Goal: Information Seeking & Learning: Learn about a topic

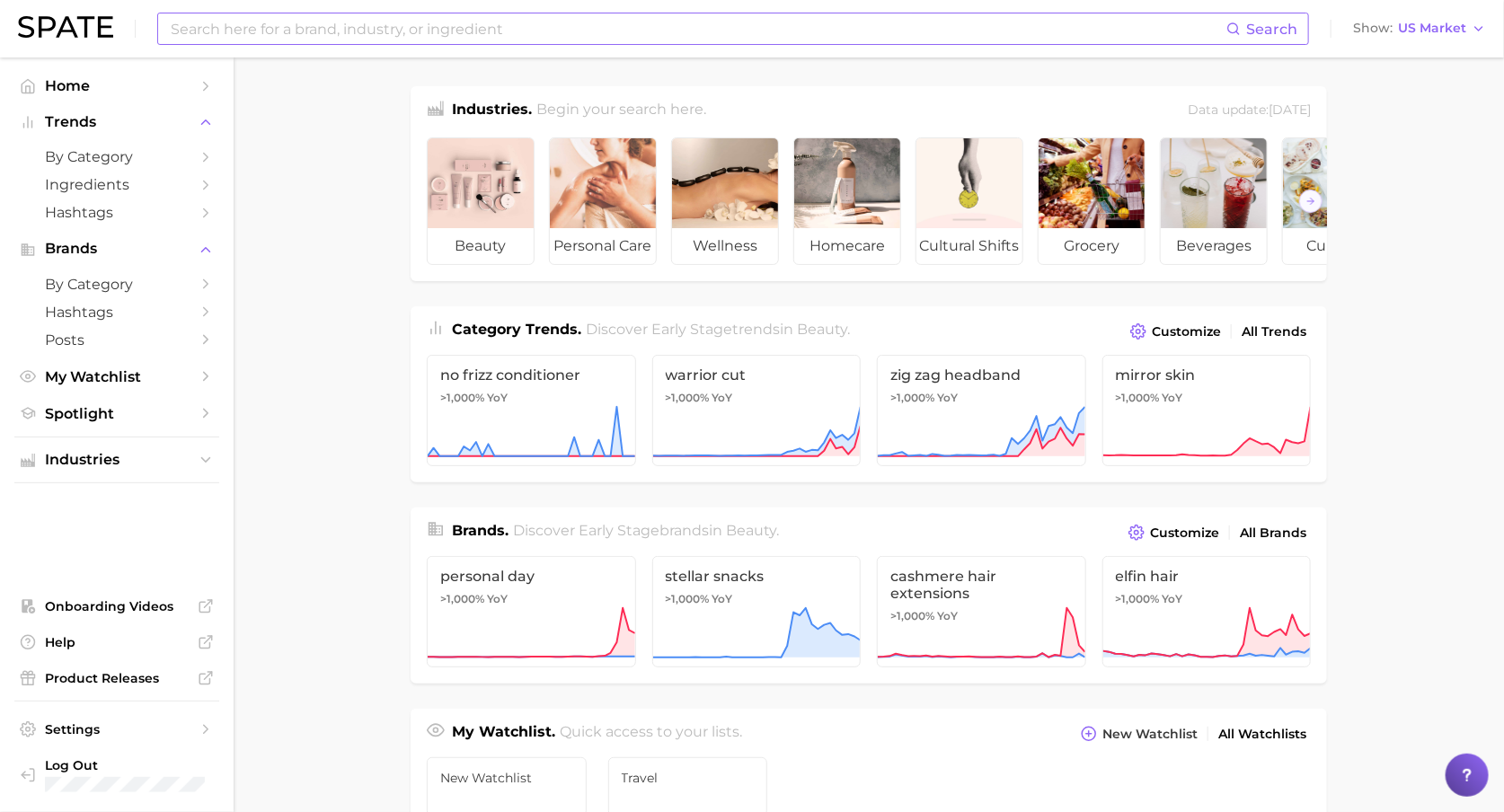
click at [384, 30] on input at bounding box center [698, 28] width 1058 height 31
type input "d"
type input "dirty martini"
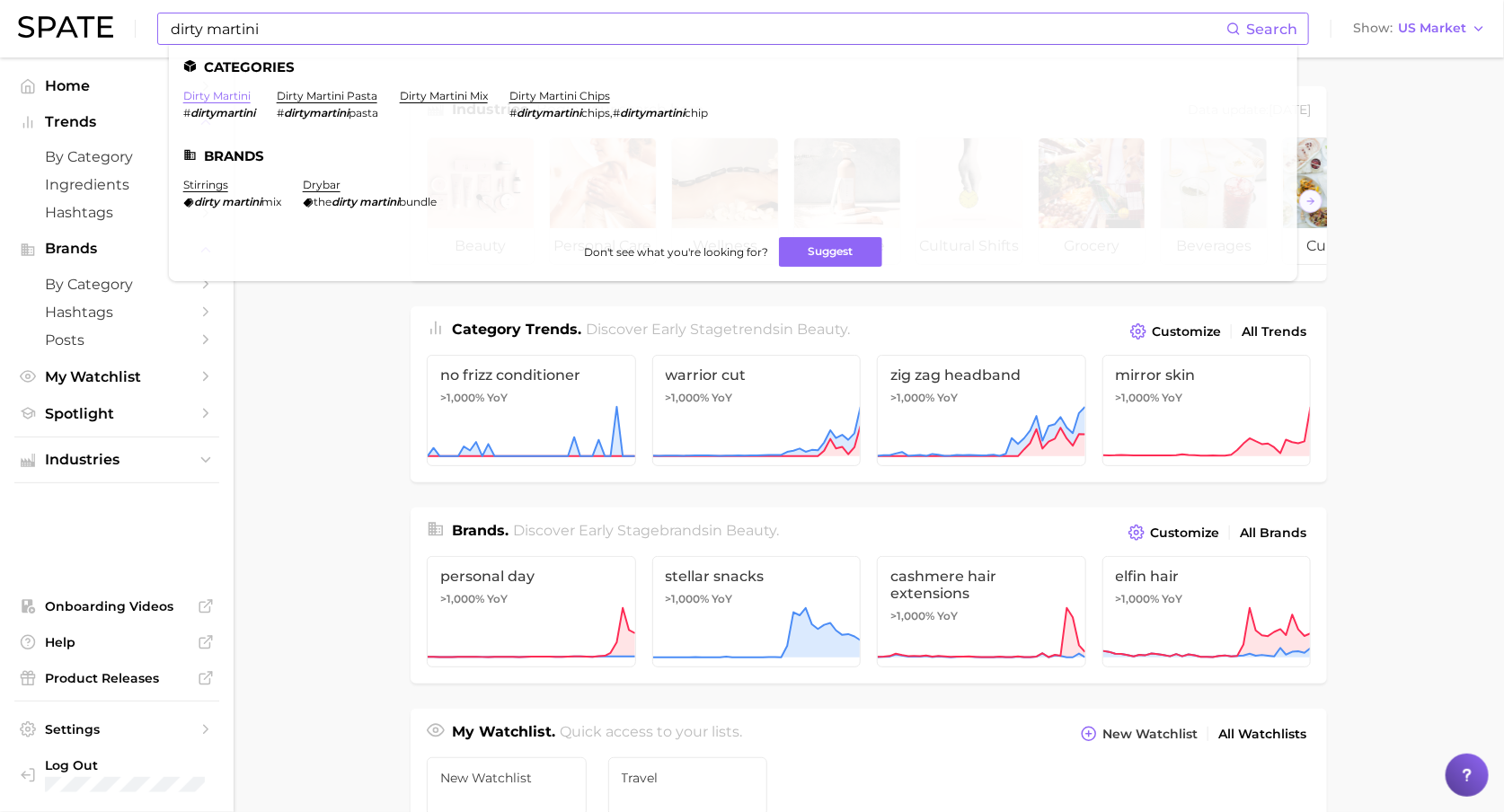
click at [205, 100] on link "dirty martini" at bounding box center [218, 96] width 68 height 13
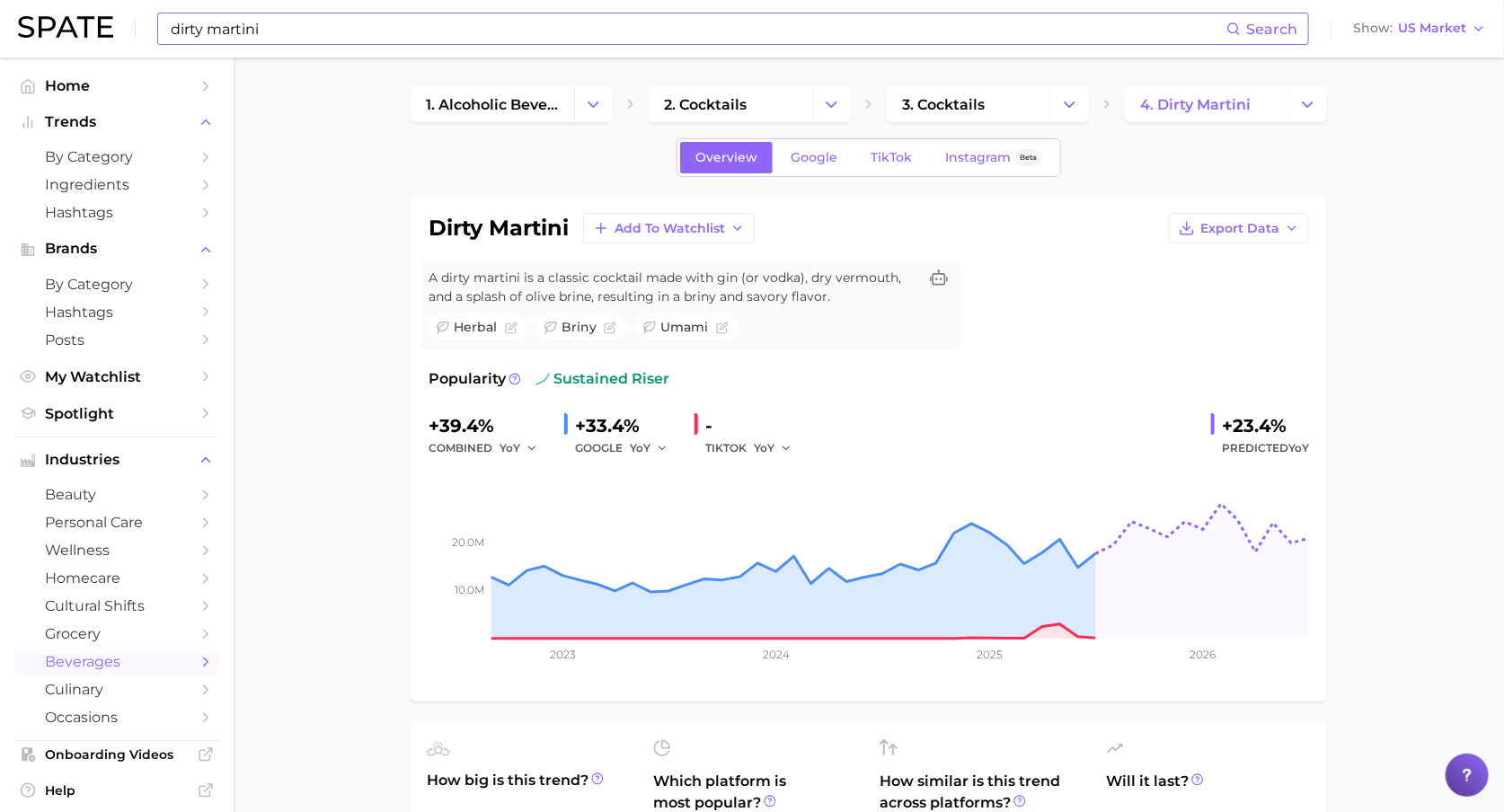
click at [333, 15] on input "dirty martini" at bounding box center [698, 28] width 1058 height 31
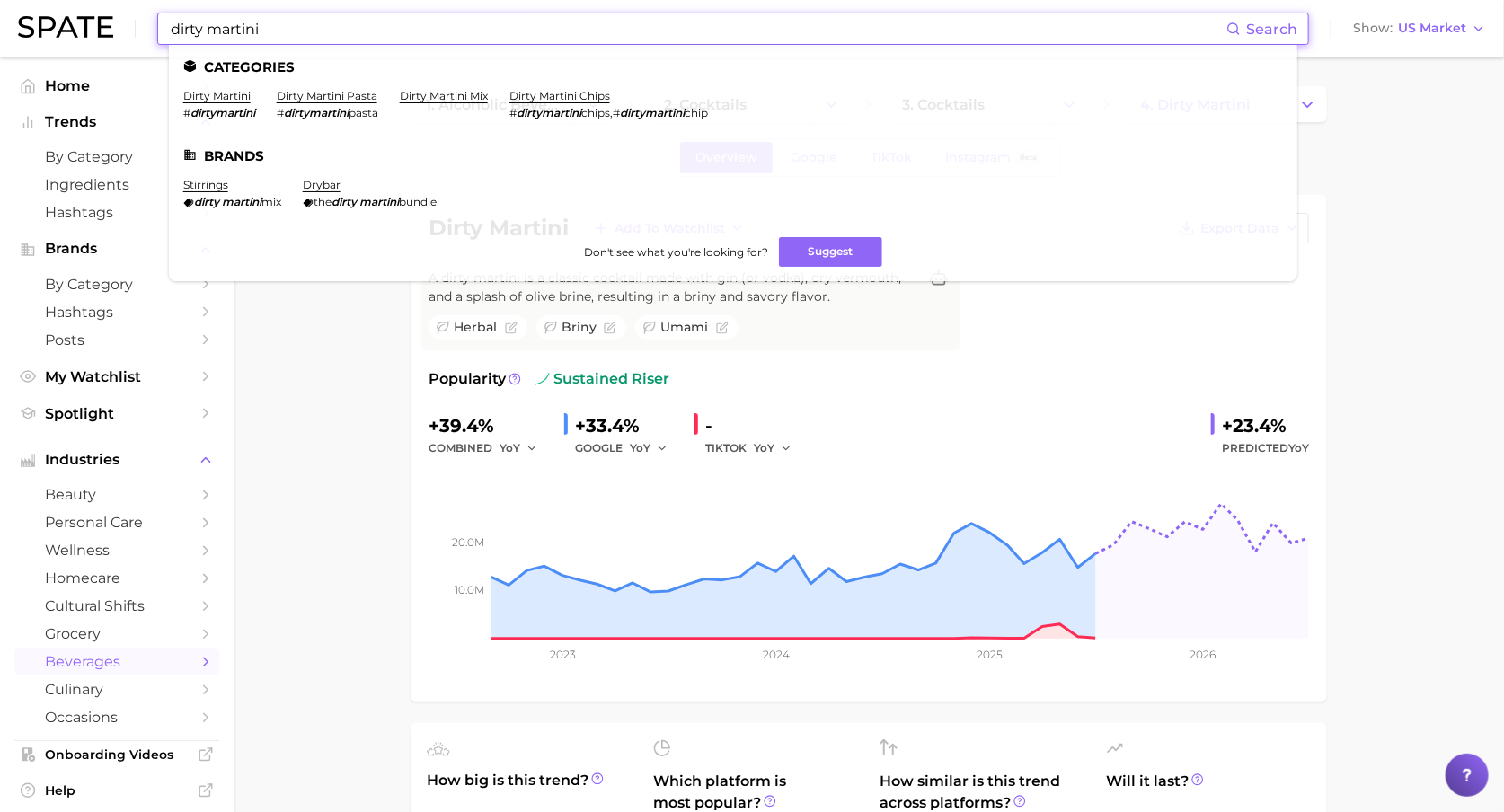
click at [332, 23] on input "dirty martini" at bounding box center [698, 28] width 1058 height 31
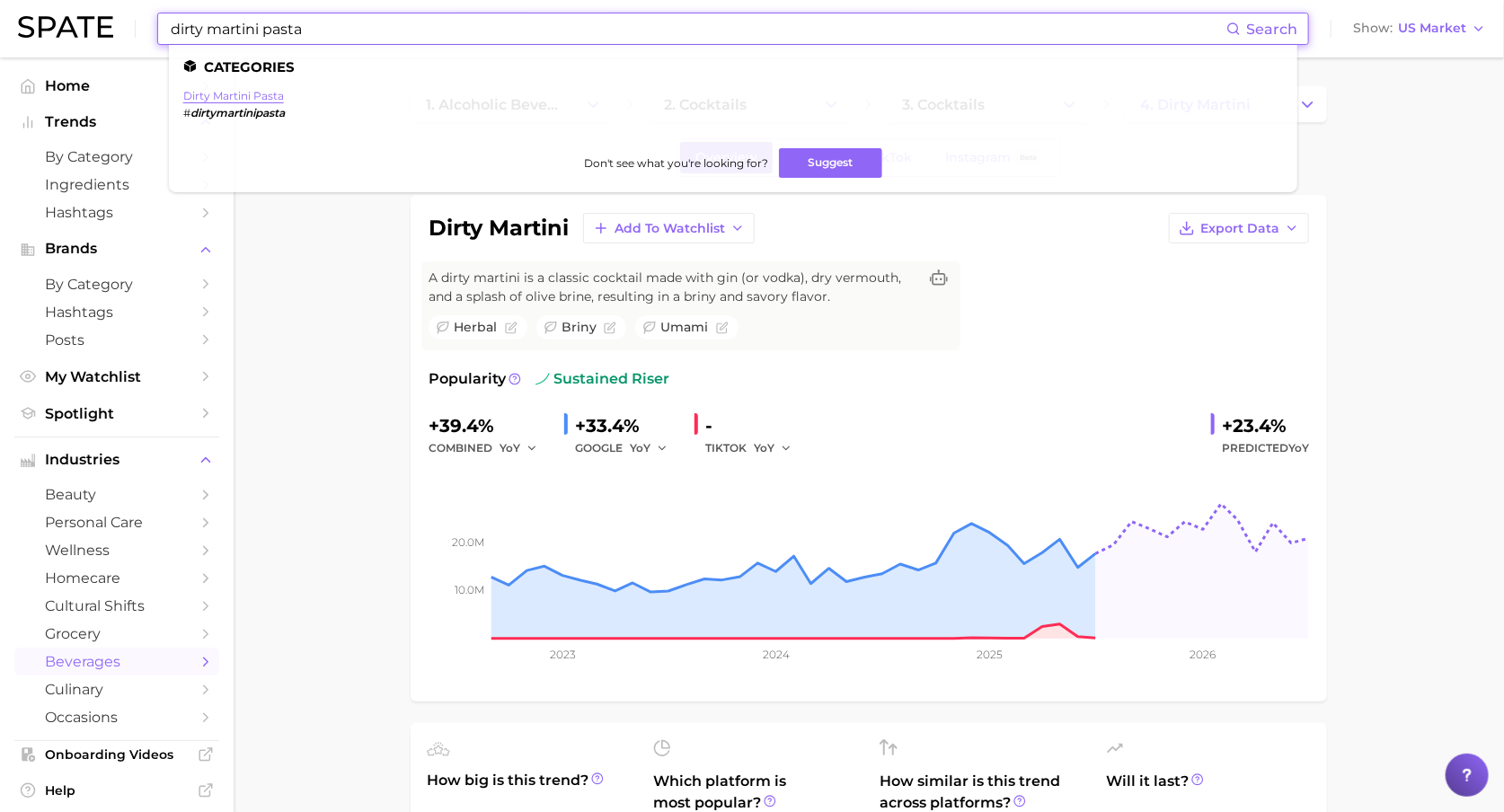
click at [265, 97] on link "dirty martini pasta" at bounding box center [233, 96] width 100 height 13
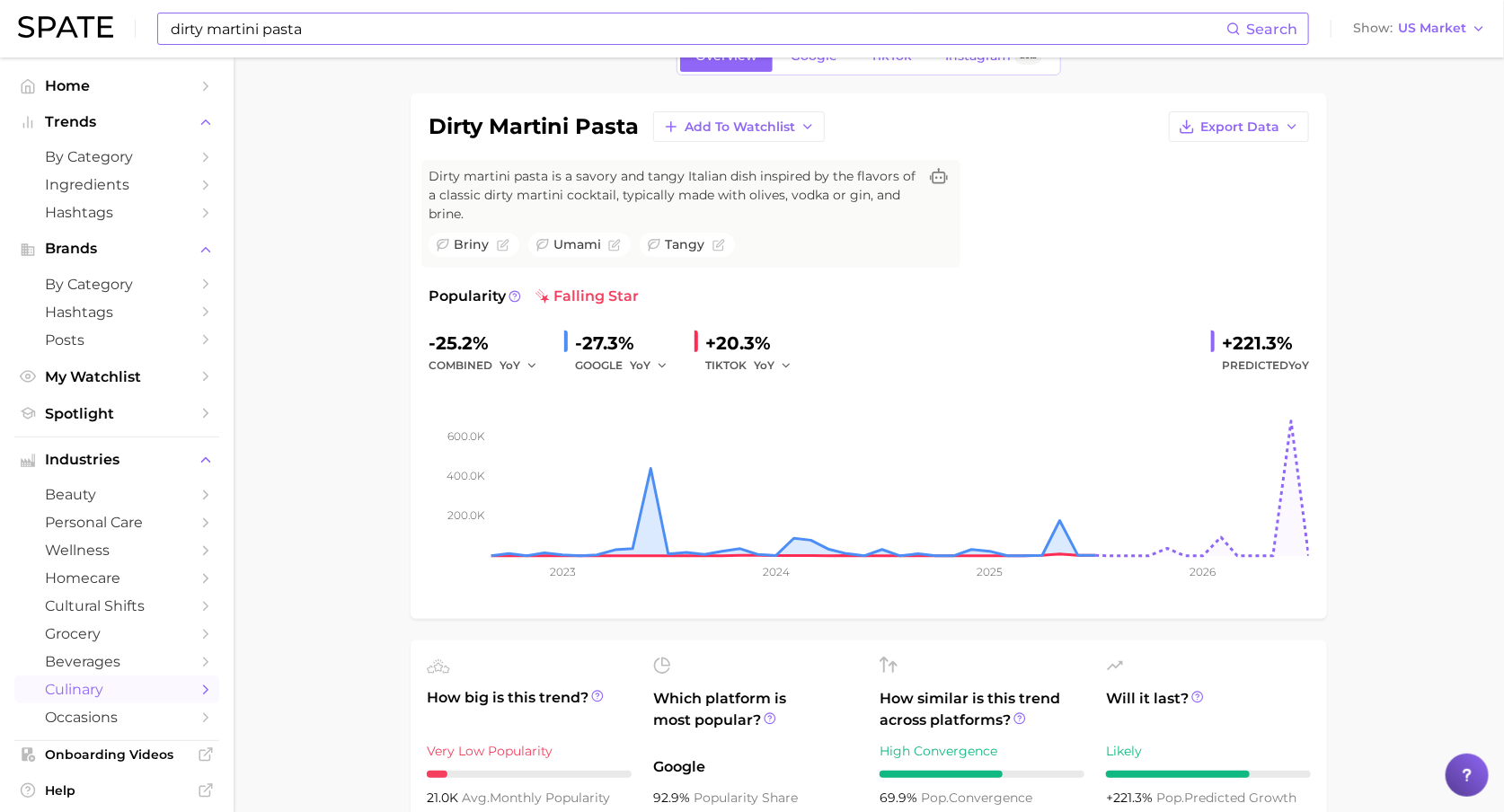
scroll to position [67, 0]
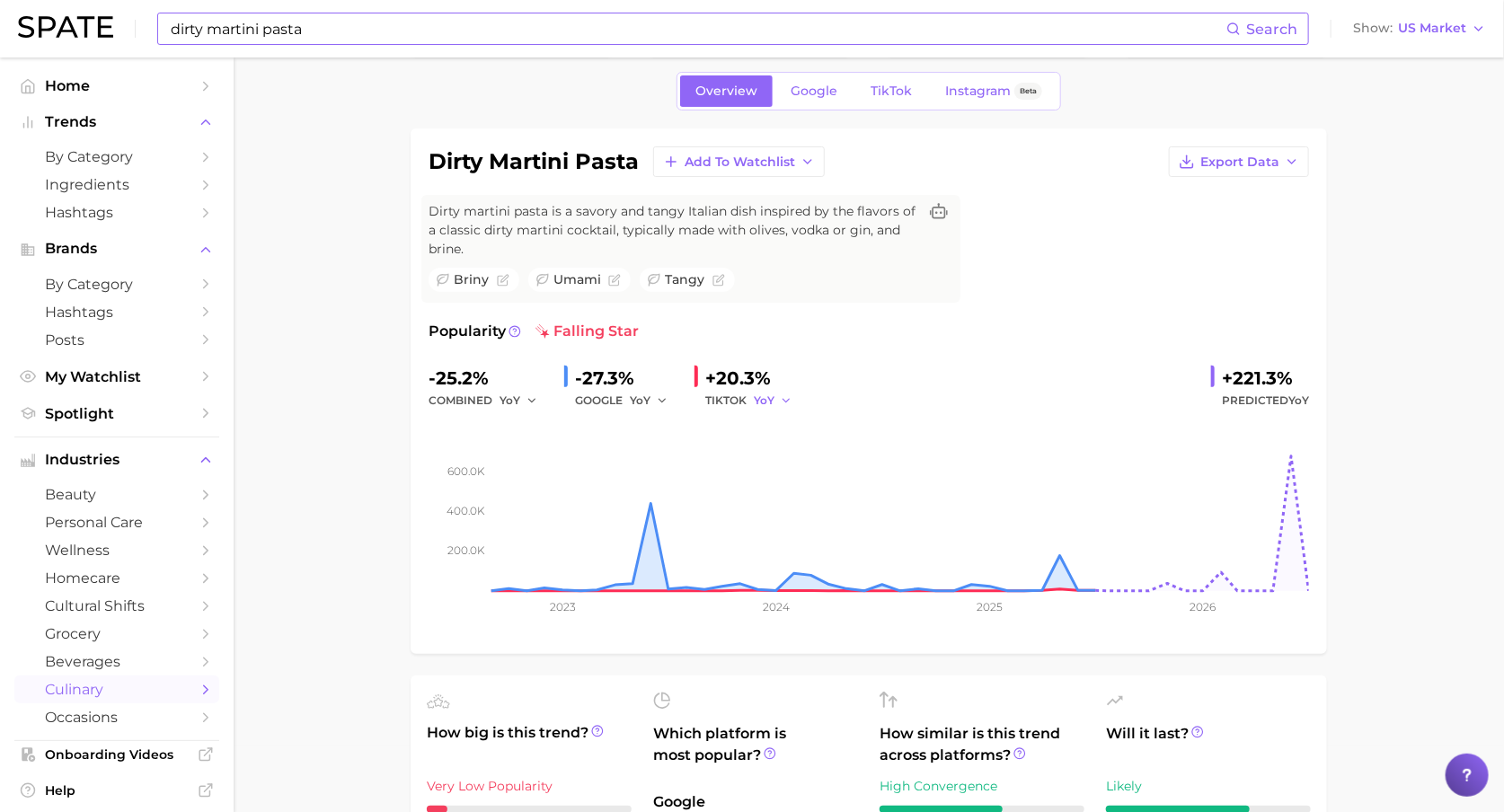
click at [775, 398] on button "YoY" at bounding box center [773, 400] width 38 height 22
click at [797, 461] on button "QoQ" at bounding box center [852, 461] width 198 height 33
click at [785, 398] on icon "button" at bounding box center [790, 400] width 12 height 12
click at [788, 486] on span "MoM" at bounding box center [779, 493] width 32 height 15
click at [784, 401] on button "MoM" at bounding box center [776, 400] width 45 height 22
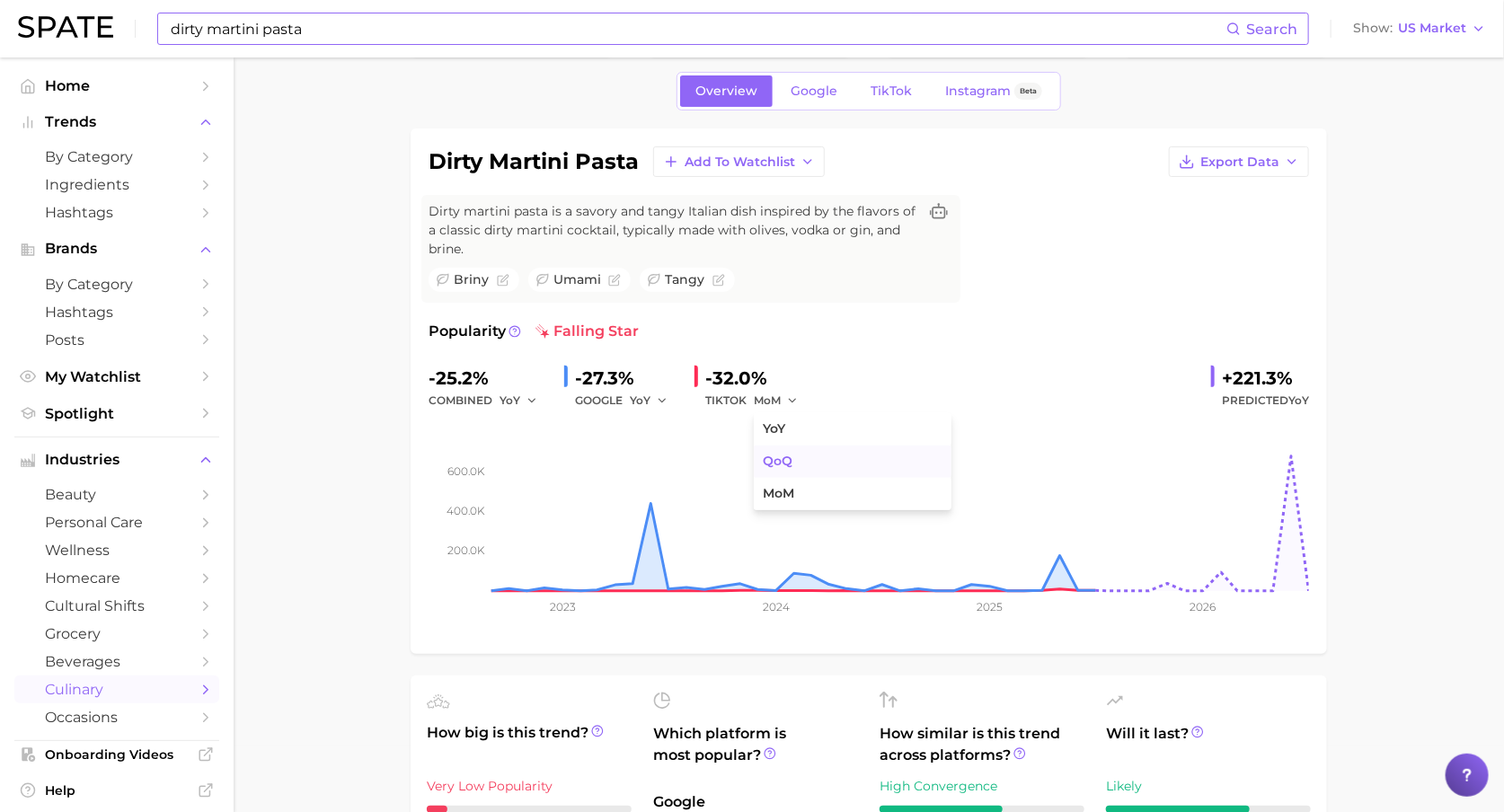
click at [790, 450] on button "QoQ" at bounding box center [852, 461] width 198 height 33
drag, startPoint x: 707, startPoint y: 377, endPoint x: 788, endPoint y: 382, distance: 81.2
click at [788, 382] on div "+443.5%" at bounding box center [754, 378] width 98 height 29
copy div "+443.5%"
type input "dirty martini"
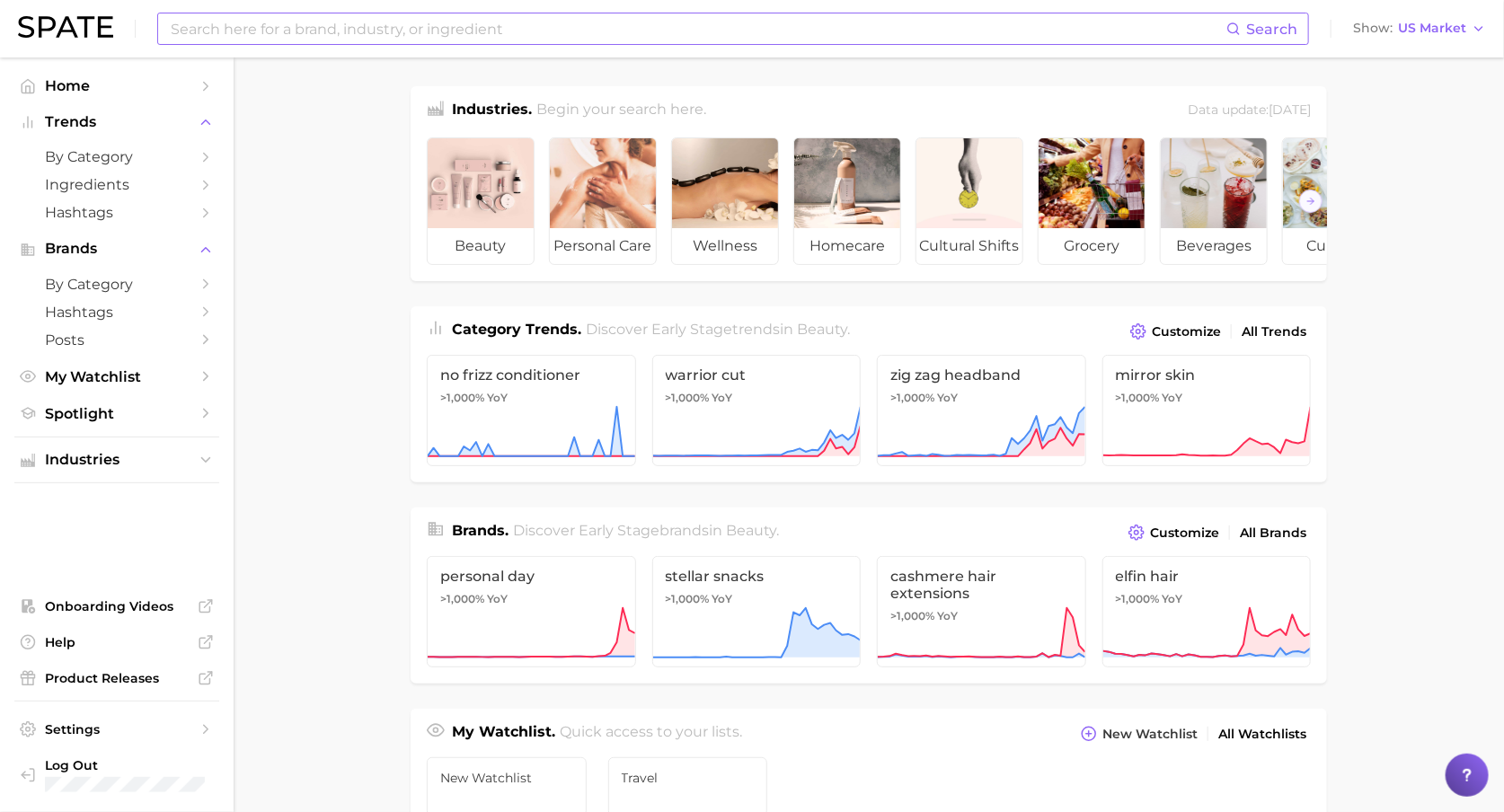
click at [312, 37] on input at bounding box center [698, 28] width 1058 height 31
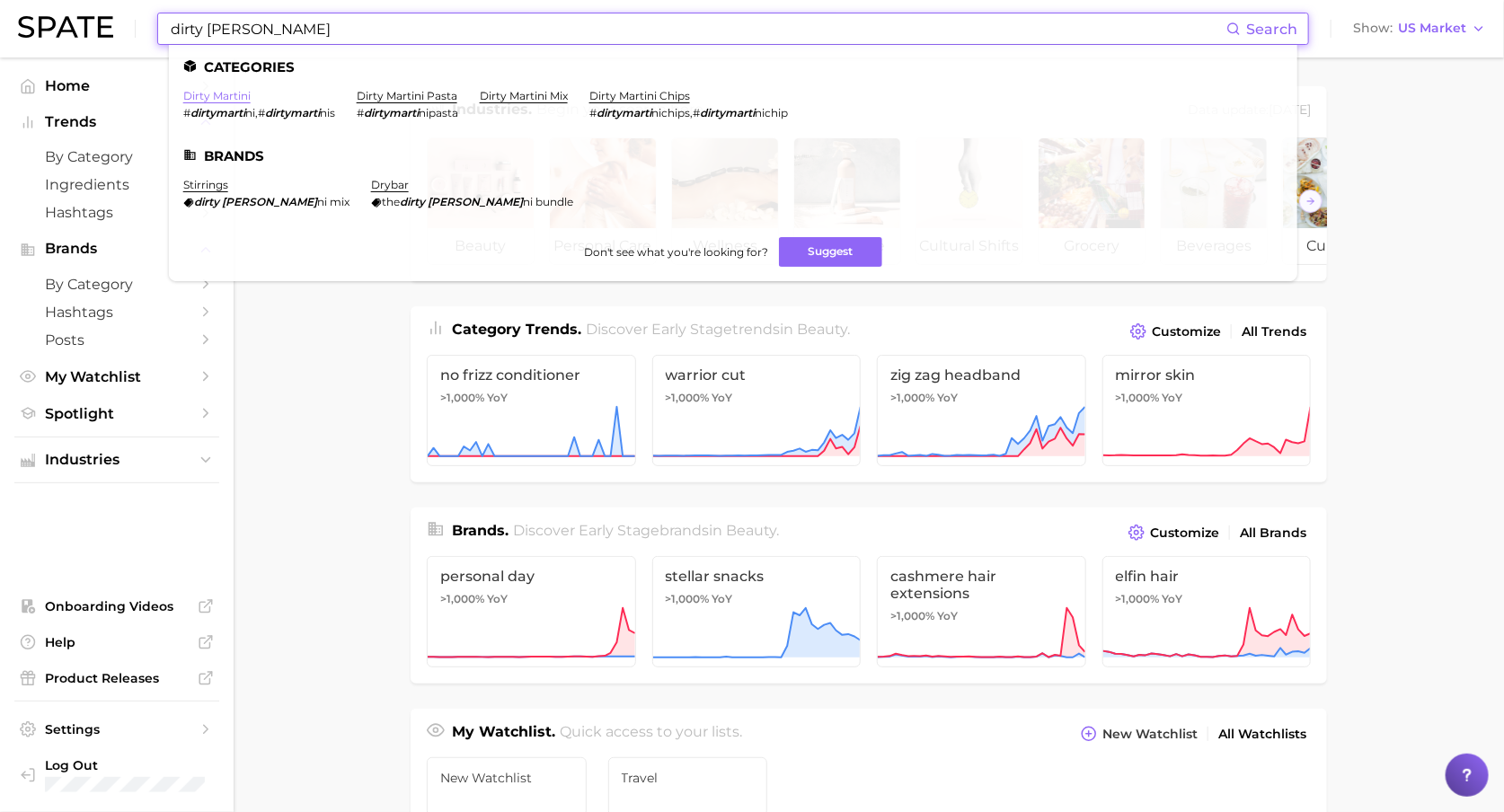
type input "dirty [PERSON_NAME]"
click at [228, 91] on link "dirty martini" at bounding box center [218, 96] width 68 height 13
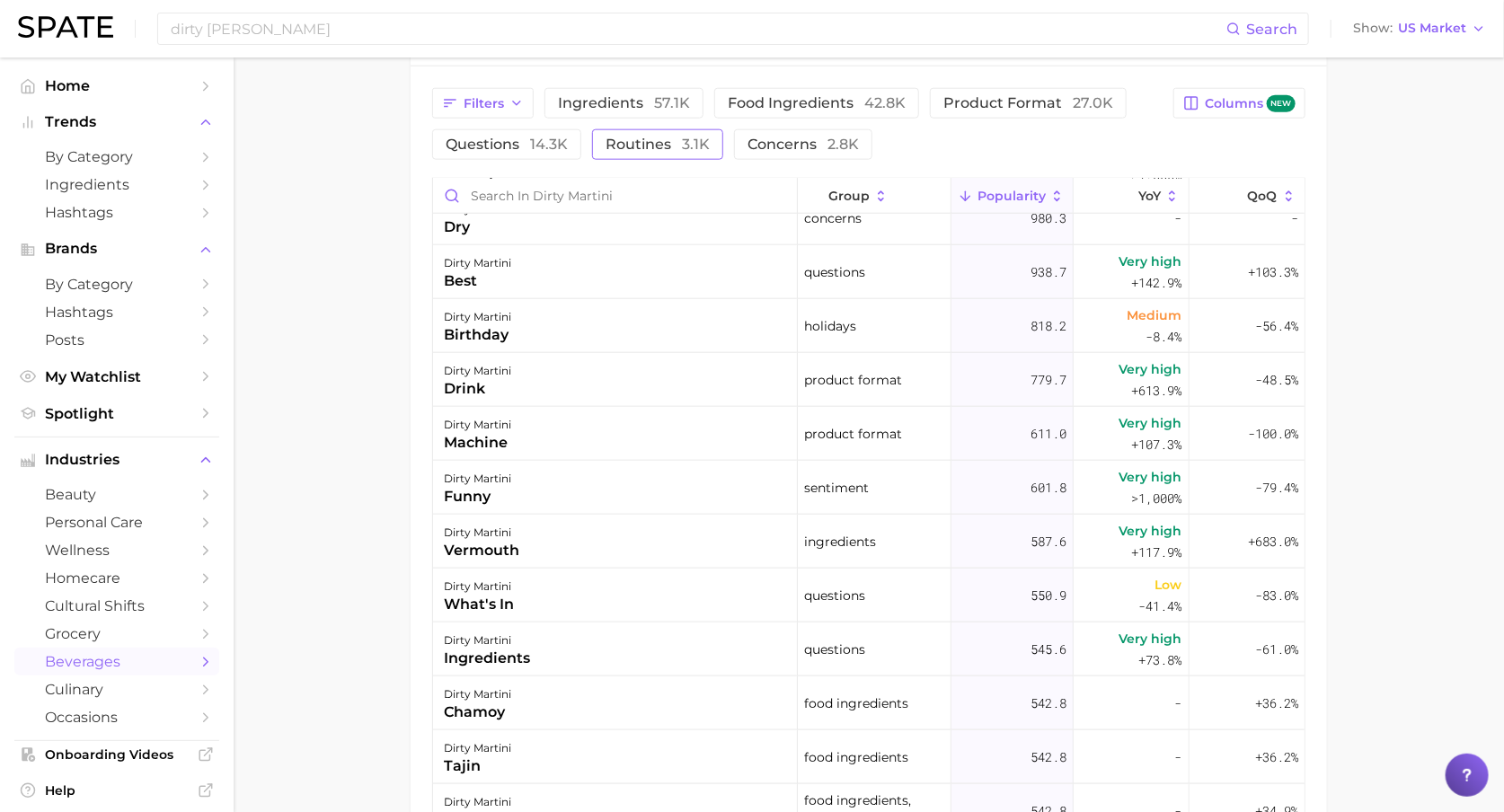
scroll to position [1071, 0]
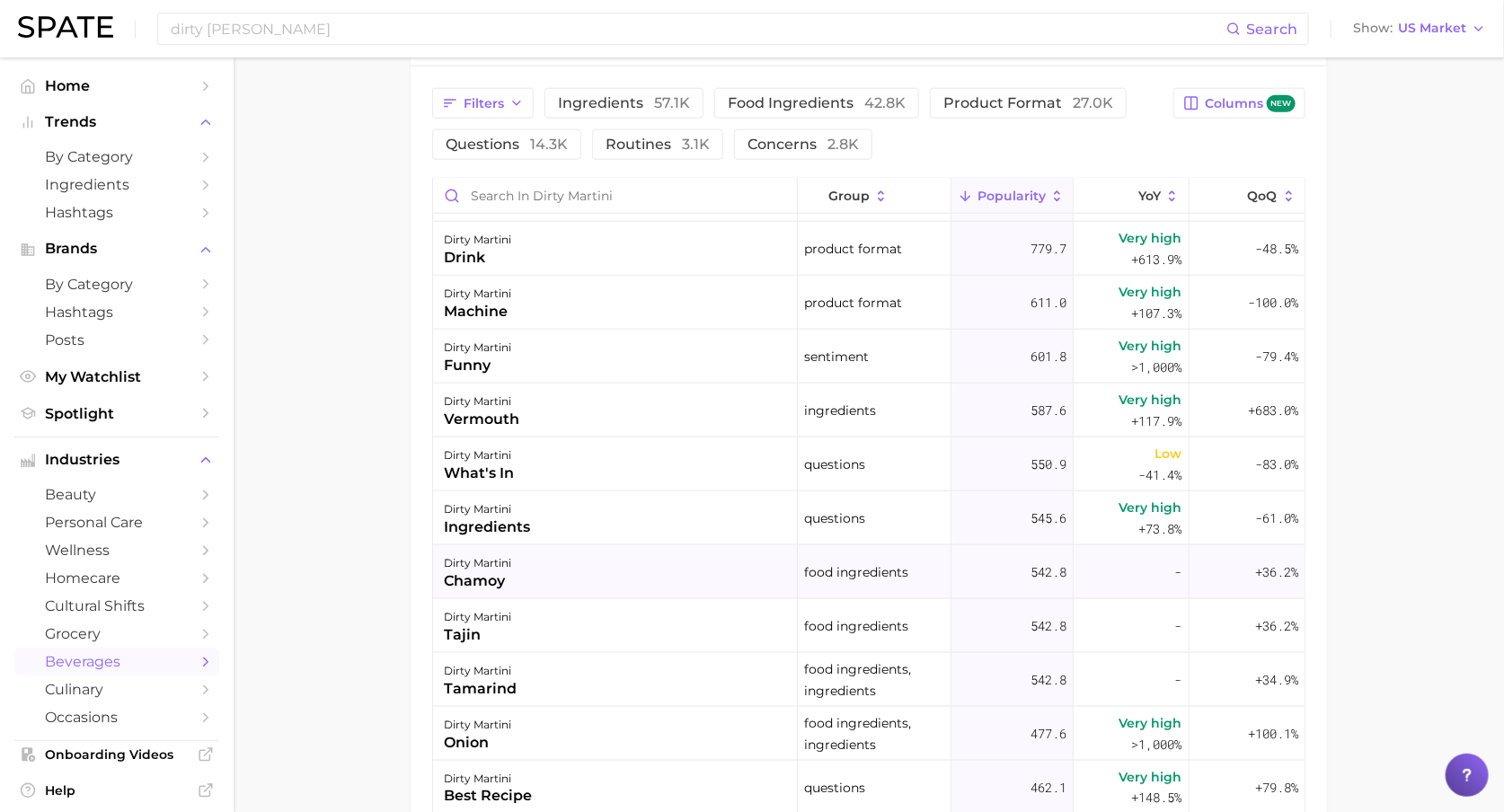
click at [709, 563] on div "dirty martini chamoy" at bounding box center [615, 573] width 365 height 54
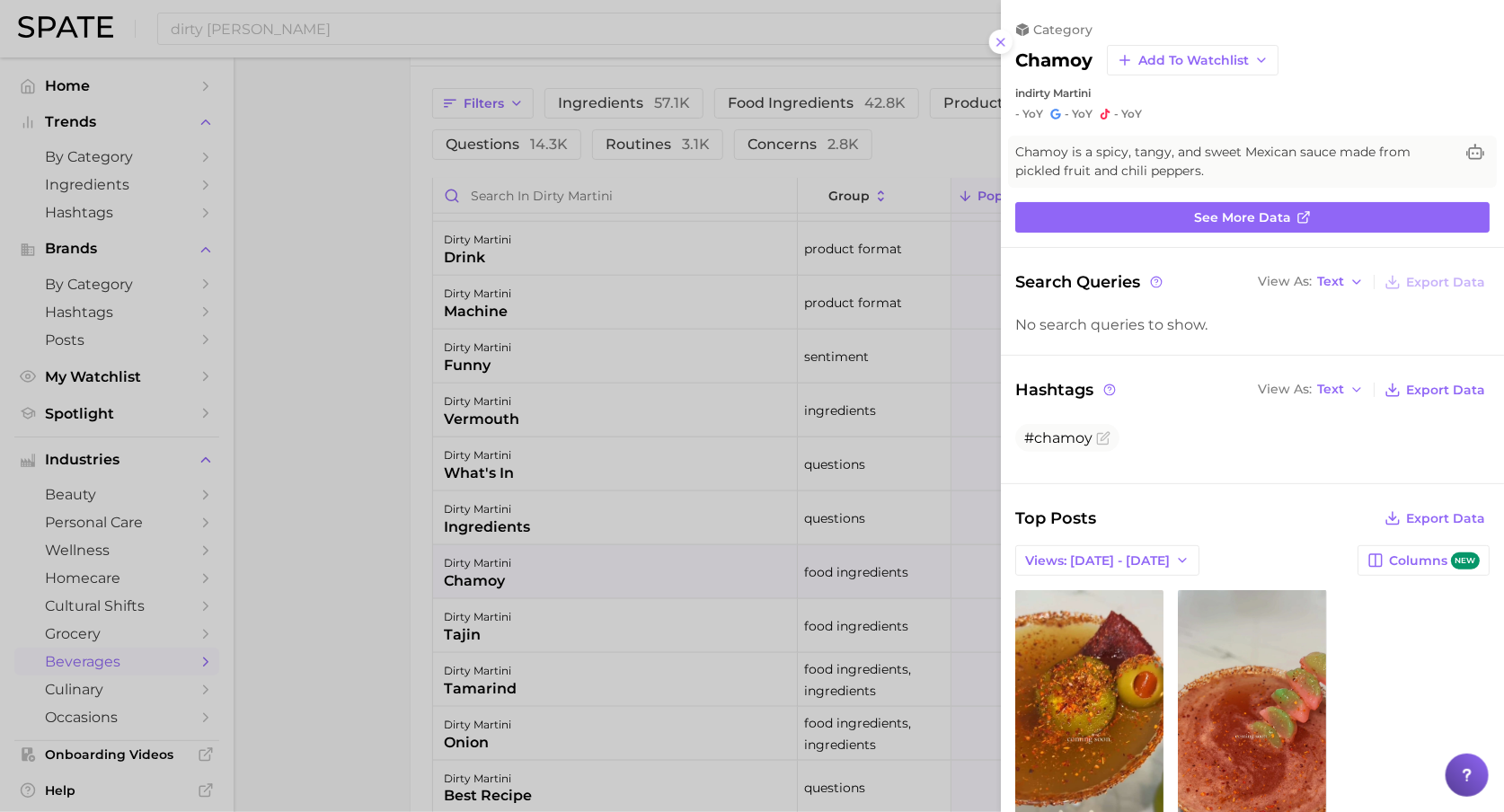
scroll to position [0, 0]
drag, startPoint x: 1018, startPoint y: 58, endPoint x: 1090, endPoint y: 65, distance: 72.3
click at [1090, 65] on h2 "chamoy" at bounding box center [1054, 60] width 77 height 22
copy h2 "chamoy"
click at [372, 585] on div at bounding box center [752, 406] width 1504 height 812
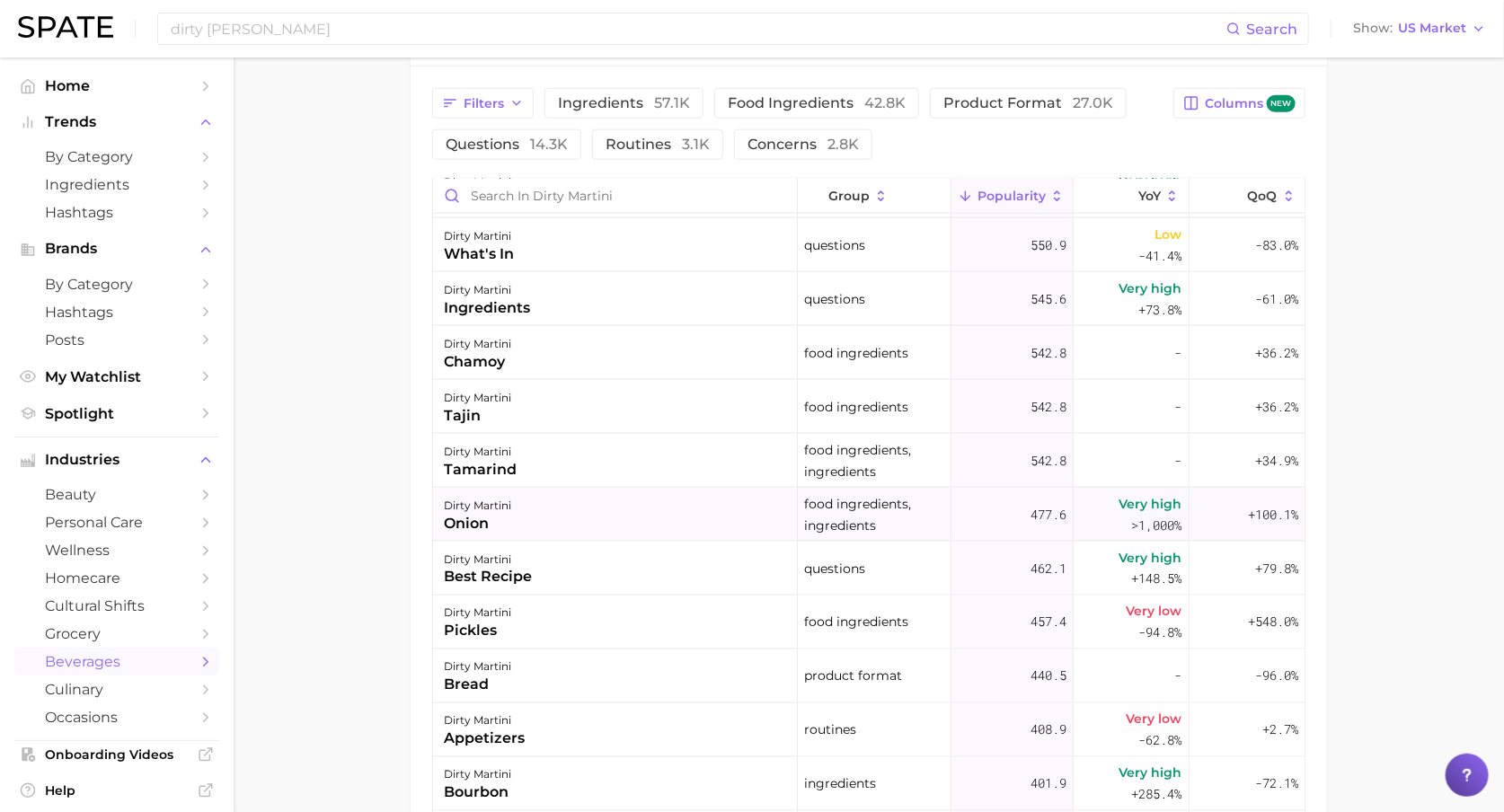
scroll to position [1291, 0]
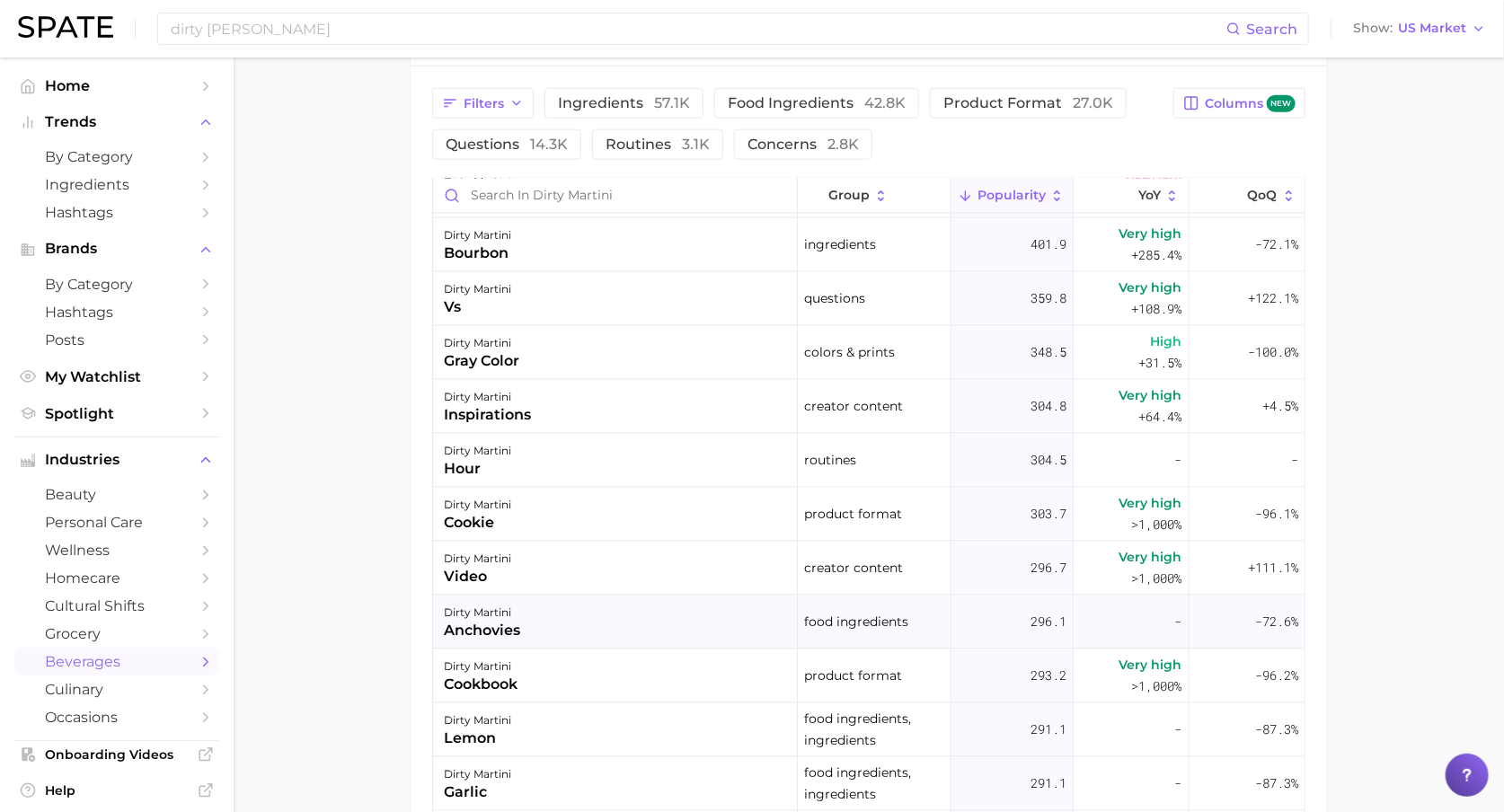
click at [504, 615] on div "dirty martini" at bounding box center [481, 613] width 76 height 22
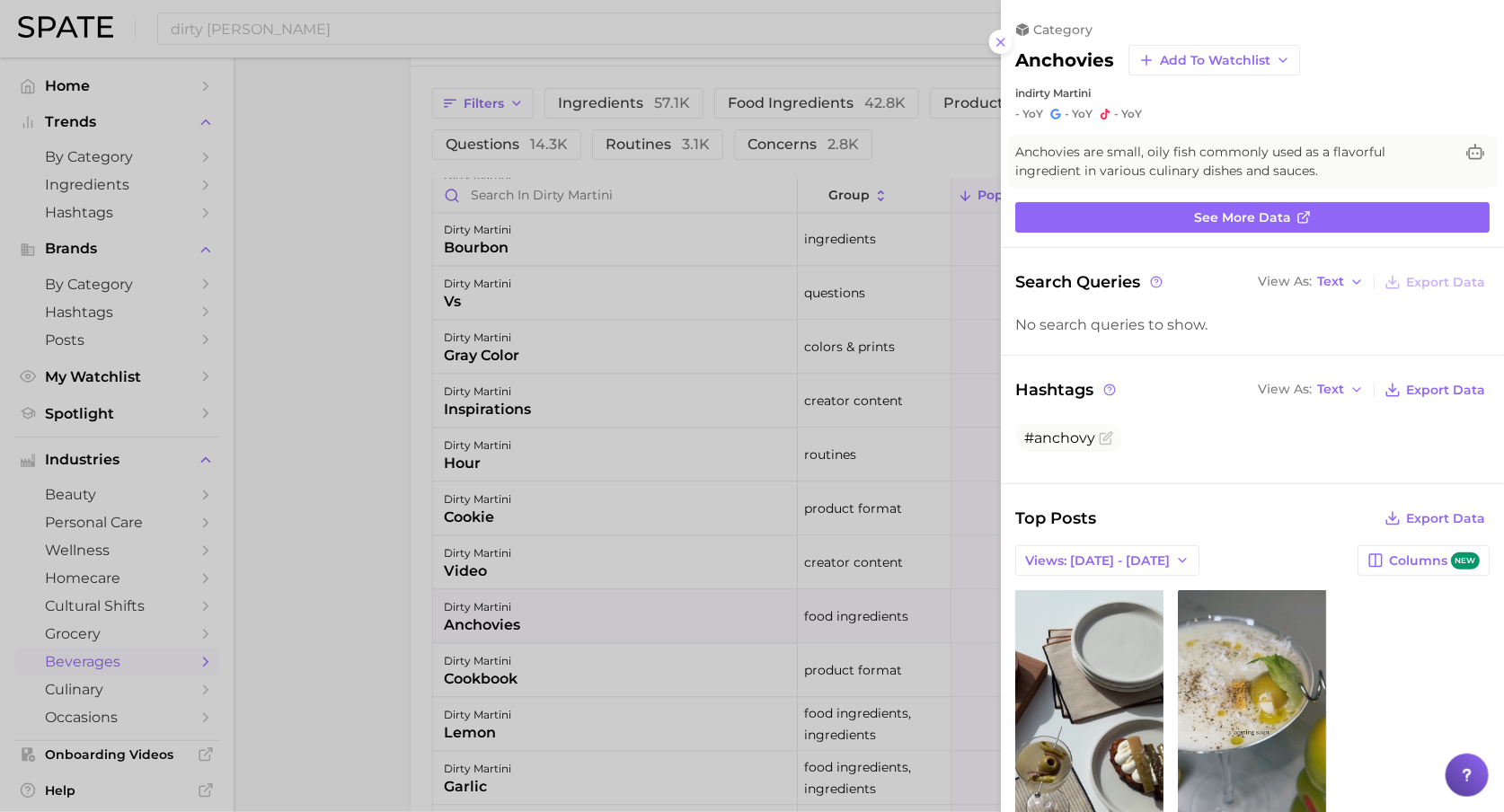
scroll to position [0, 0]
click at [376, 616] on div at bounding box center [752, 406] width 1504 height 812
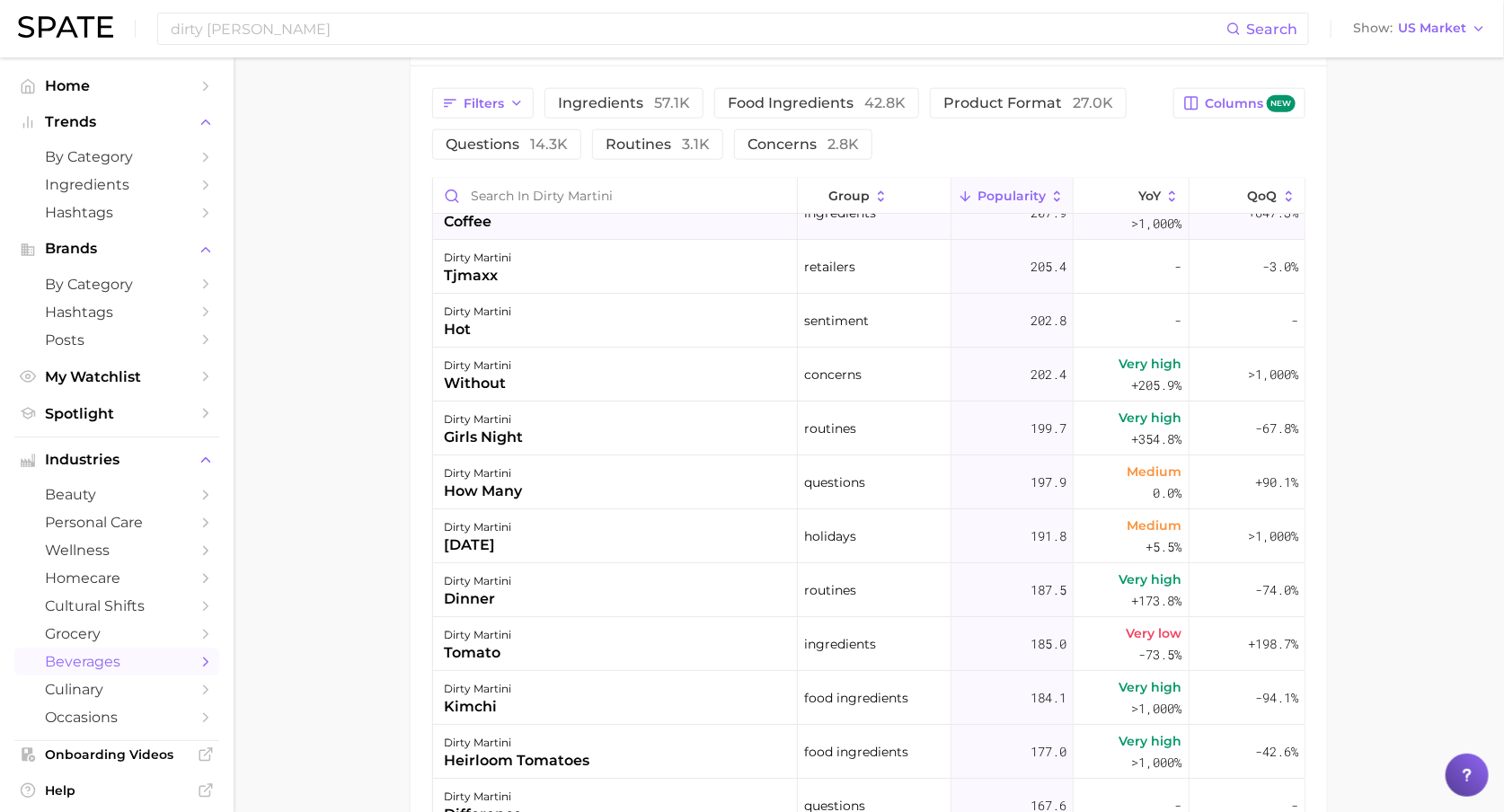
scroll to position [3319, 0]
click at [549, 639] on div "dirty martini tomato" at bounding box center [615, 642] width 365 height 54
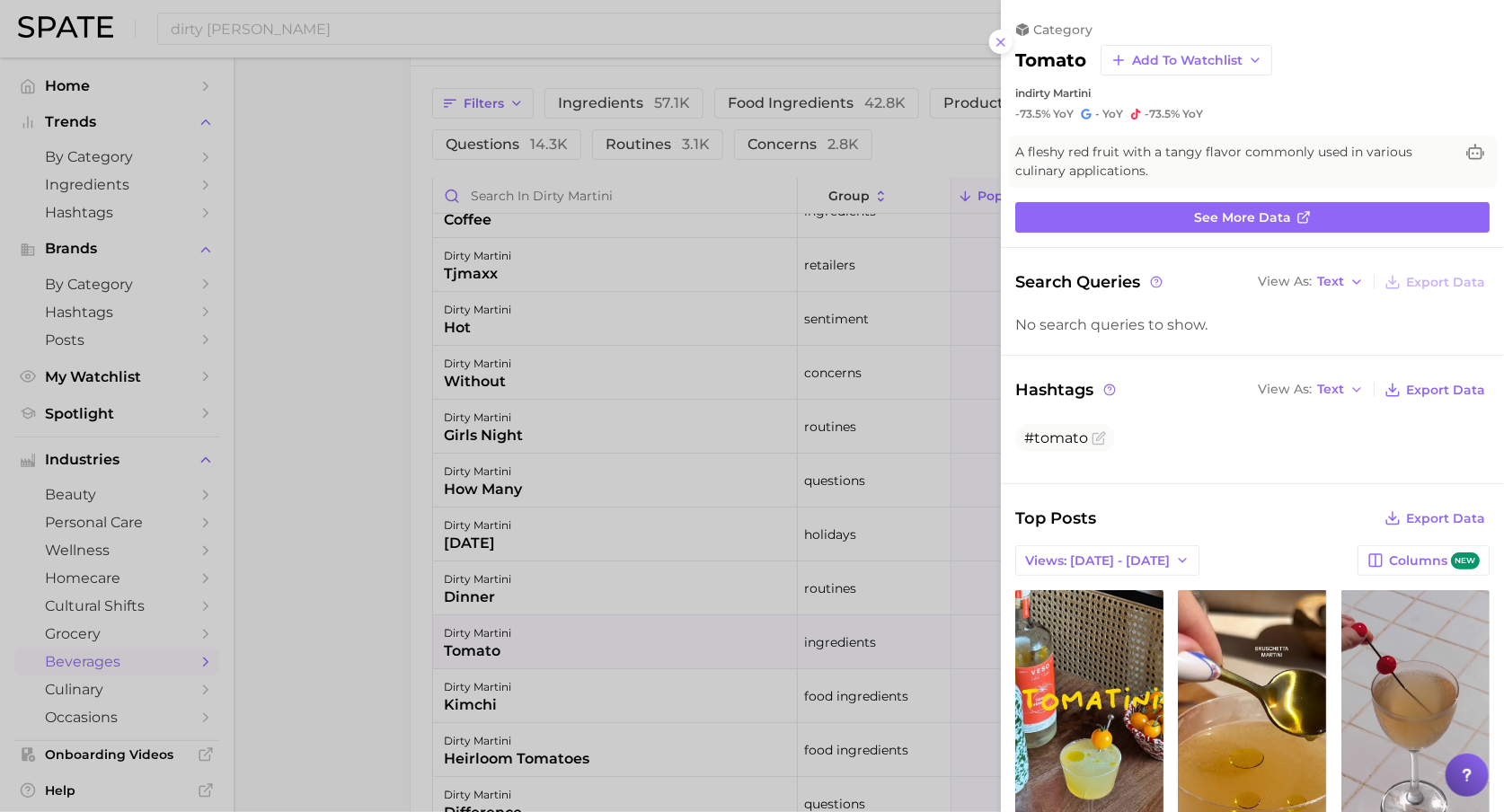
scroll to position [0, 0]
click at [338, 437] on div at bounding box center [752, 406] width 1504 height 812
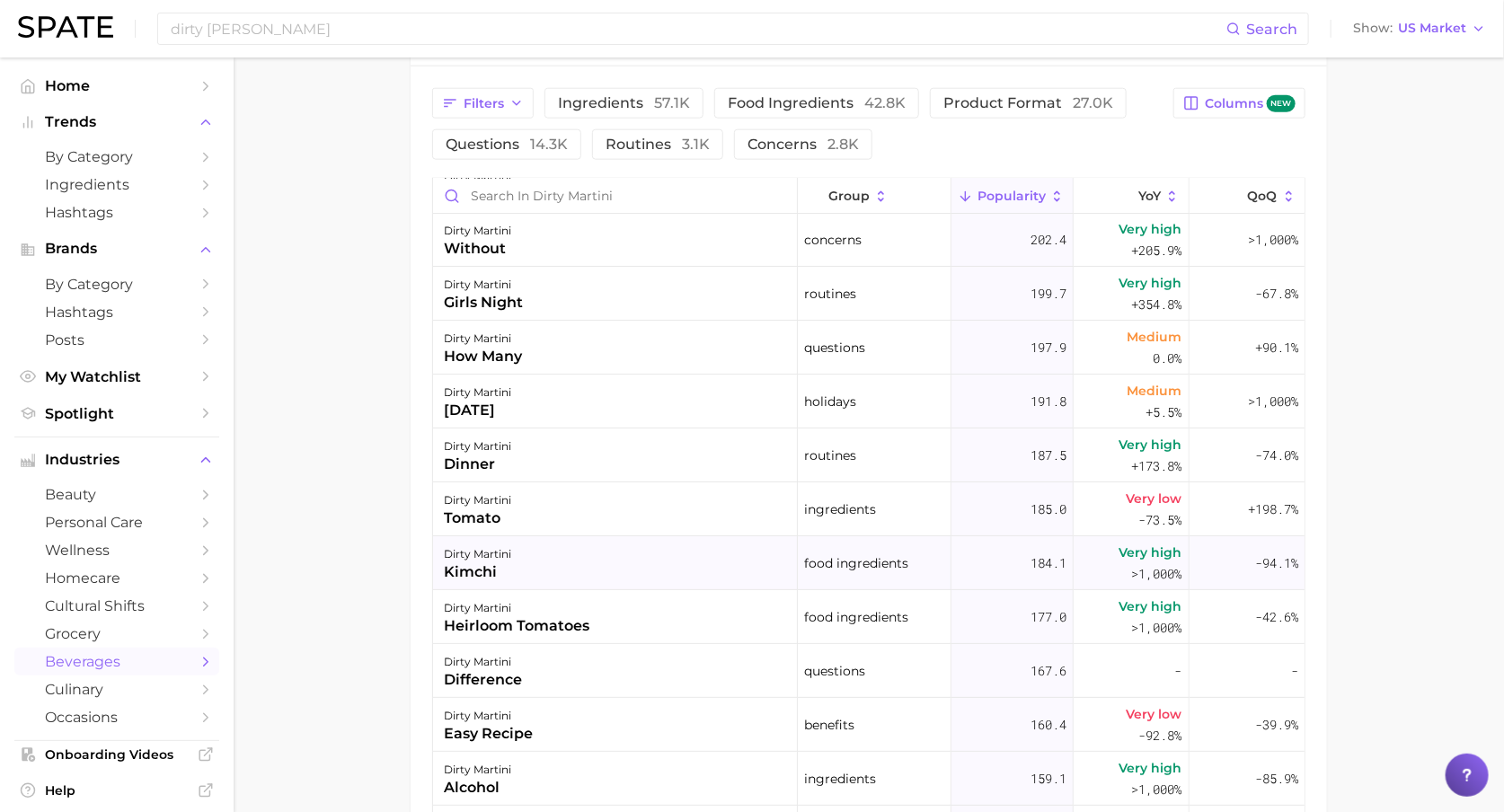
scroll to position [3453, 0]
click at [581, 565] on div "dirty [PERSON_NAME]" at bounding box center [615, 563] width 365 height 54
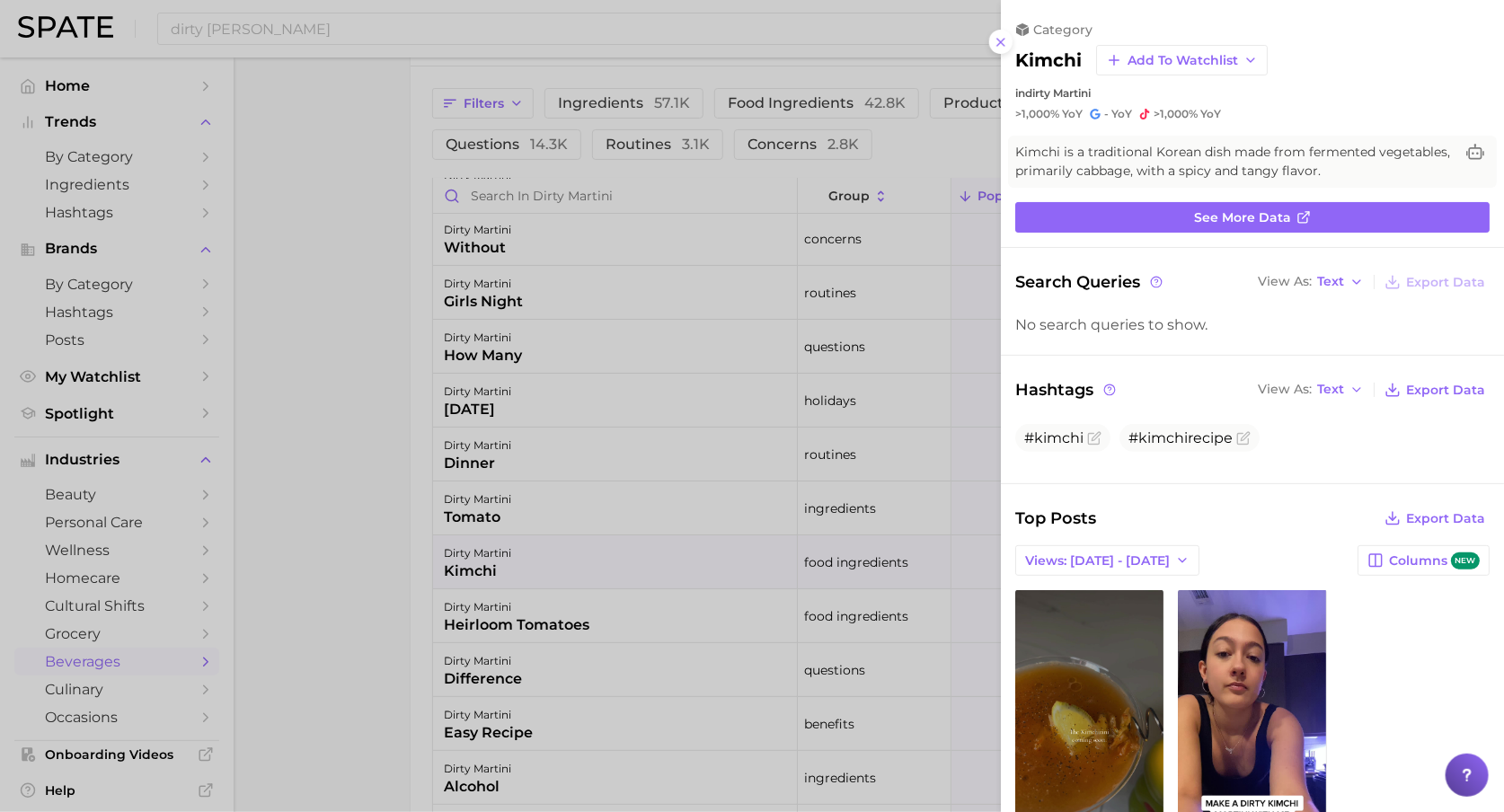
scroll to position [0, 0]
click at [360, 596] on div at bounding box center [752, 406] width 1504 height 812
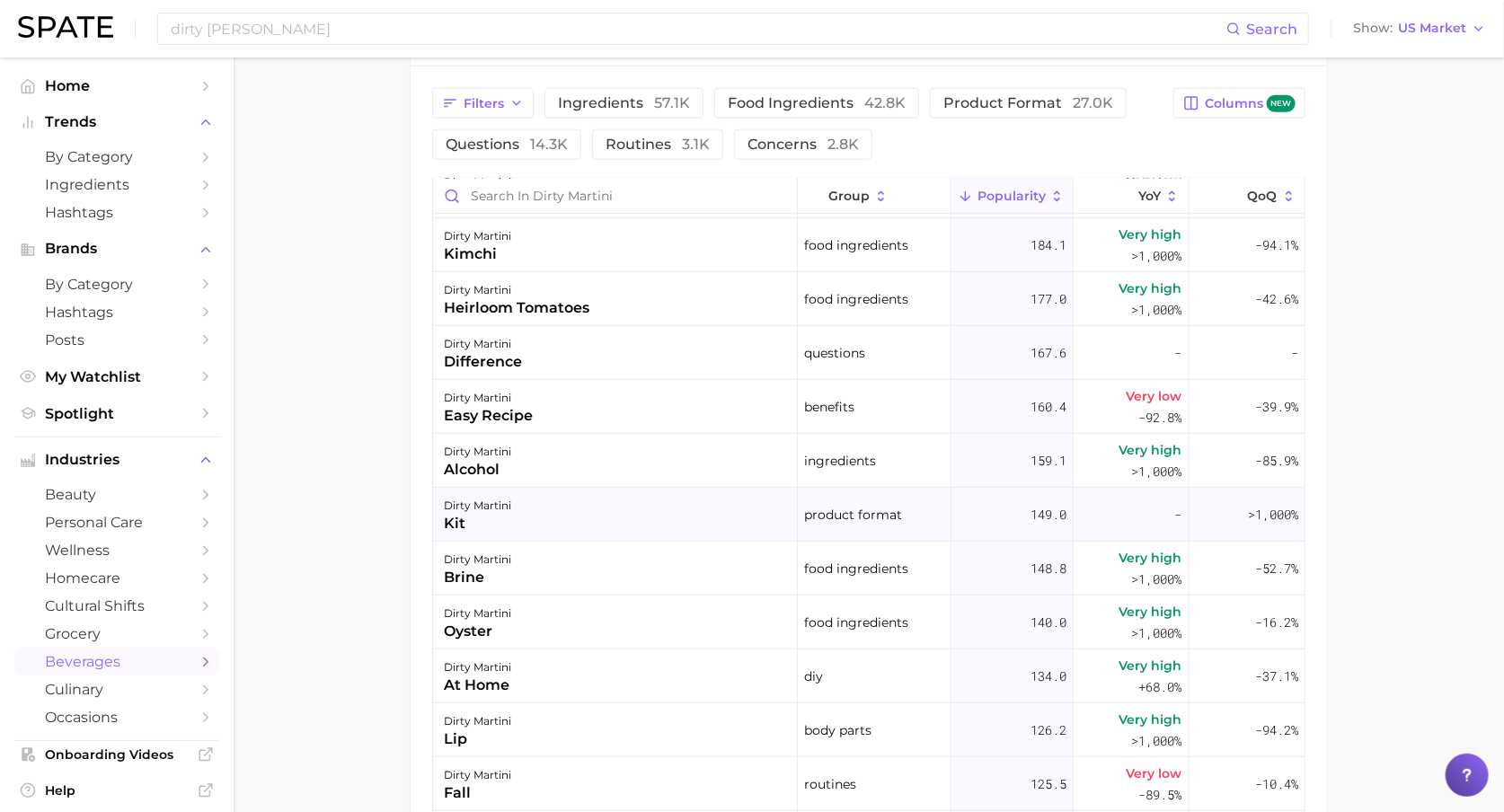
scroll to position [3807, 0]
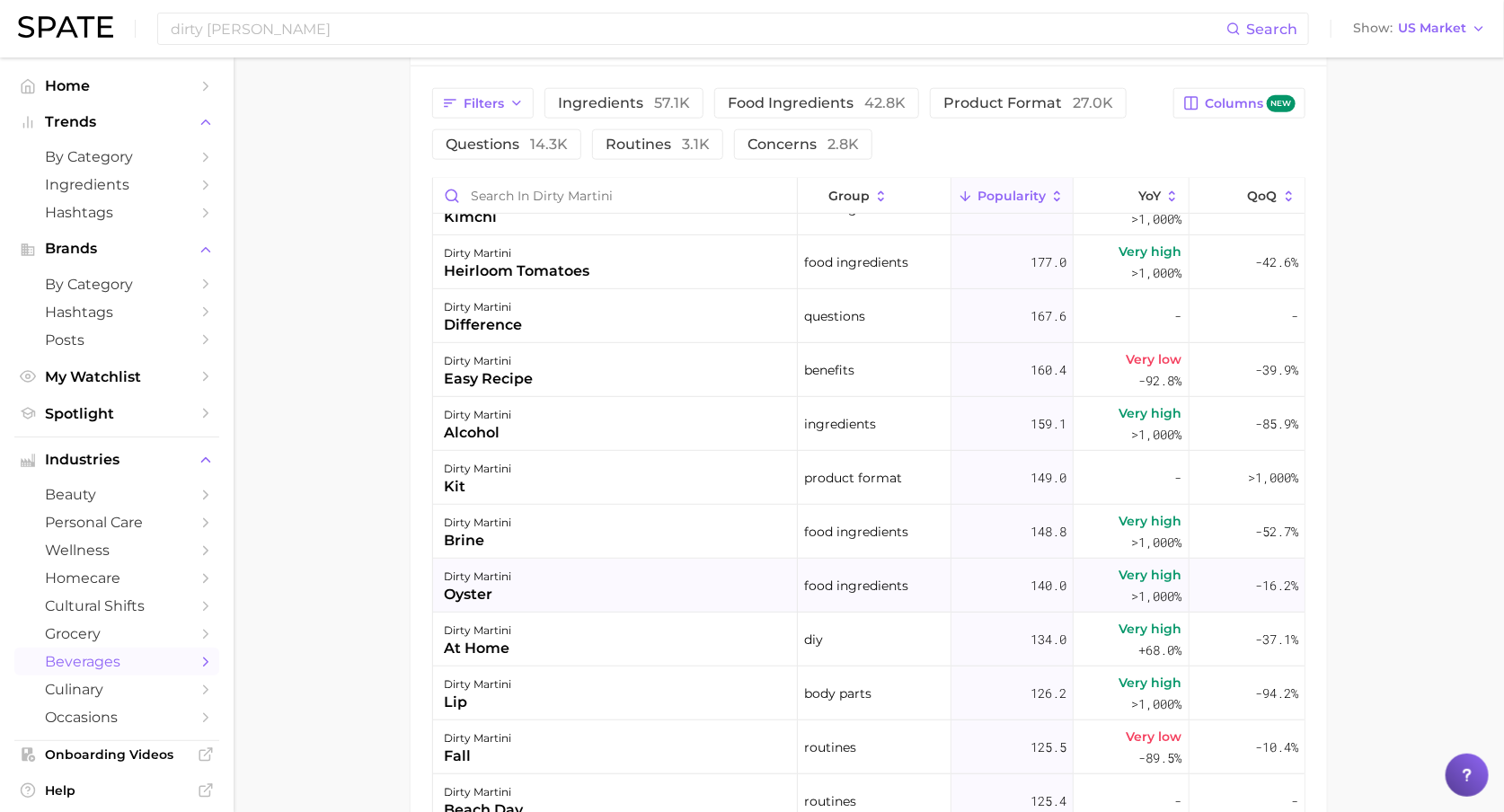
click at [580, 571] on div "dirty martini oyster" at bounding box center [615, 586] width 365 height 54
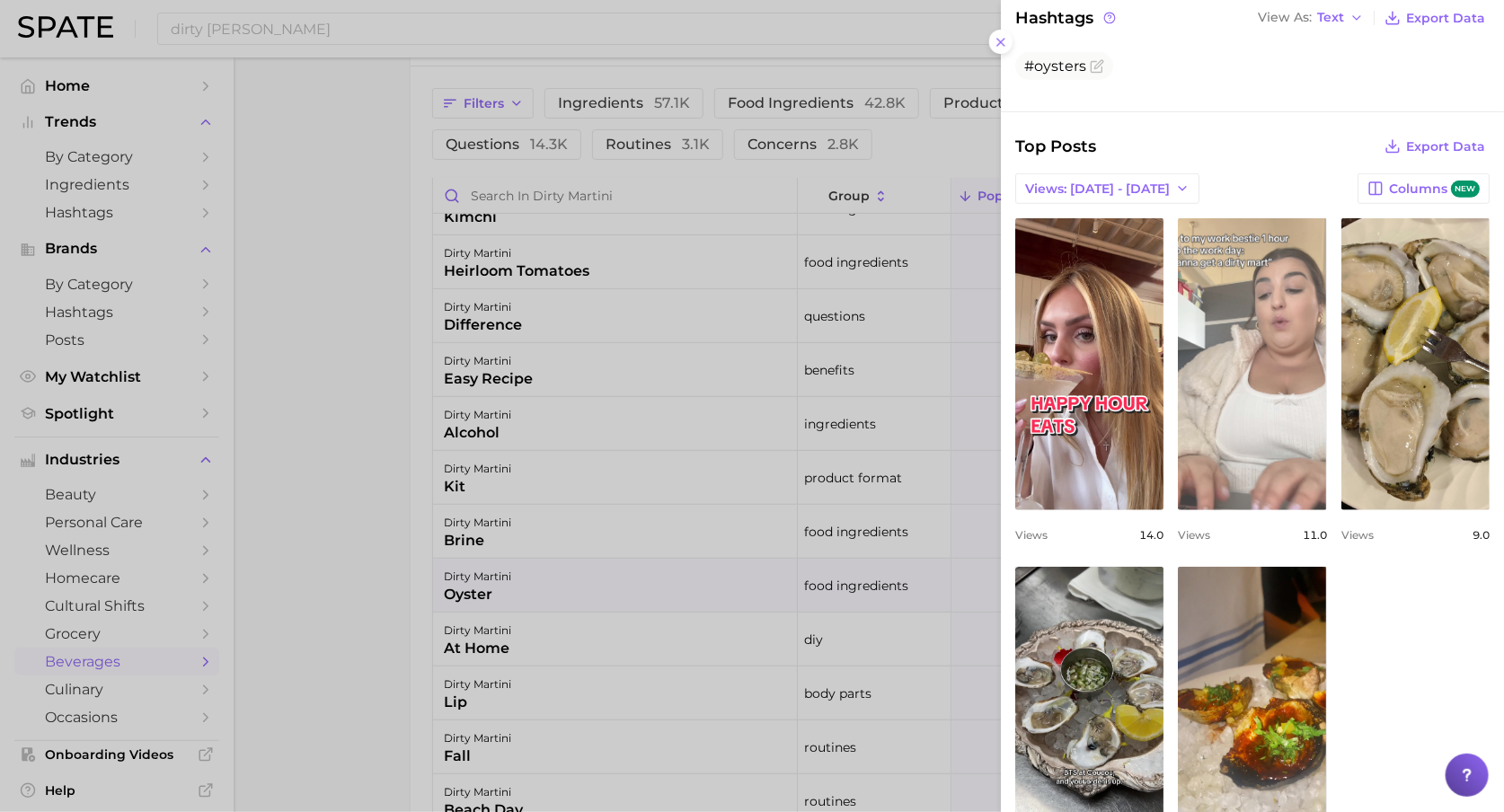
scroll to position [420, 0]
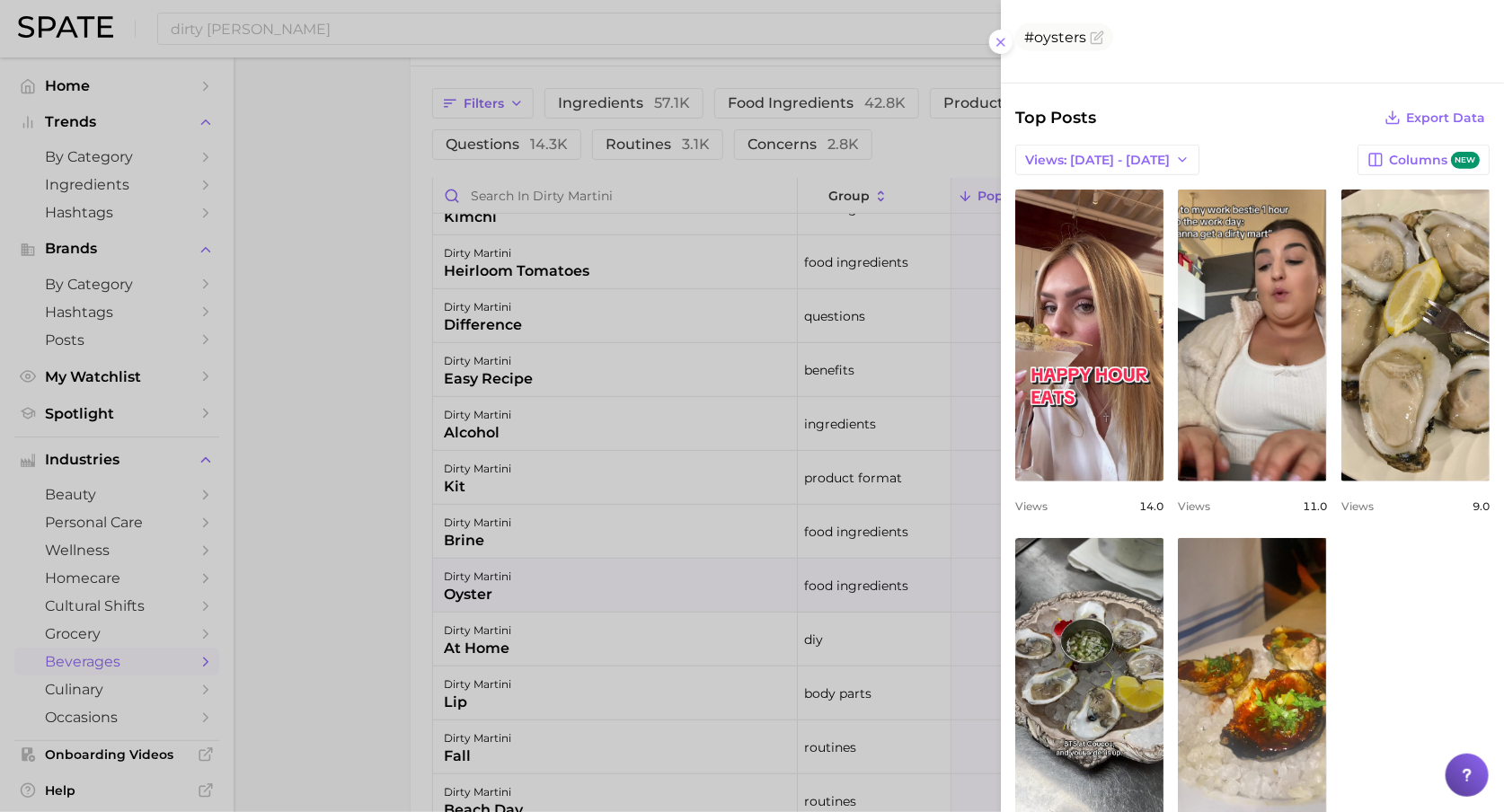
click at [355, 571] on div at bounding box center [752, 406] width 1504 height 812
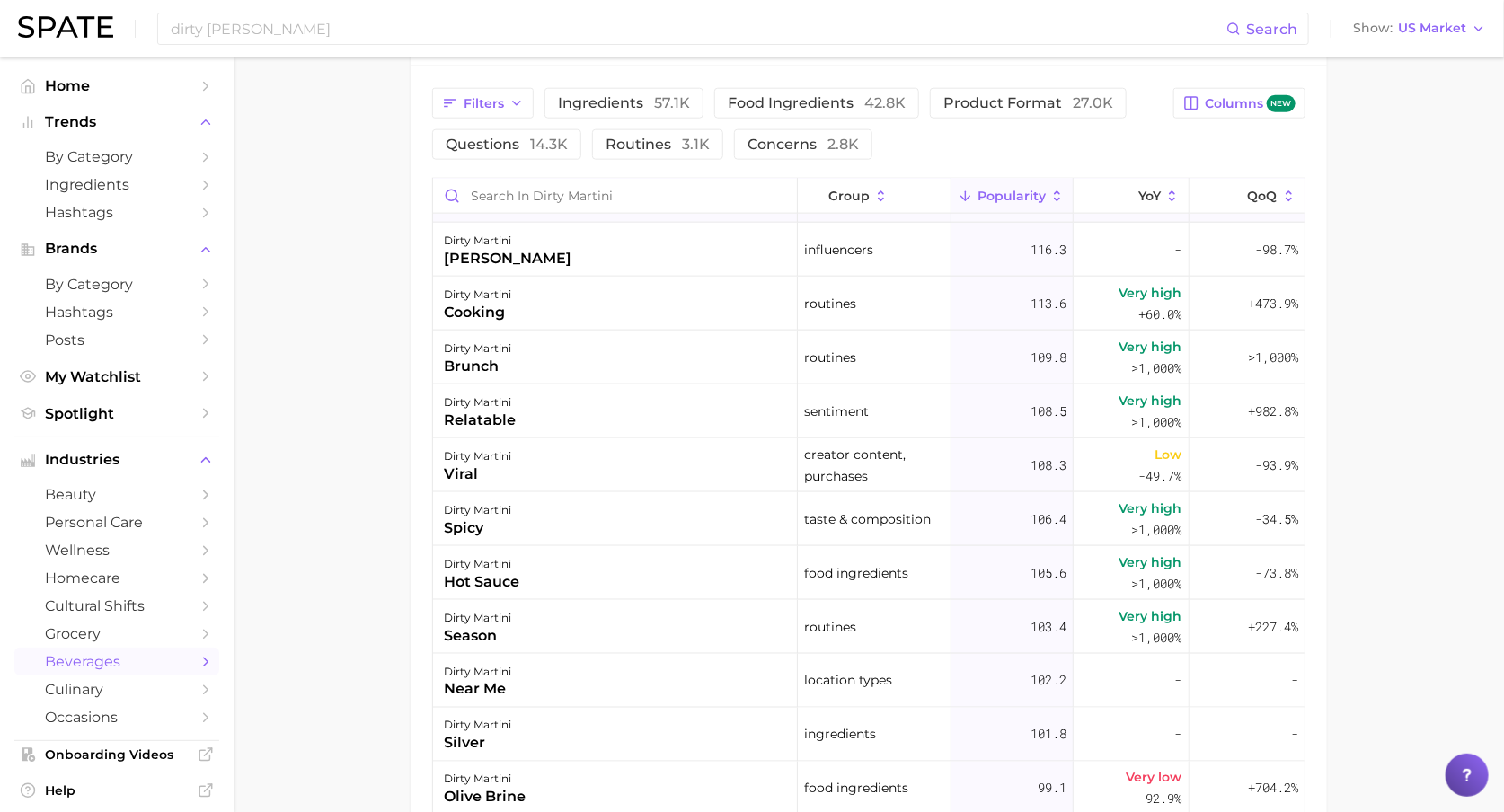
scroll to position [4576, 0]
click at [566, 572] on div "dirty martini hot sauce" at bounding box center [615, 573] width 365 height 54
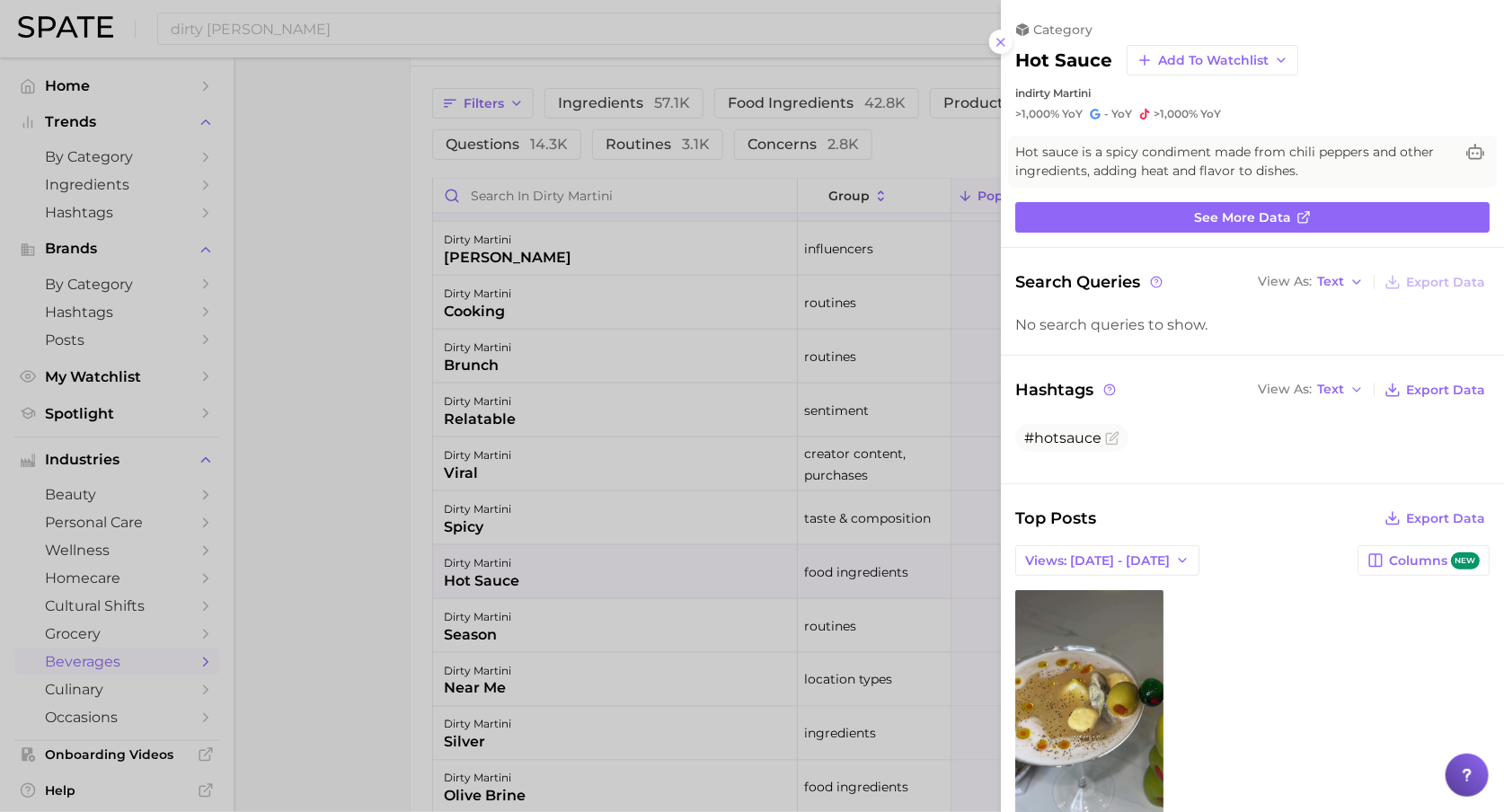
scroll to position [0, 0]
click at [575, 141] on div at bounding box center [752, 406] width 1504 height 812
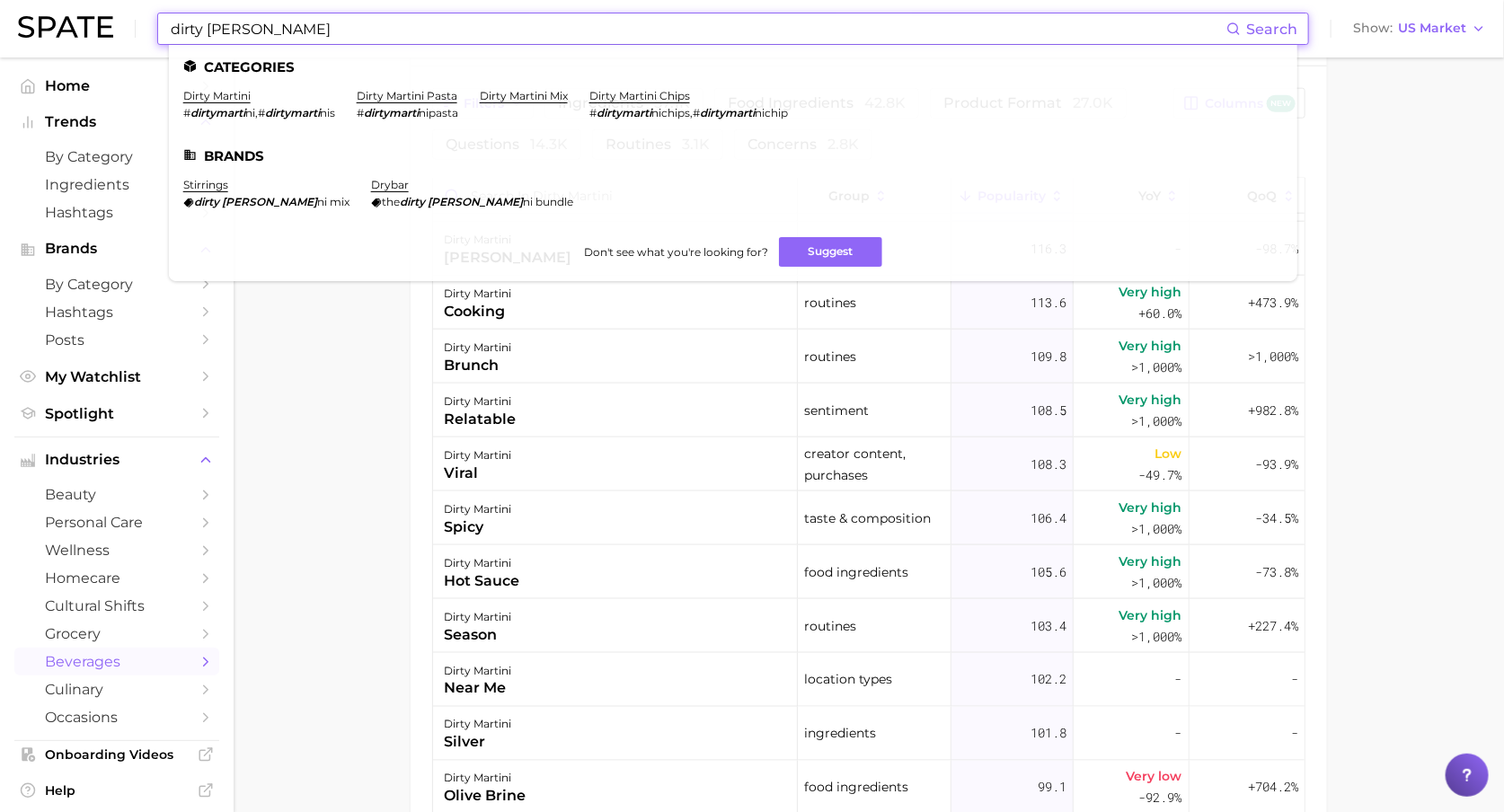
click at [294, 29] on input "dirty [PERSON_NAME]" at bounding box center [698, 28] width 1058 height 31
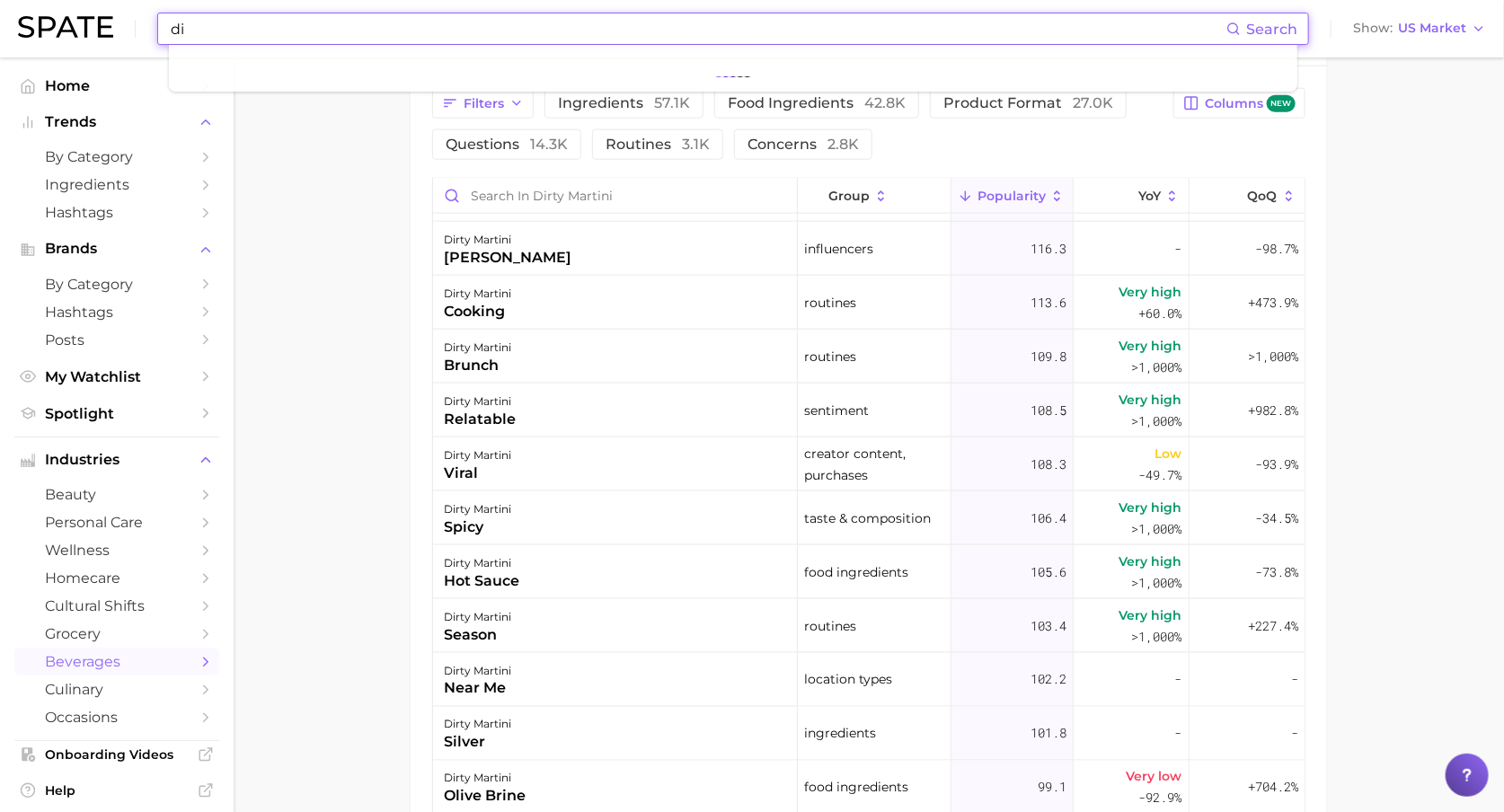
type input "d"
type input "gin"
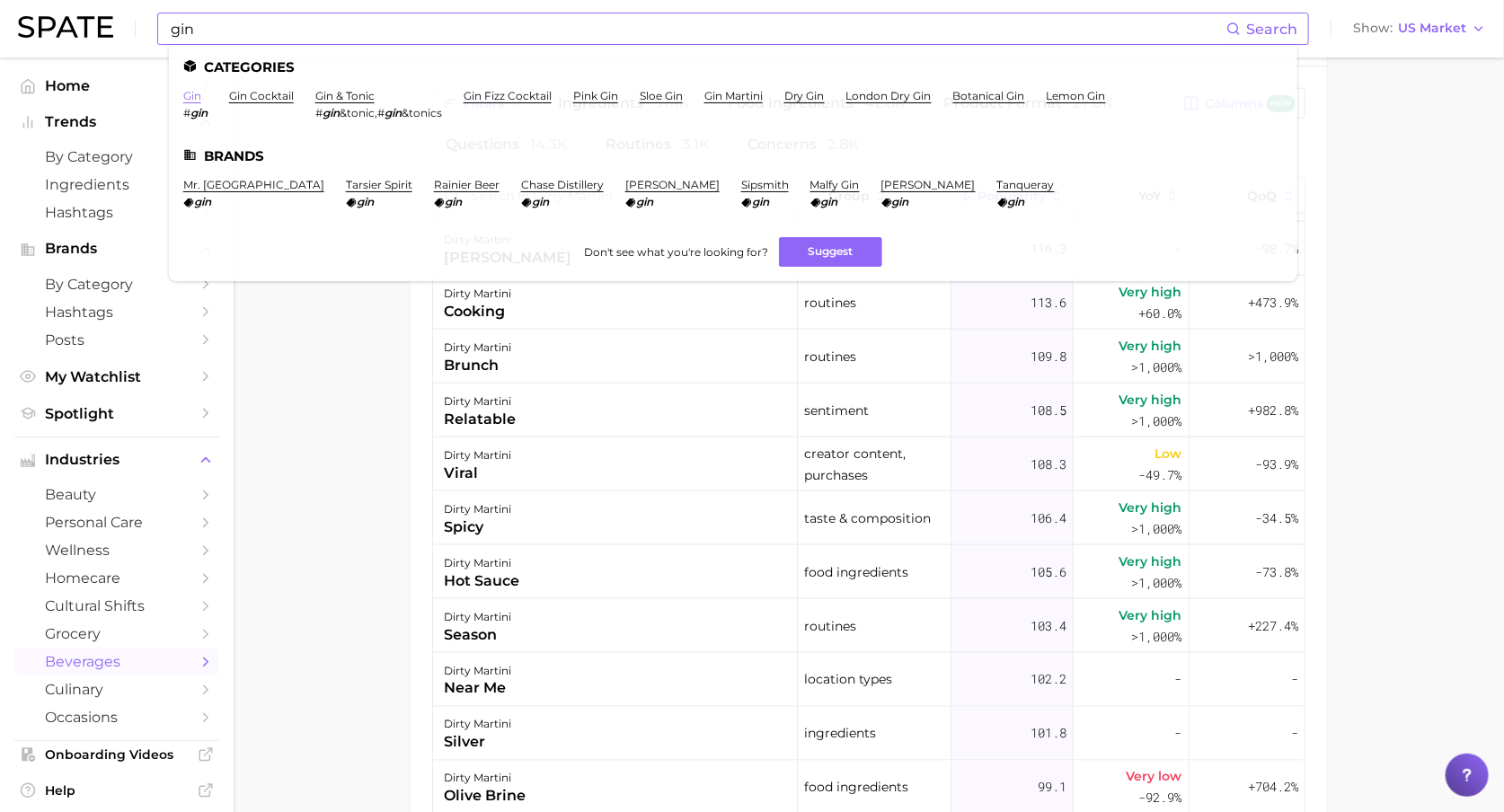
click at [192, 98] on link "gin" at bounding box center [192, 96] width 18 height 13
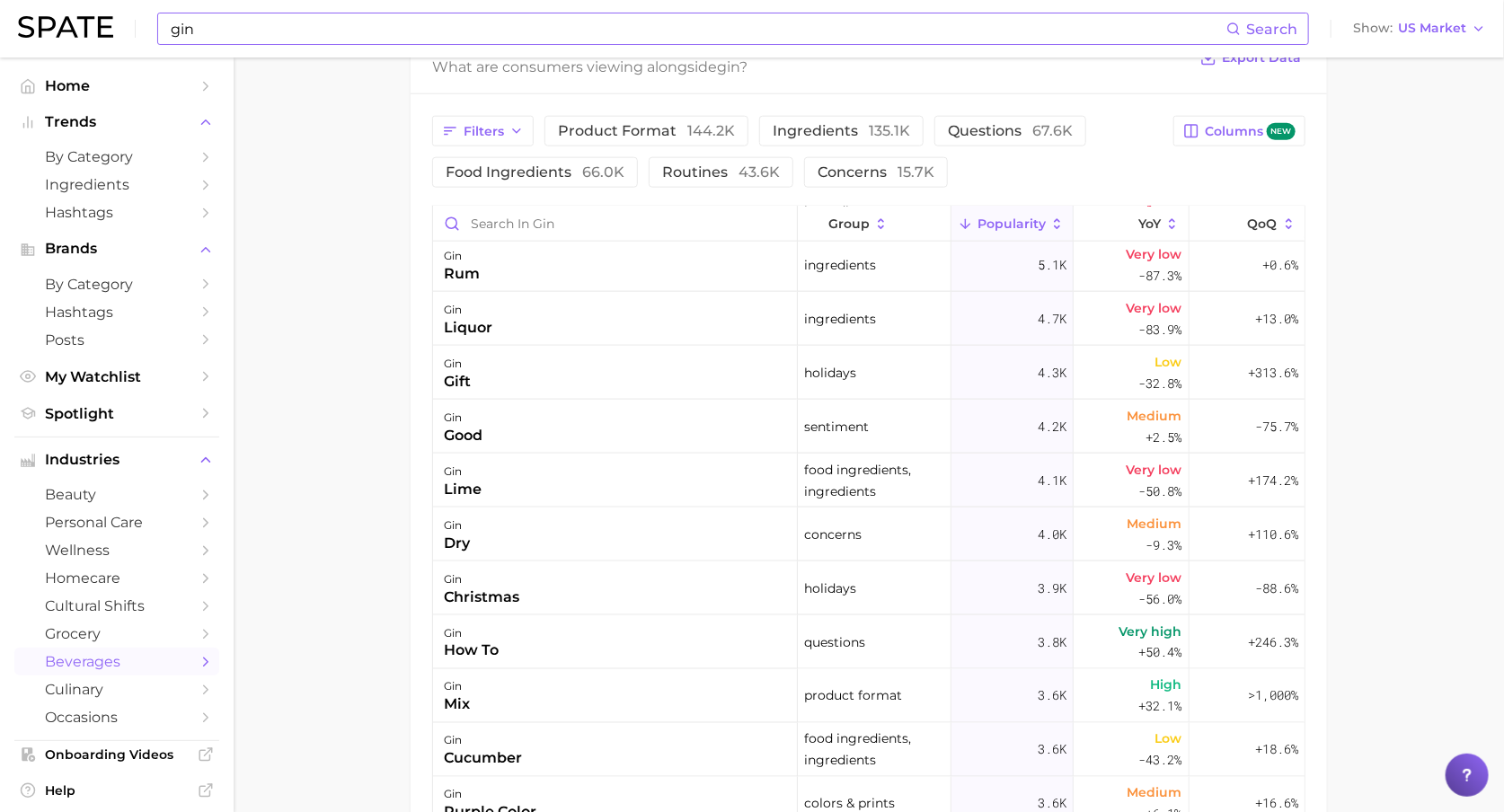
scroll to position [1406, 0]
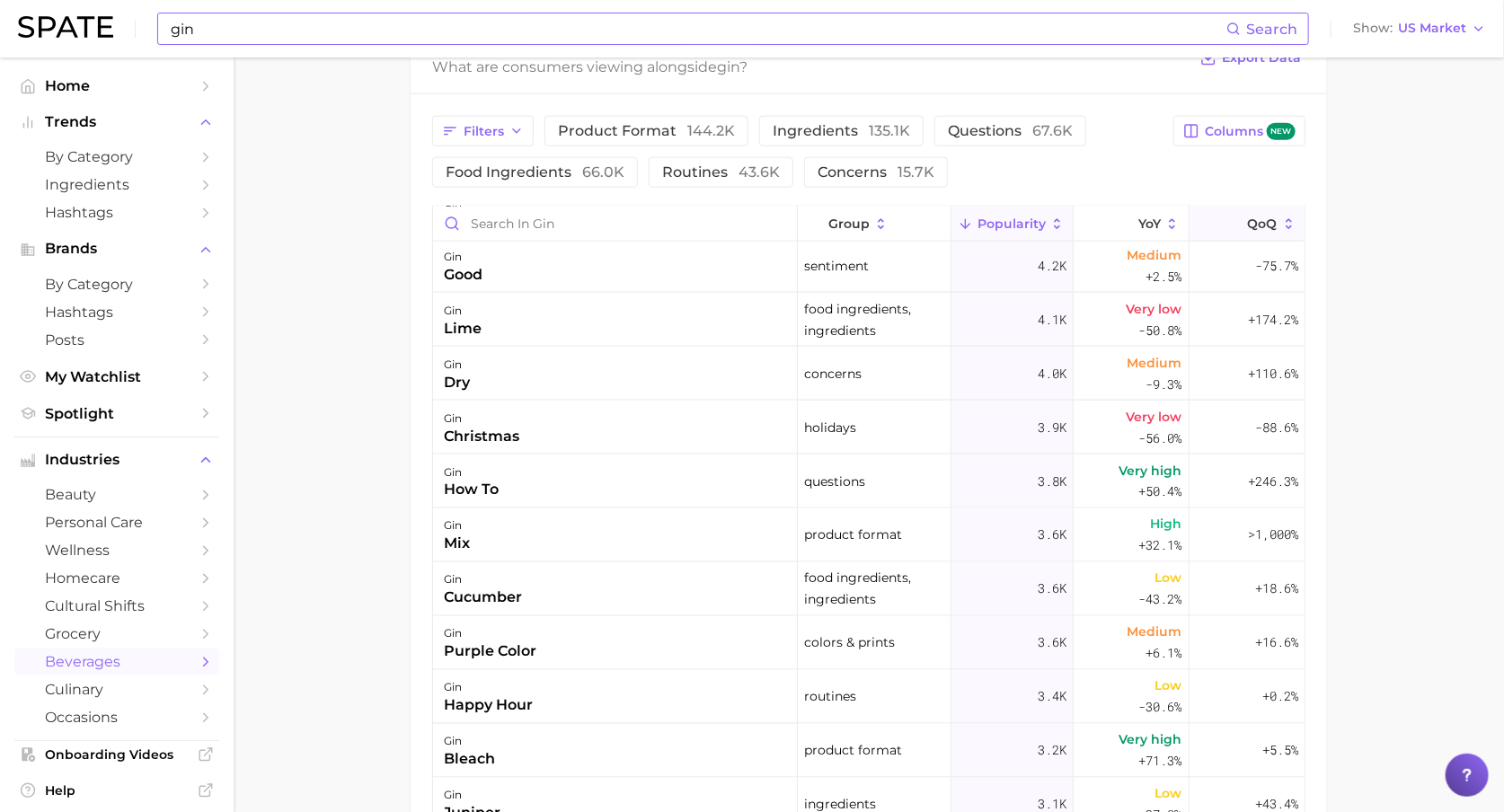
click at [1285, 235] on button "QoQ" at bounding box center [1247, 223] width 115 height 35
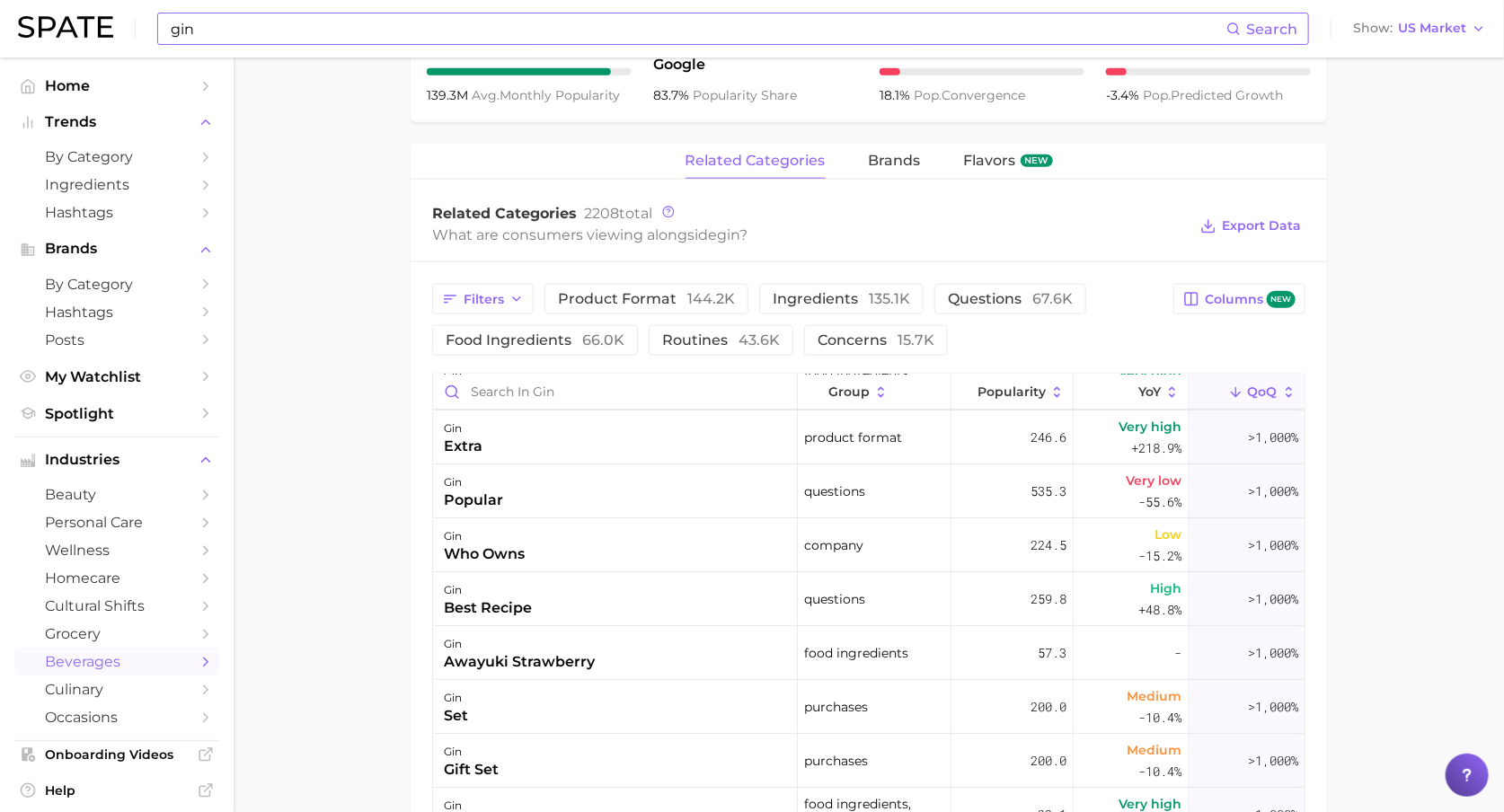
scroll to position [162, 0]
click at [631, 660] on div "gin awayuki strawberry" at bounding box center [615, 653] width 365 height 54
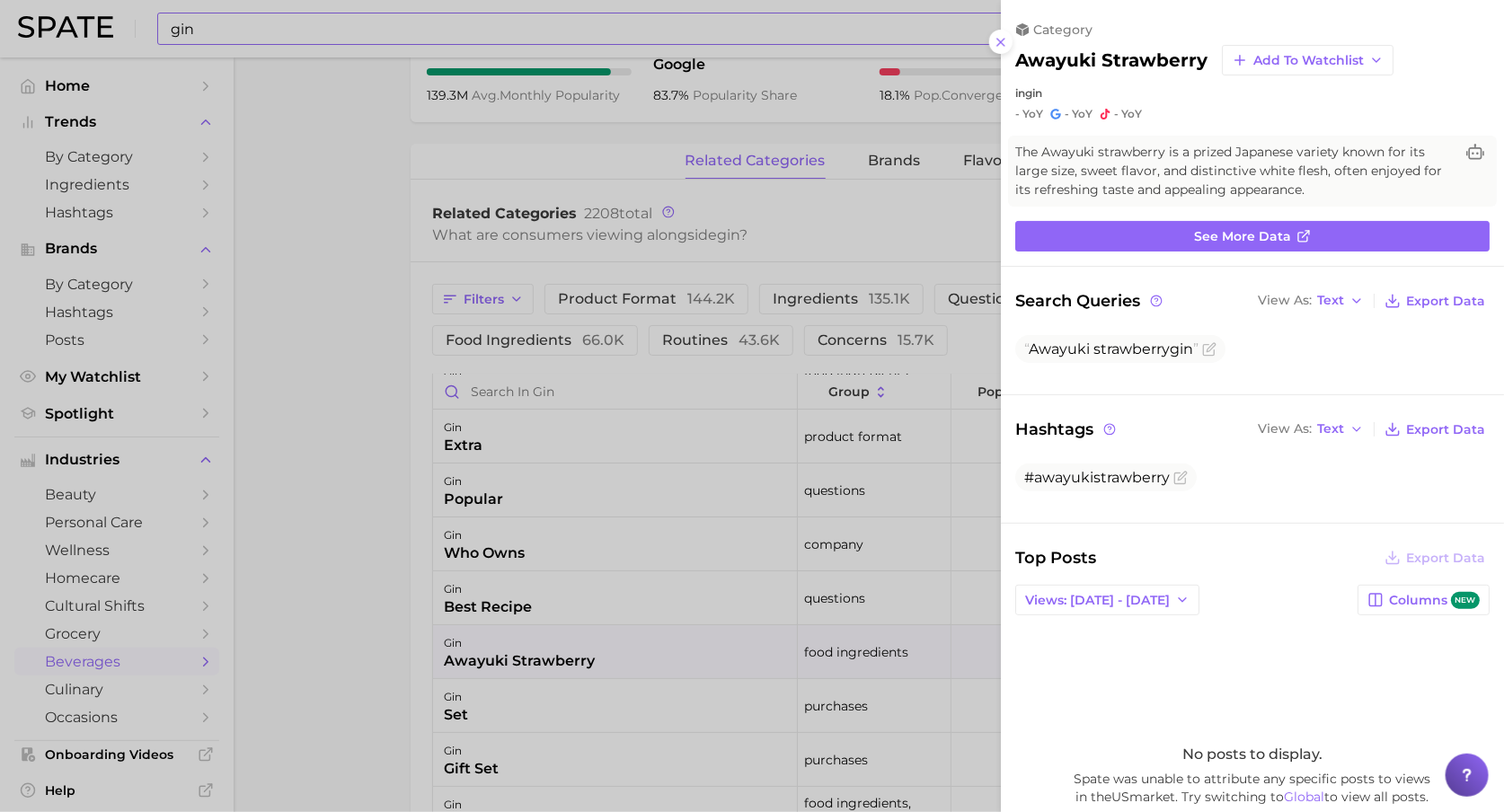
click at [173, 620] on div at bounding box center [752, 406] width 1504 height 812
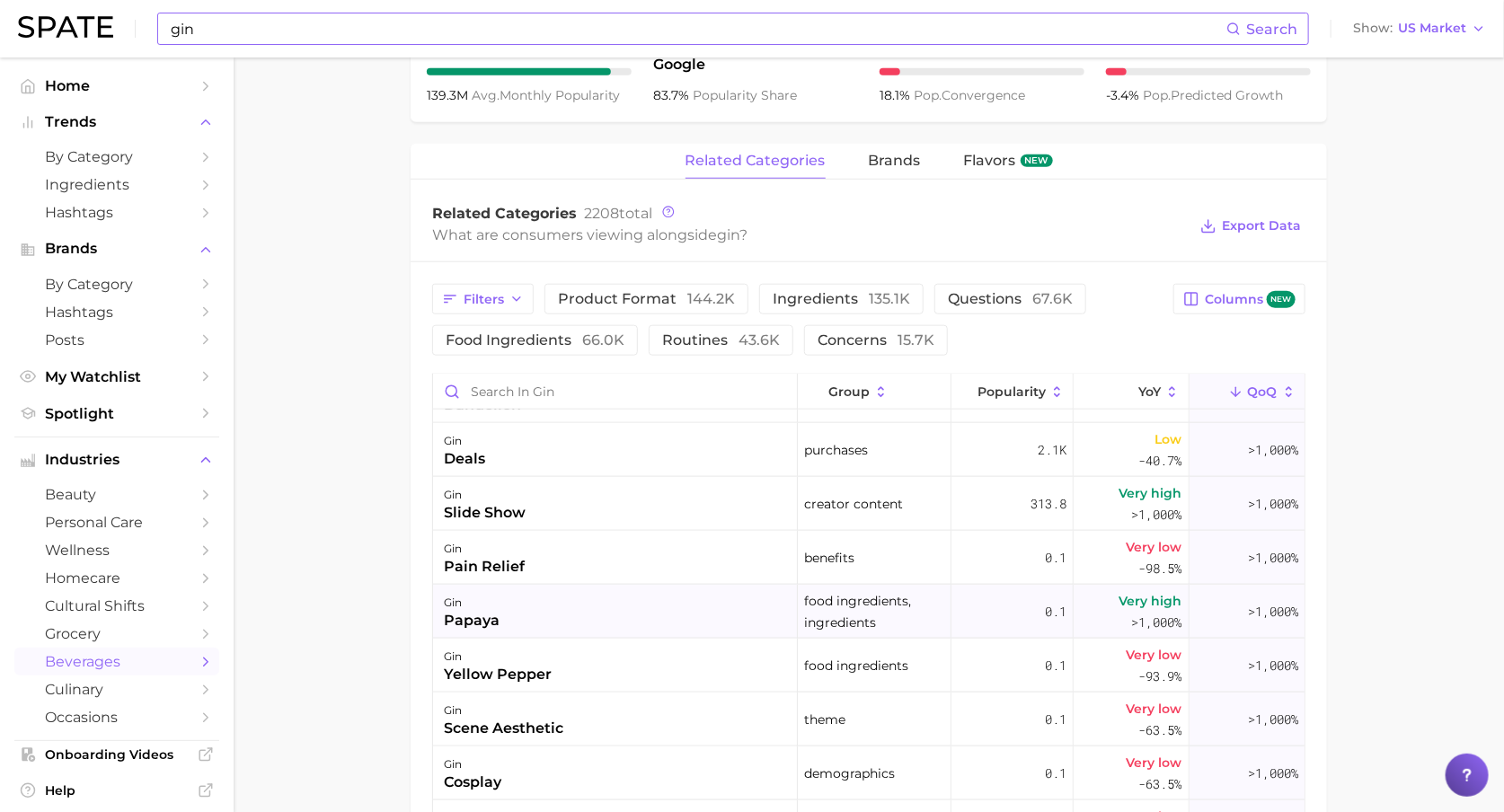
scroll to position [1226, 0]
click at [1012, 451] on div "2.1k" at bounding box center [1013, 452] width 122 height 54
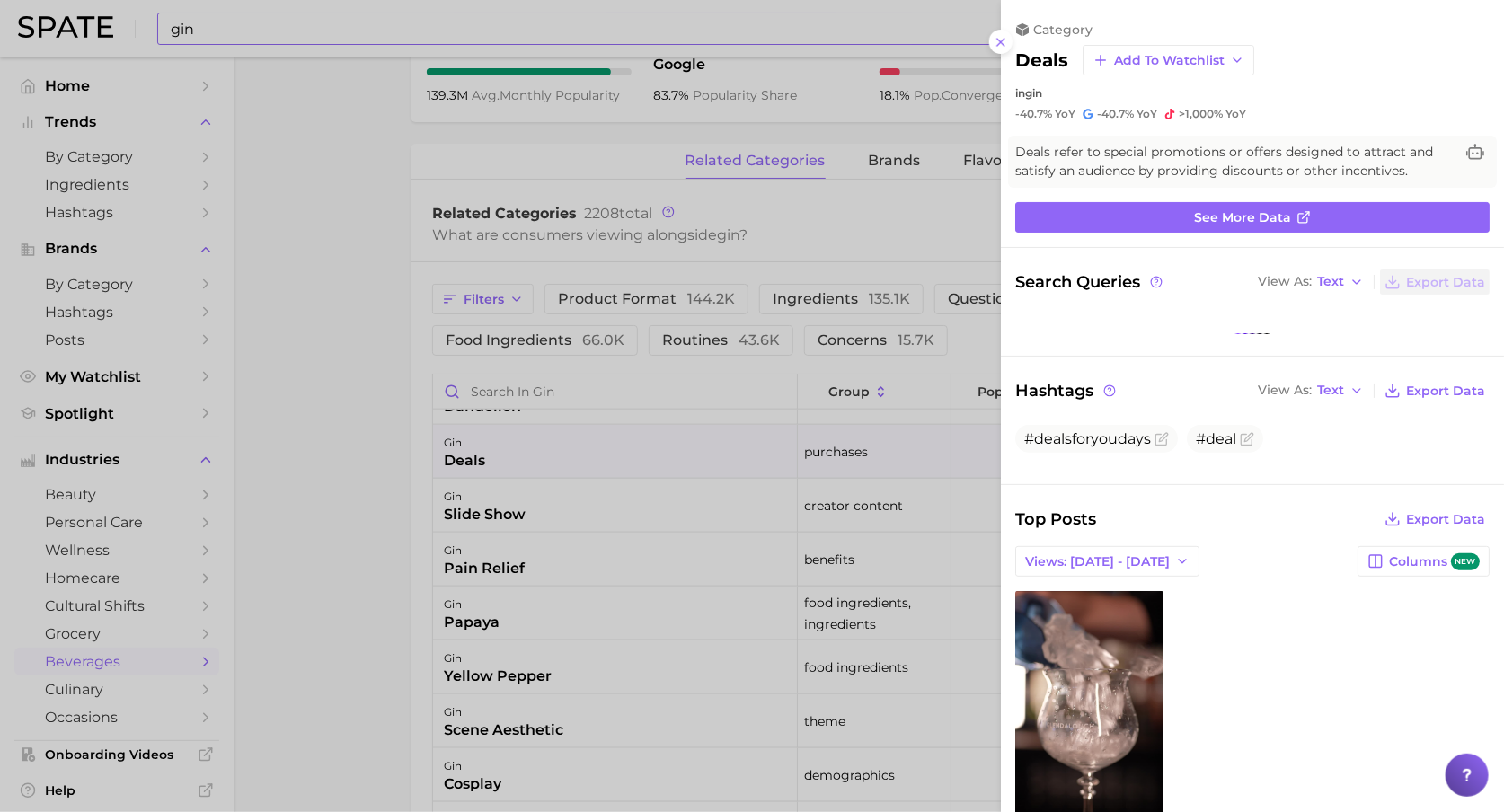
scroll to position [0, 0]
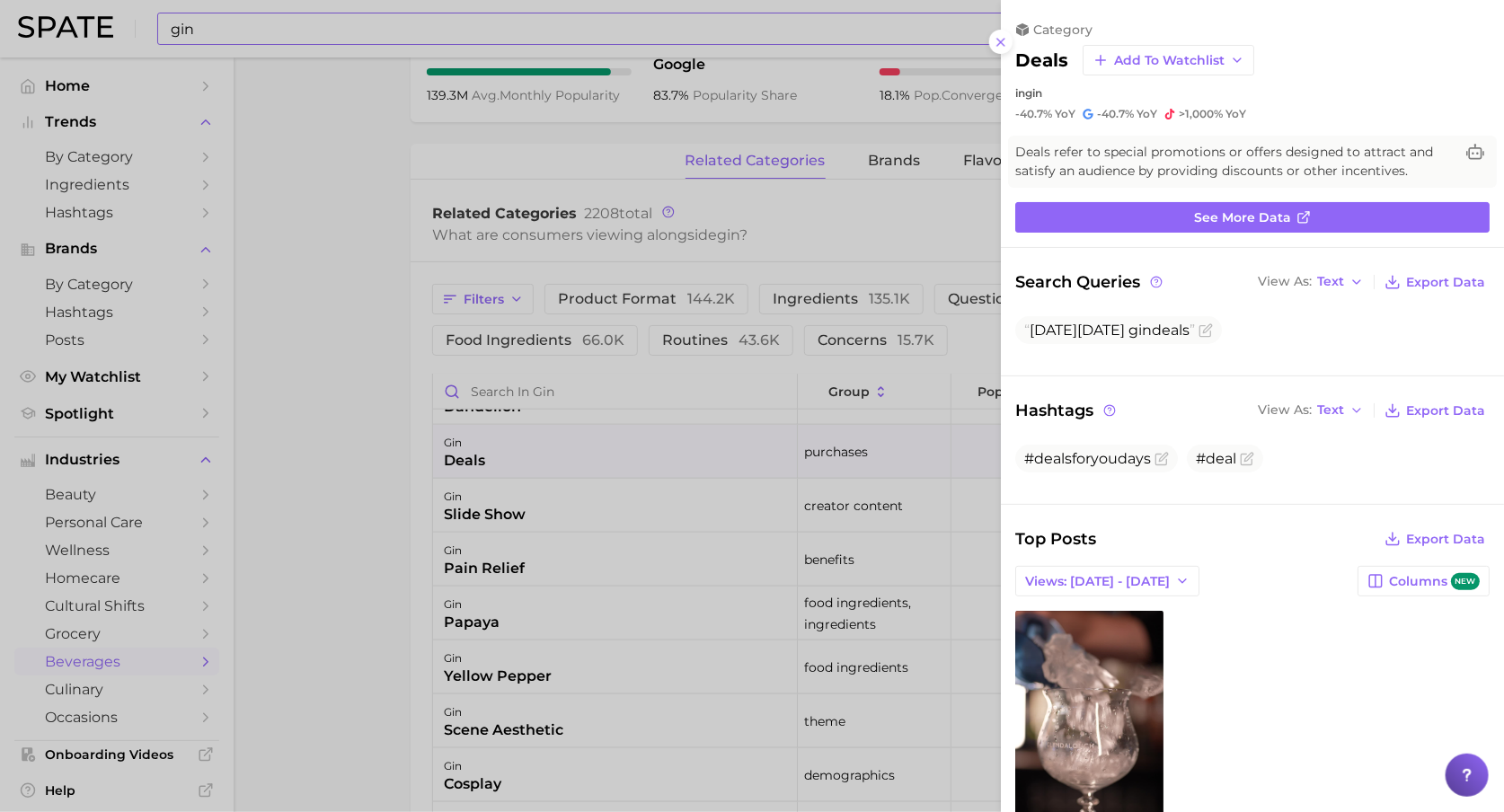
click at [801, 503] on div at bounding box center [752, 406] width 1504 height 812
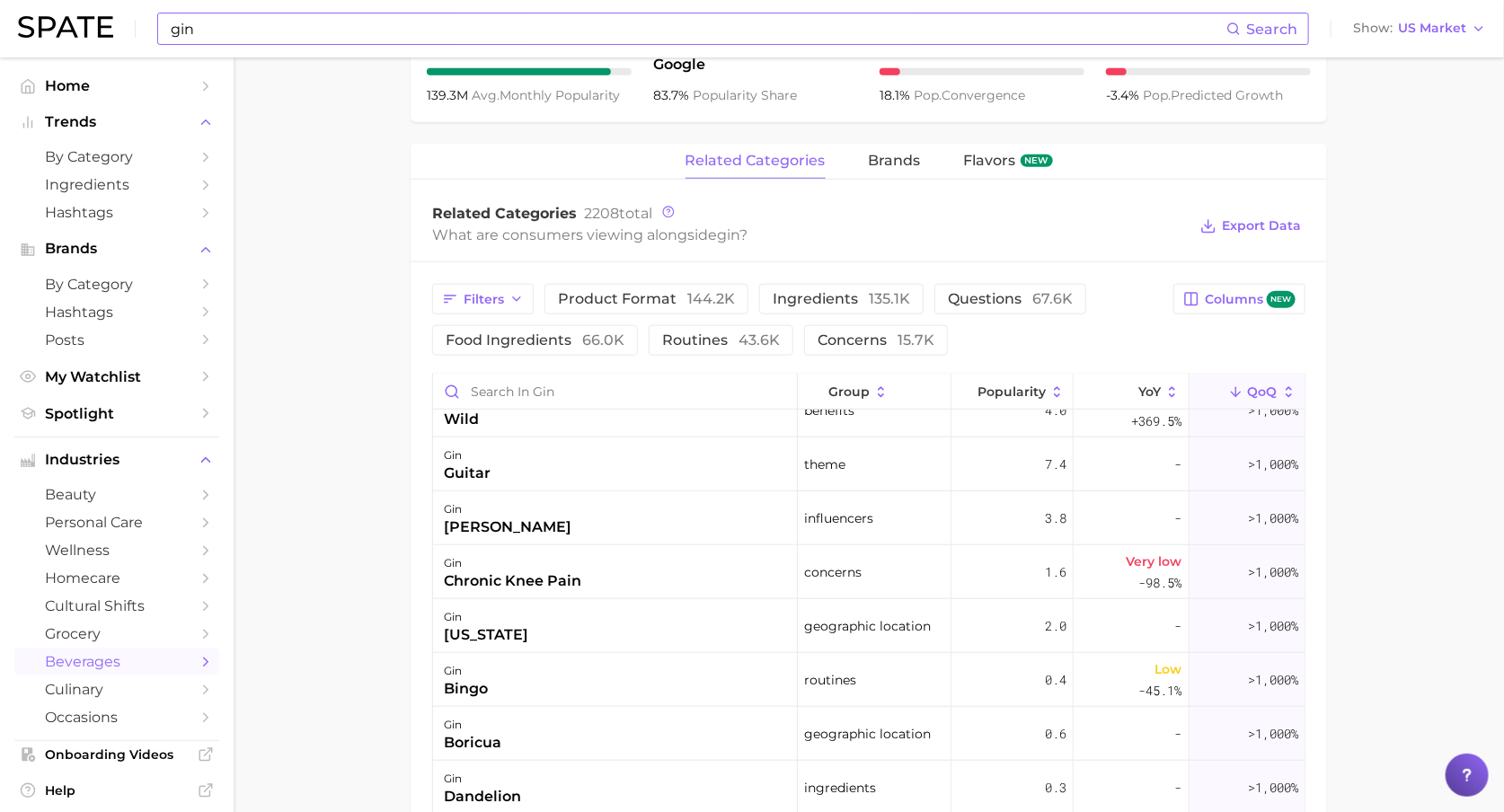
scroll to position [821, 0]
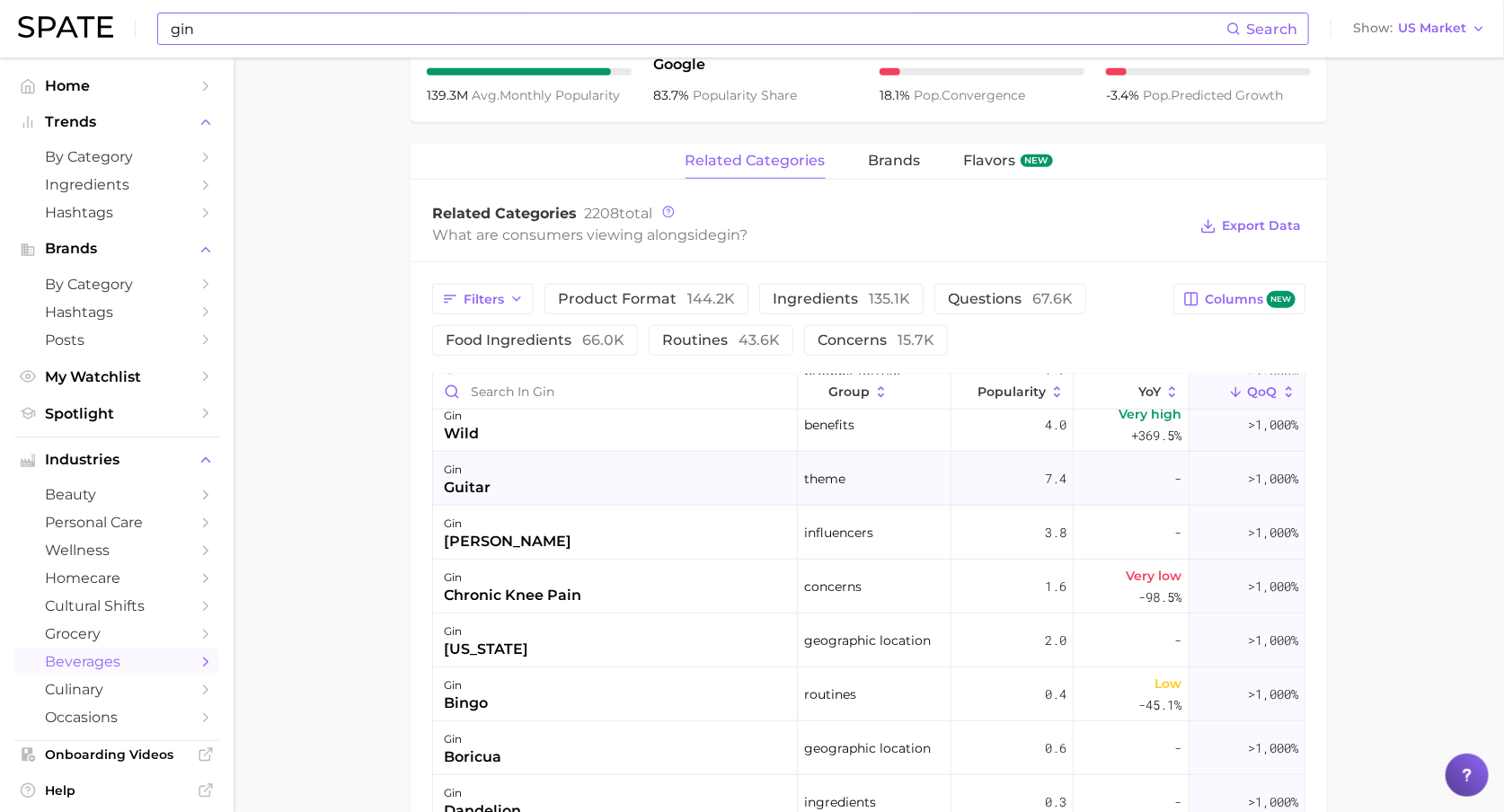
click at [699, 505] on div "gin guitar" at bounding box center [615, 479] width 365 height 54
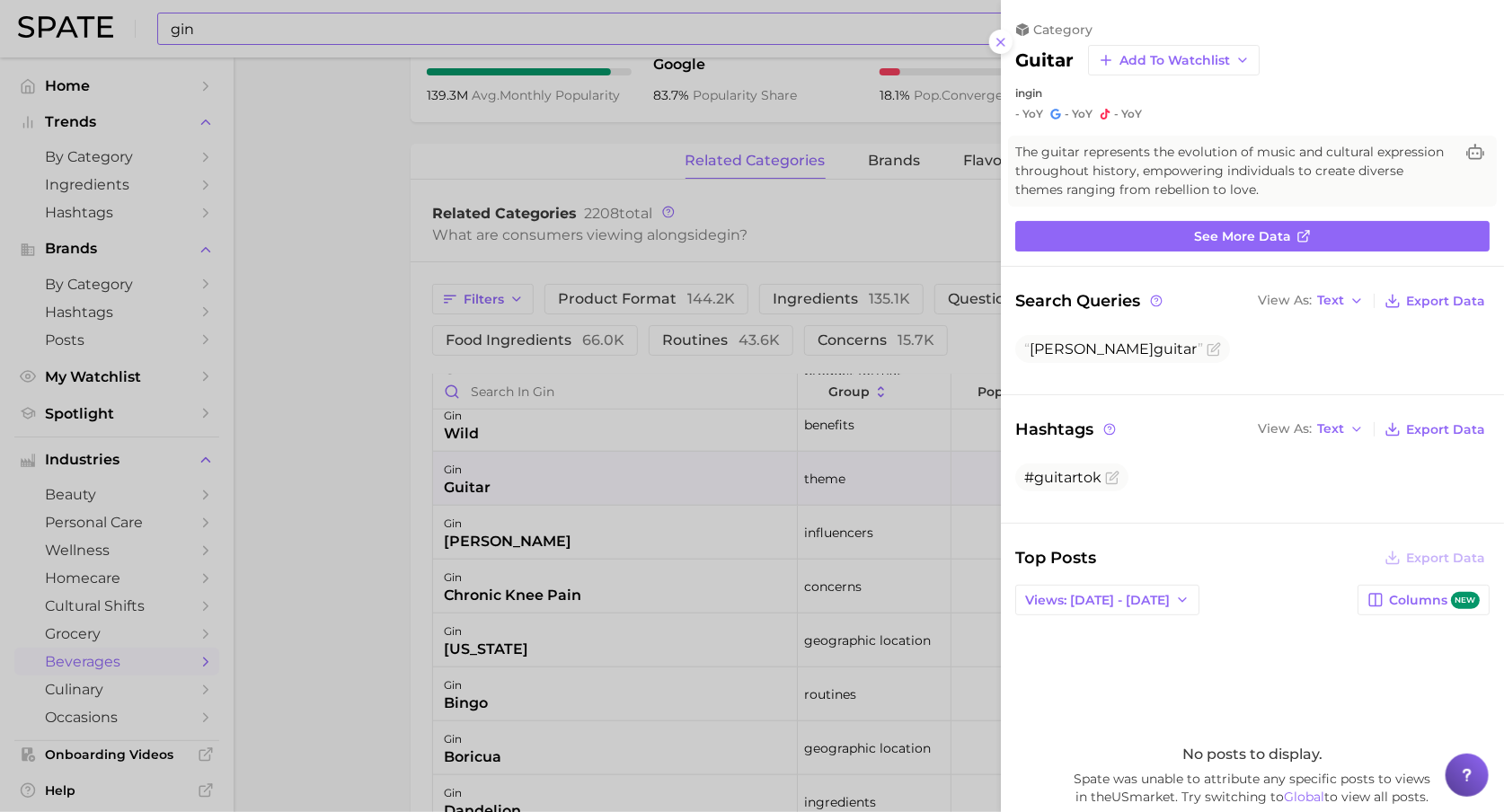
click at [697, 530] on div at bounding box center [752, 406] width 1504 height 812
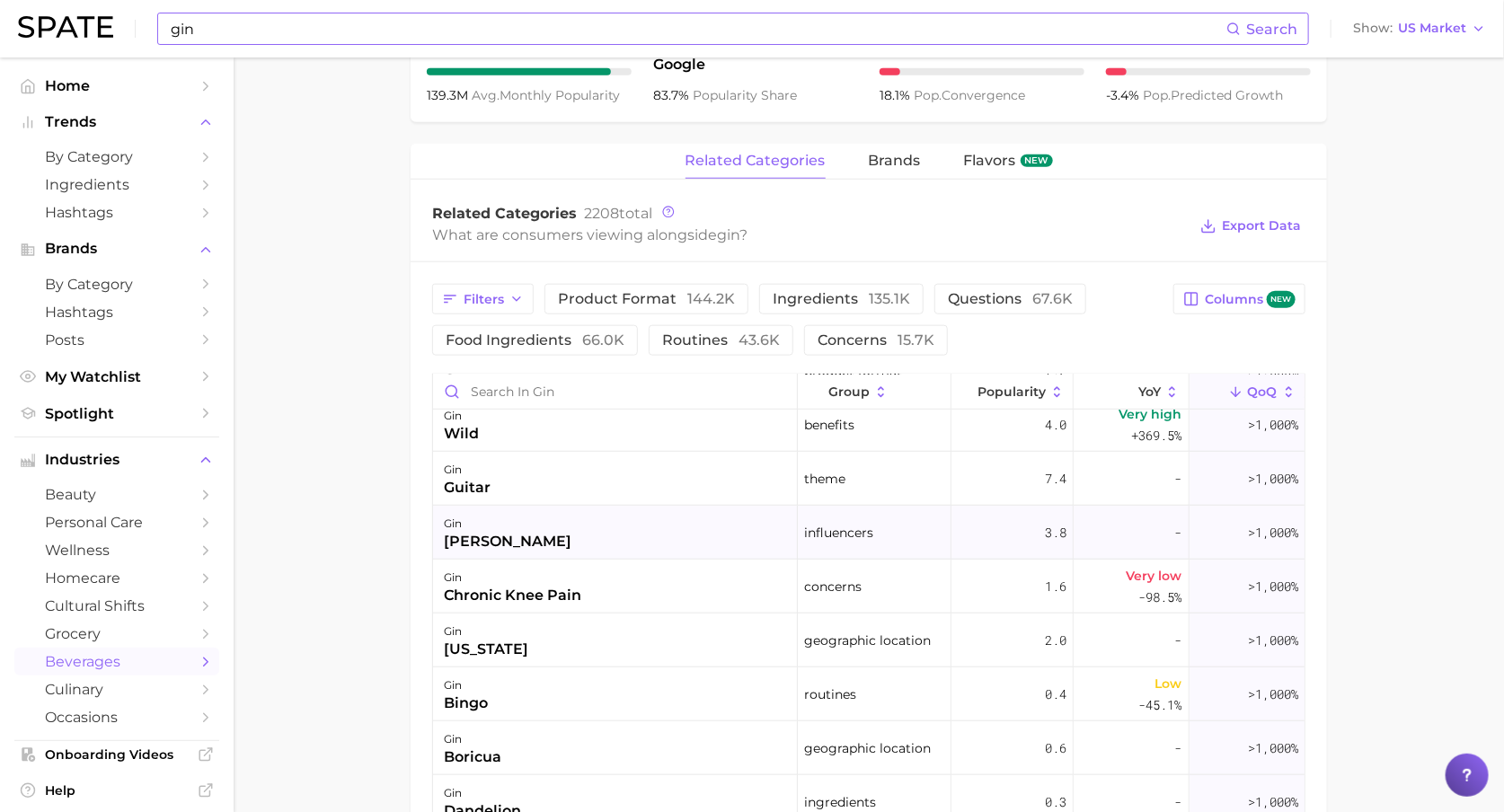
scroll to position [788, 0]
click at [666, 533] on div "[PERSON_NAME]" at bounding box center [615, 532] width 365 height 54
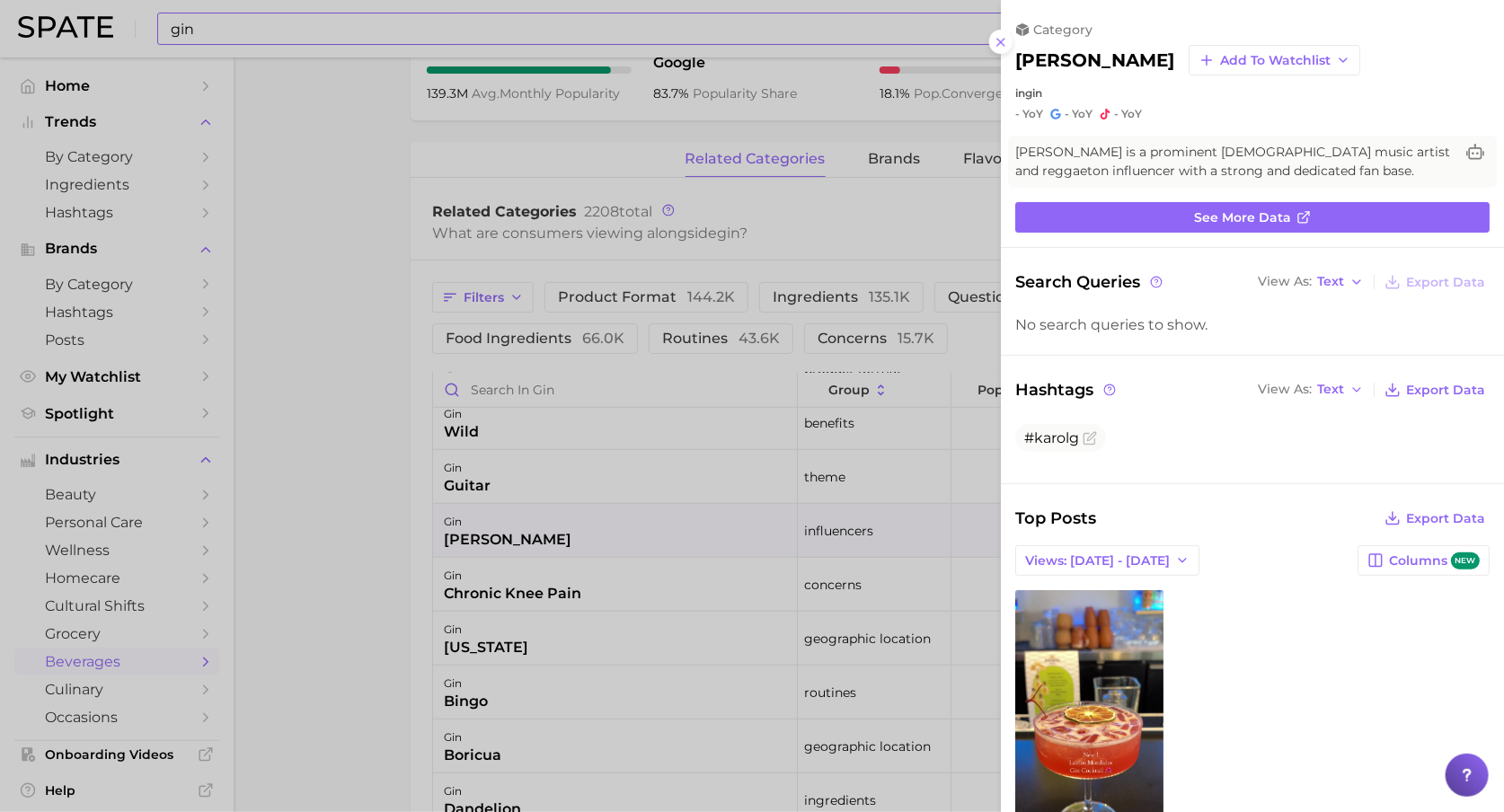
scroll to position [0, 0]
click at [414, 516] on div at bounding box center [752, 406] width 1504 height 812
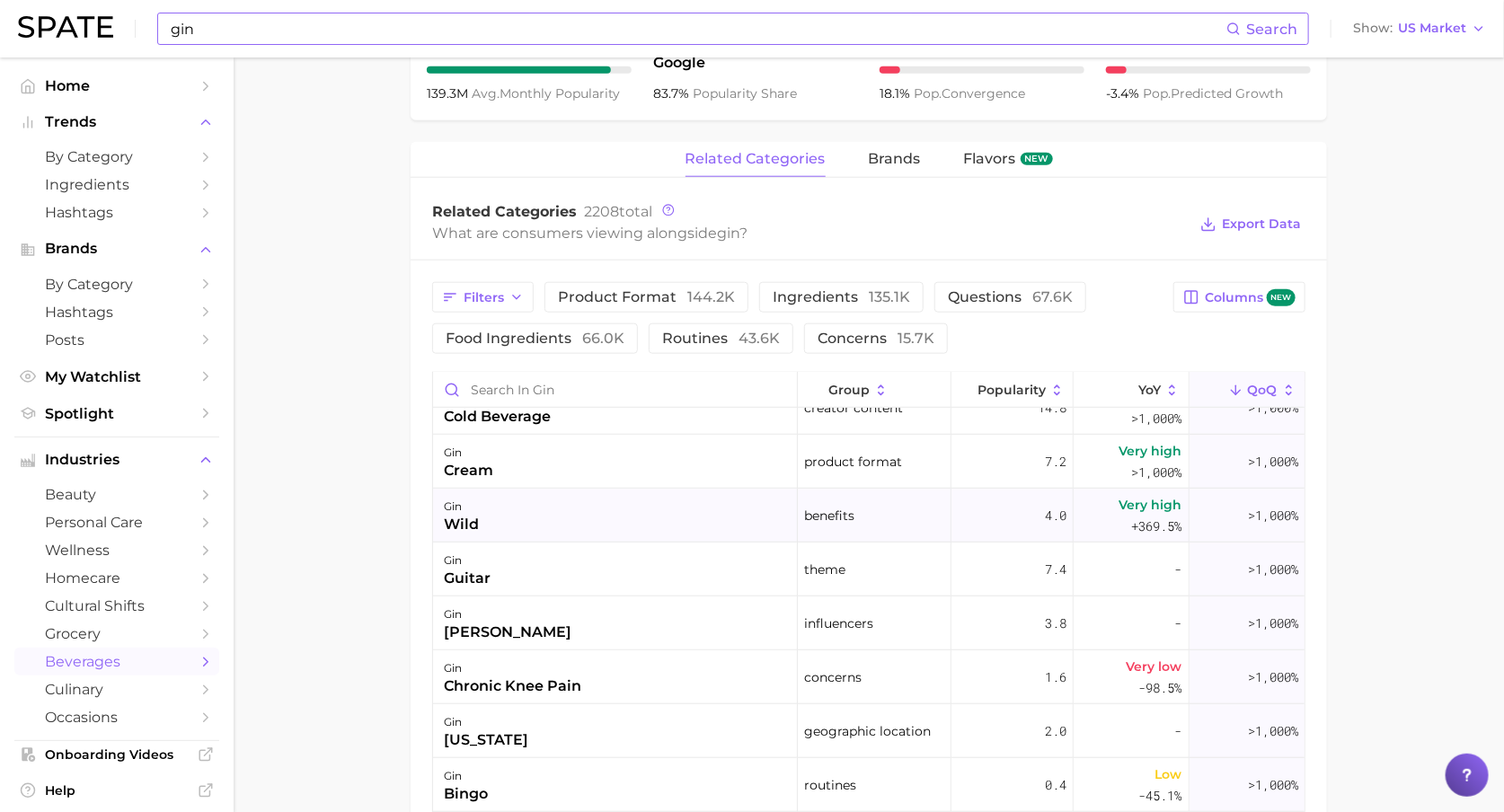
scroll to position [671, 0]
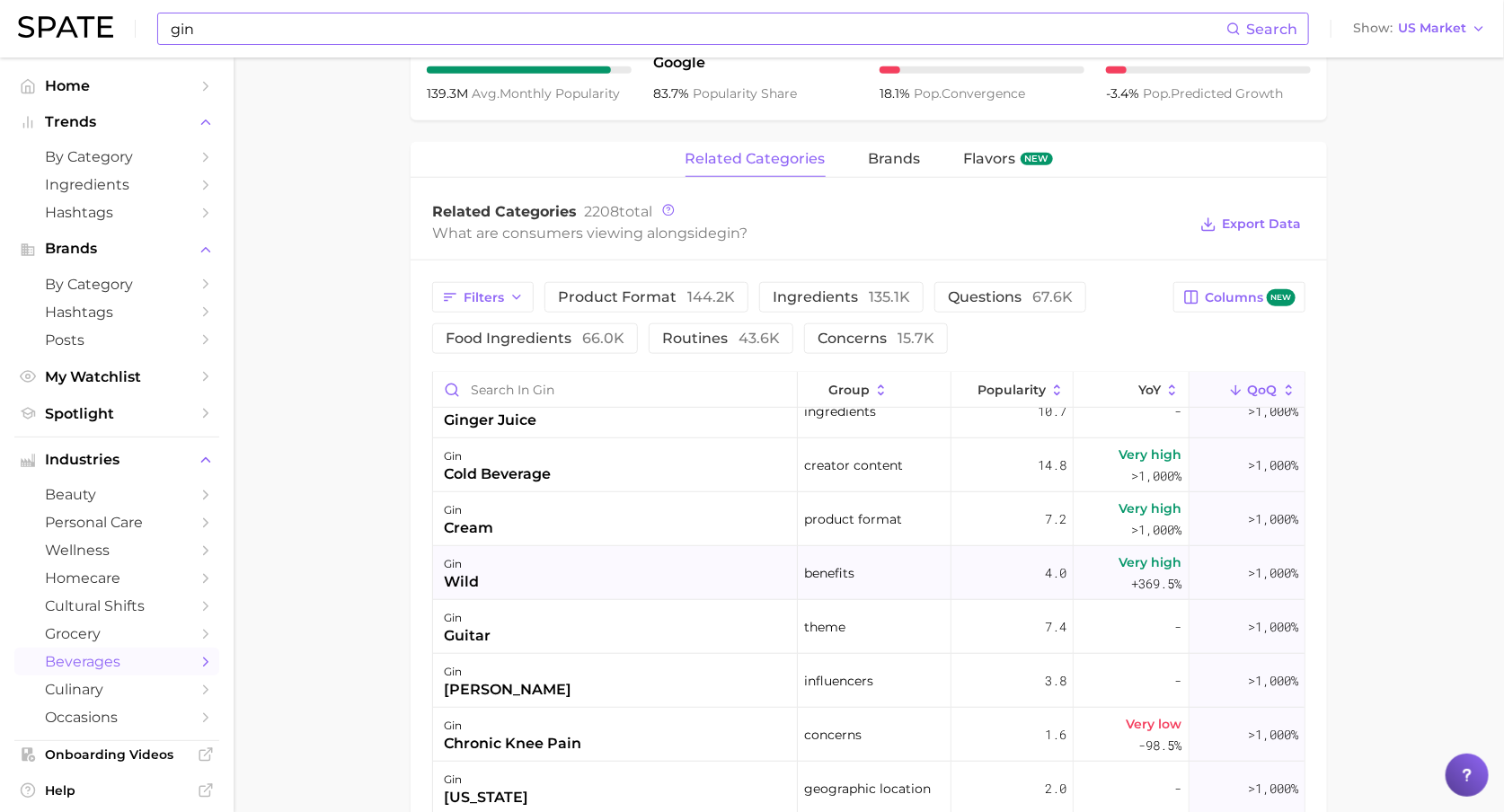
click at [590, 515] on div "gin cream" at bounding box center [615, 519] width 365 height 54
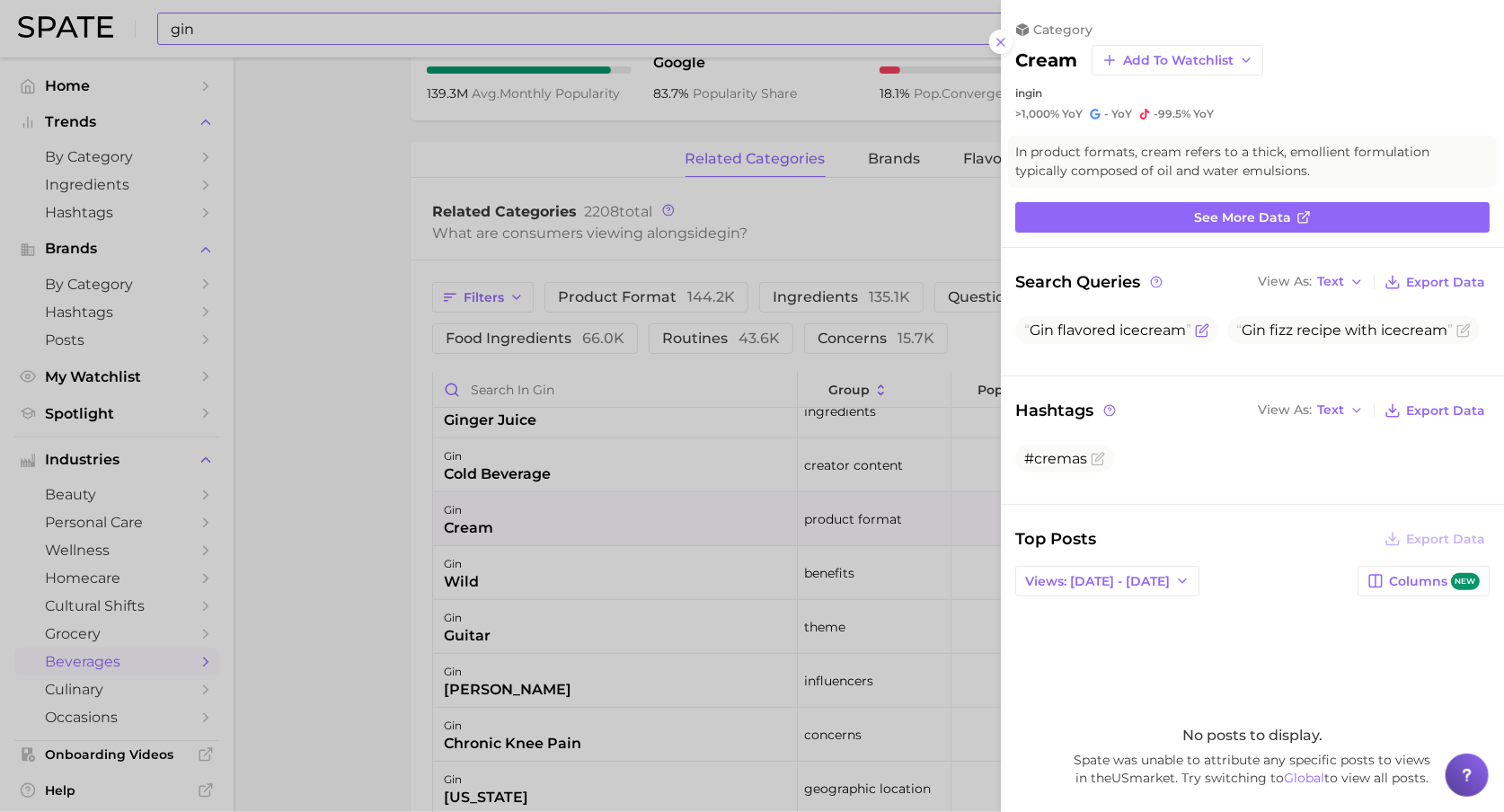
click at [1174, 328] on span "cream" at bounding box center [1163, 330] width 46 height 17
click at [1210, 333] on icon "Flag as miscategorized or irrelevant" at bounding box center [1202, 330] width 14 height 14
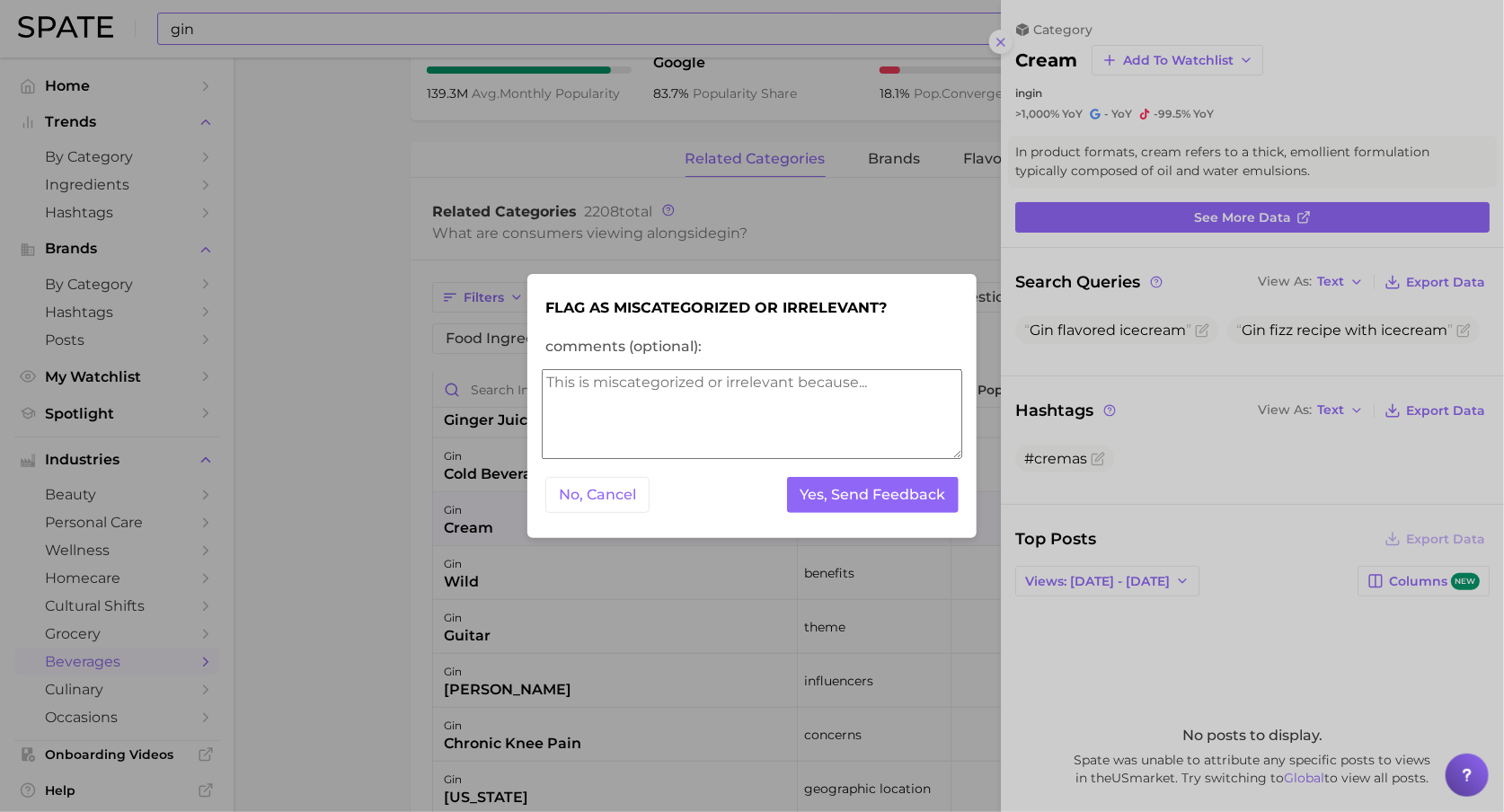
click at [564, 475] on div "No, Cancel Yes, Send Feedback" at bounding box center [752, 495] width 421 height 44
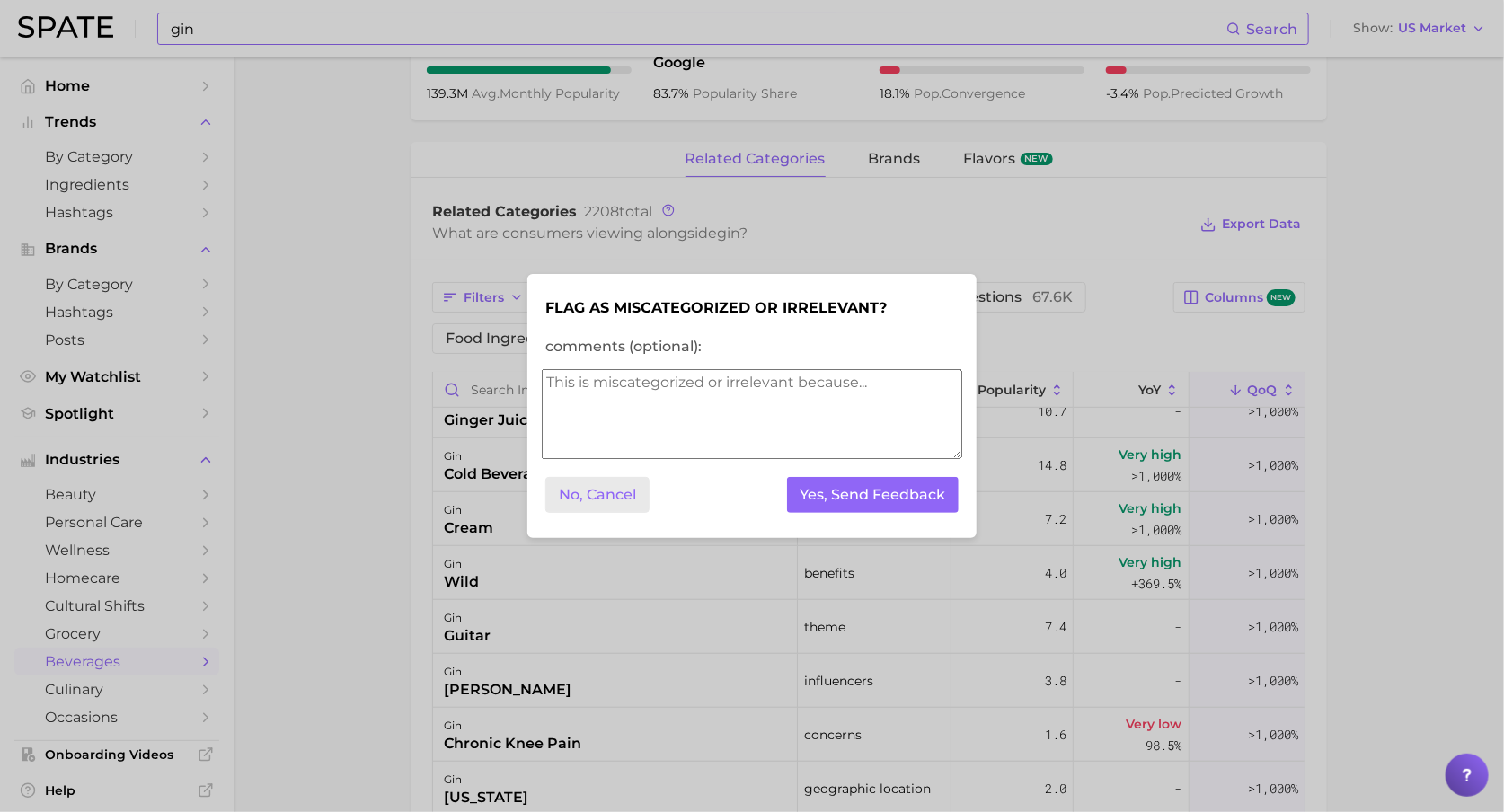
click at [579, 490] on button "No, Cancel" at bounding box center [597, 495] width 104 height 37
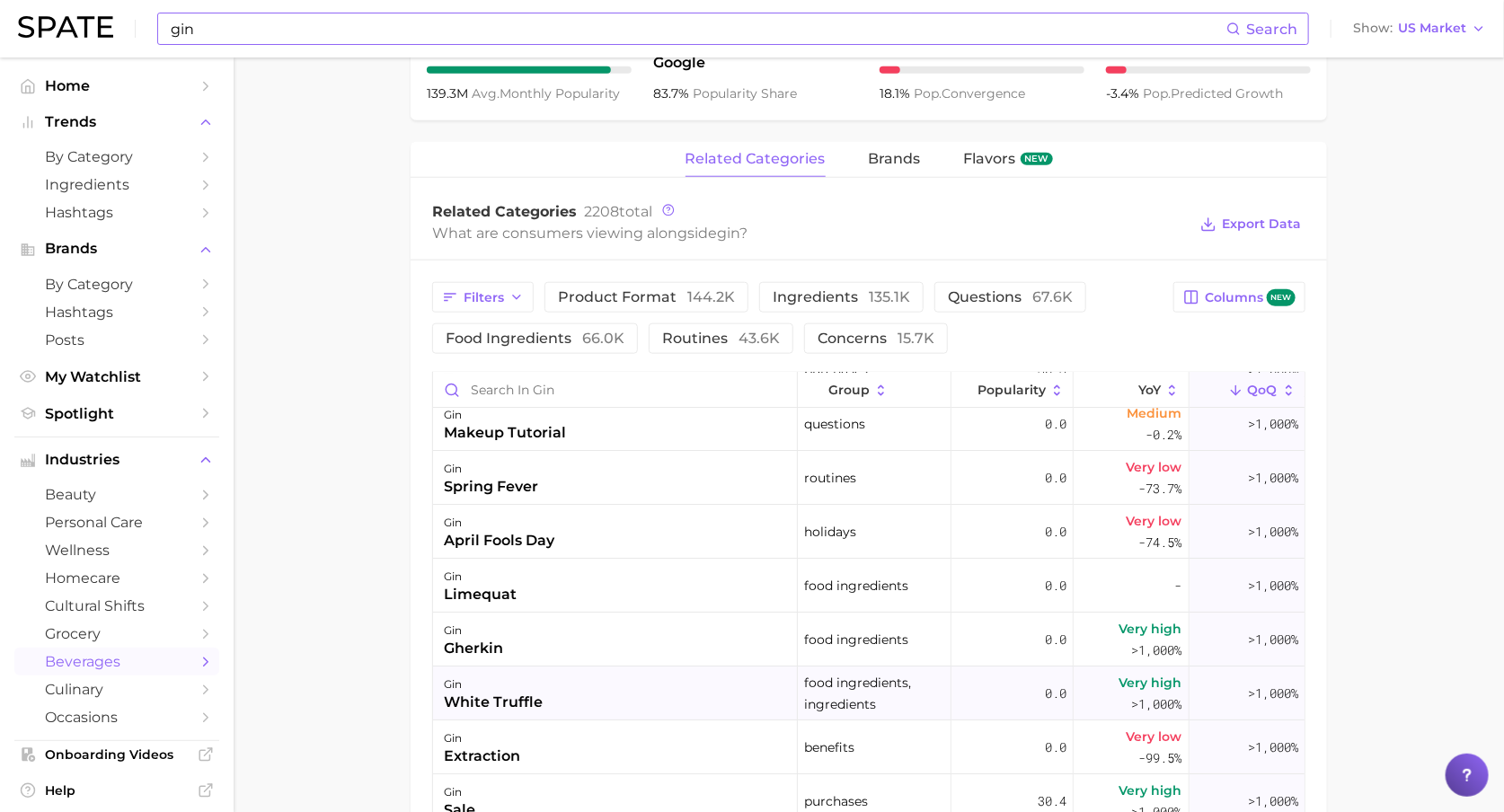
scroll to position [3355, 0]
click at [589, 689] on div "gin white truffle" at bounding box center [615, 693] width 365 height 54
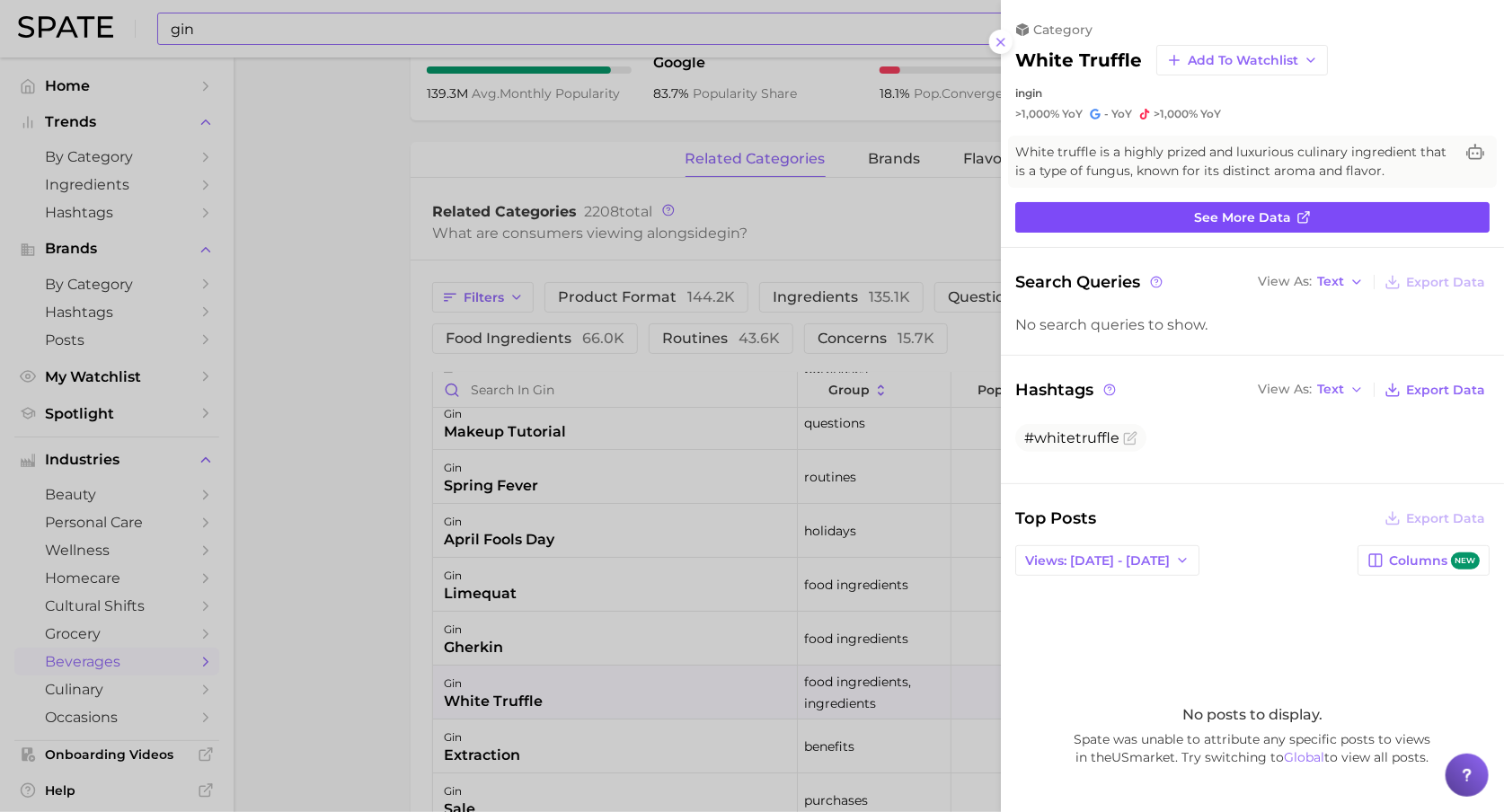
click at [1238, 212] on span "See more data" at bounding box center [1243, 218] width 98 height 15
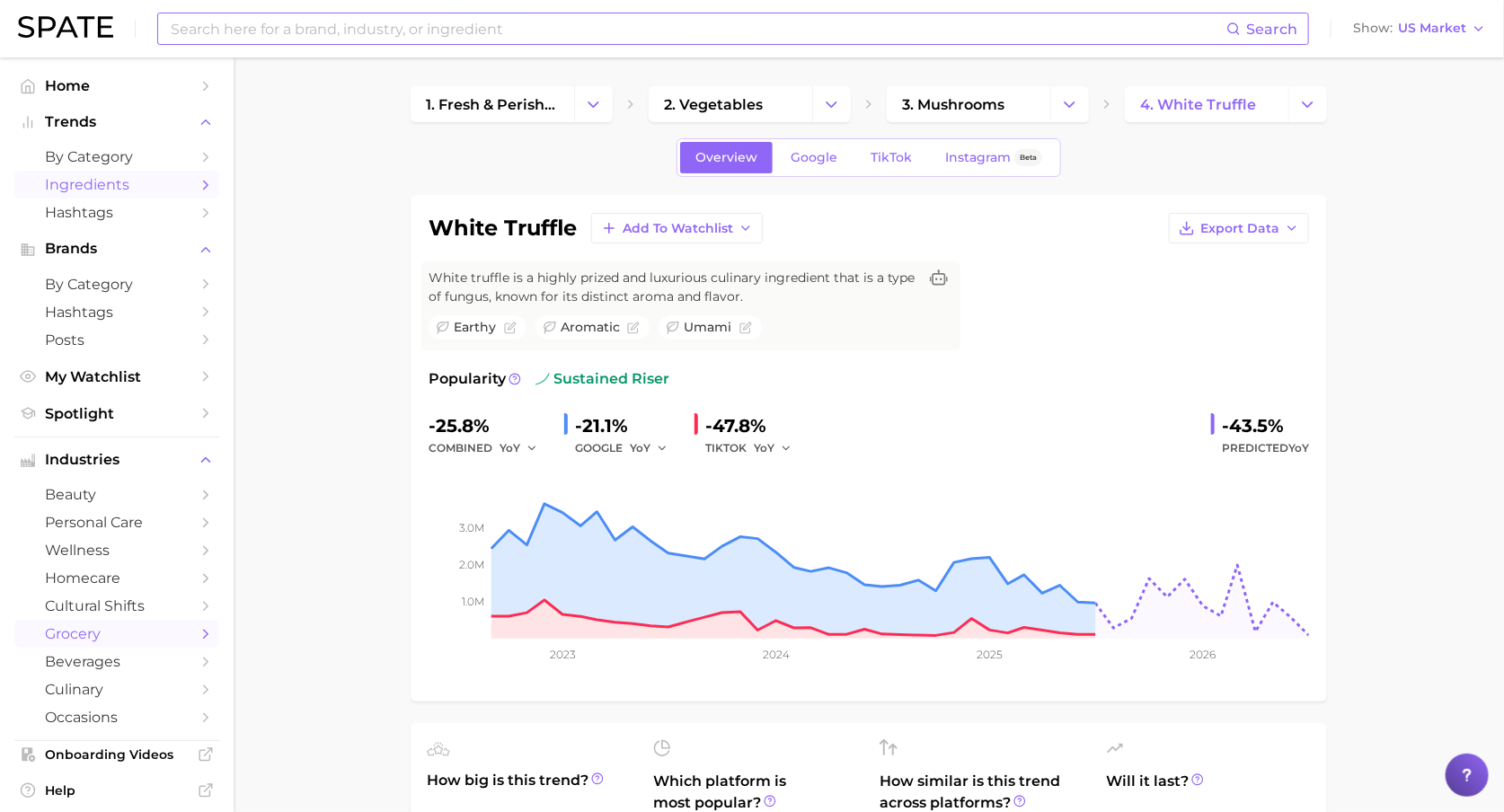
click at [194, 179] on link "Ingredients" at bounding box center [116, 185] width 205 height 28
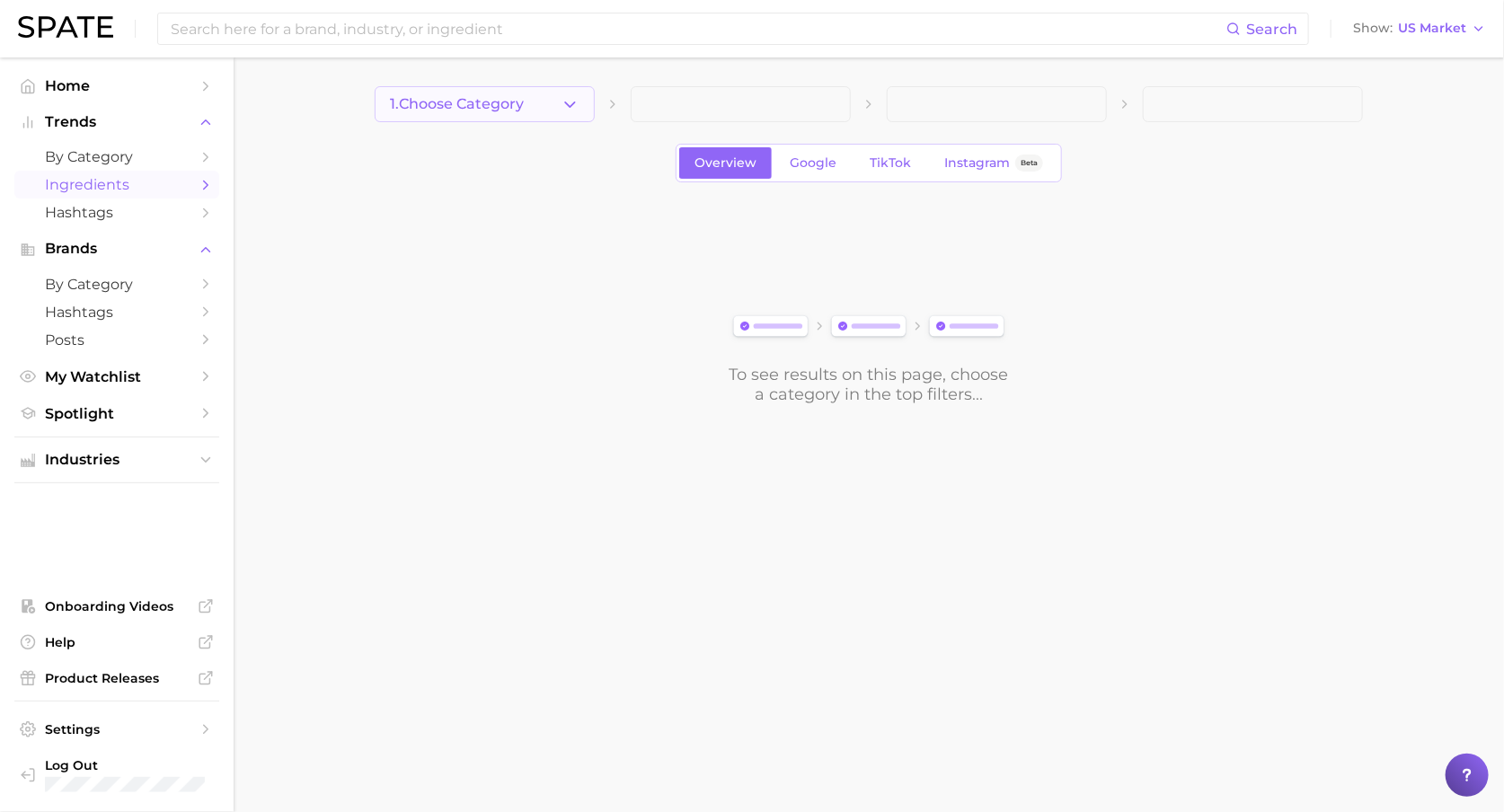
click at [592, 107] on button "1. Choose Category" at bounding box center [485, 104] width 220 height 36
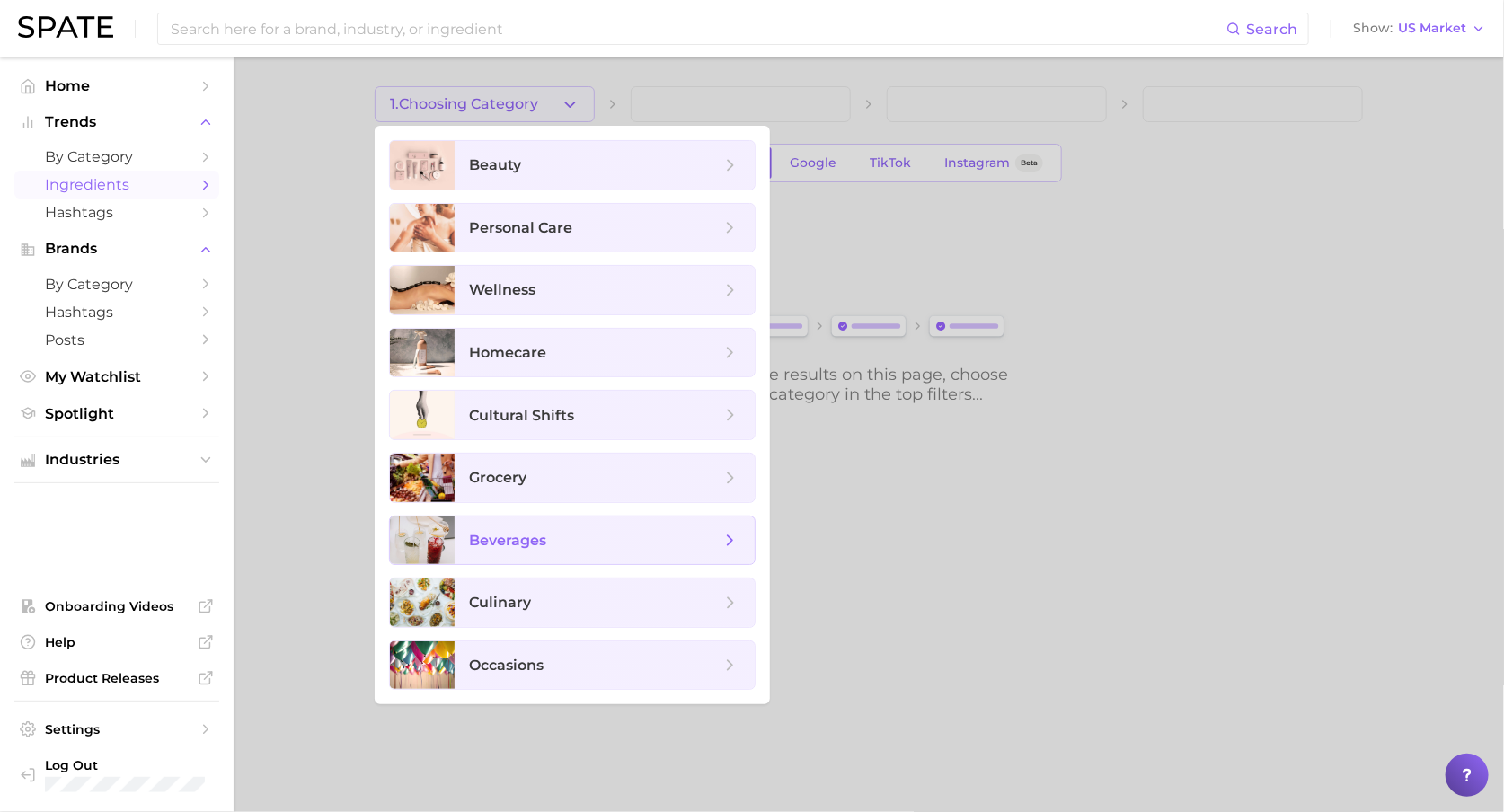
click at [519, 545] on span "beverages" at bounding box center [507, 540] width 77 height 17
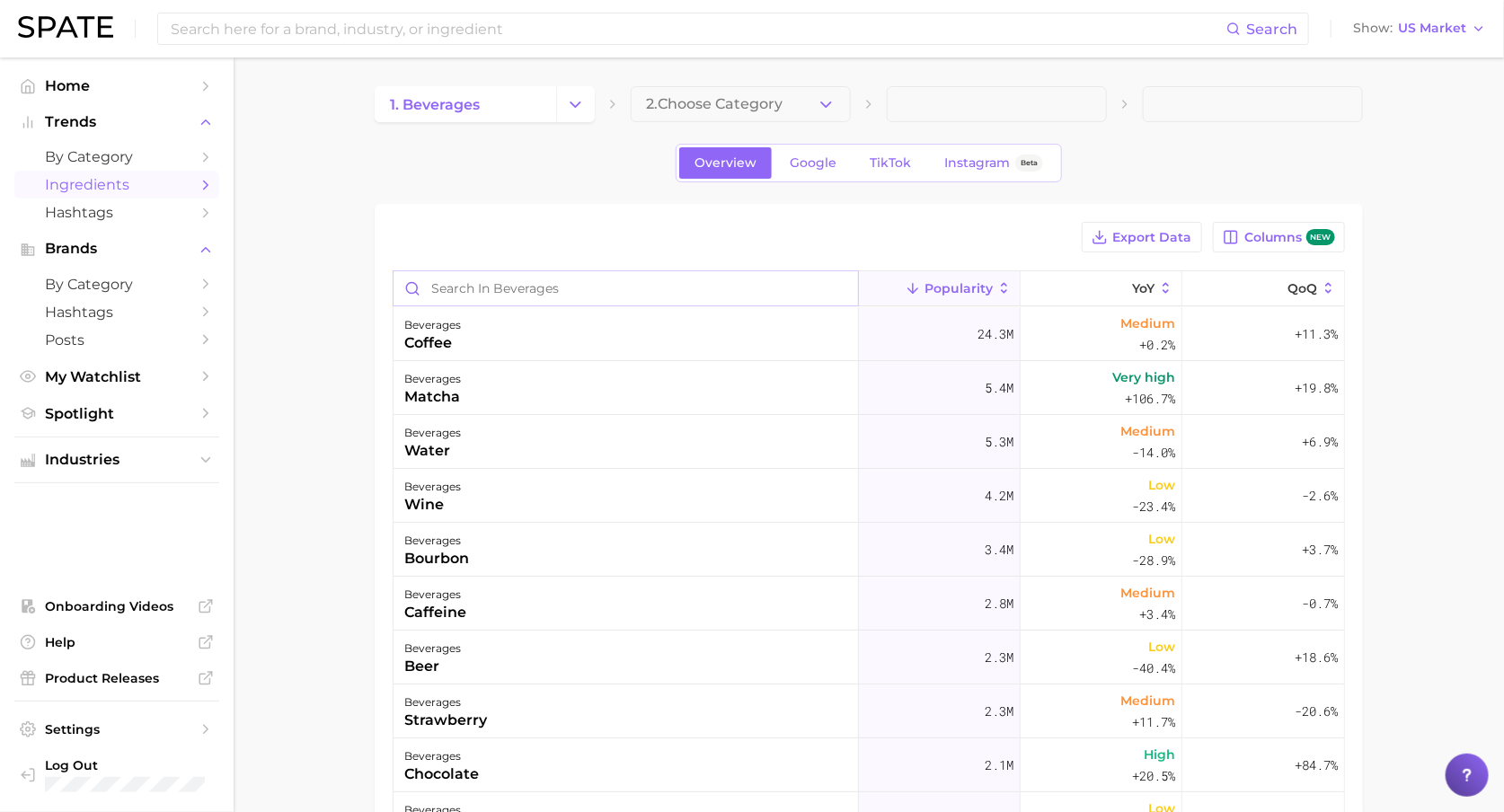
click at [486, 301] on input "Search in beverages" at bounding box center [625, 288] width 464 height 34
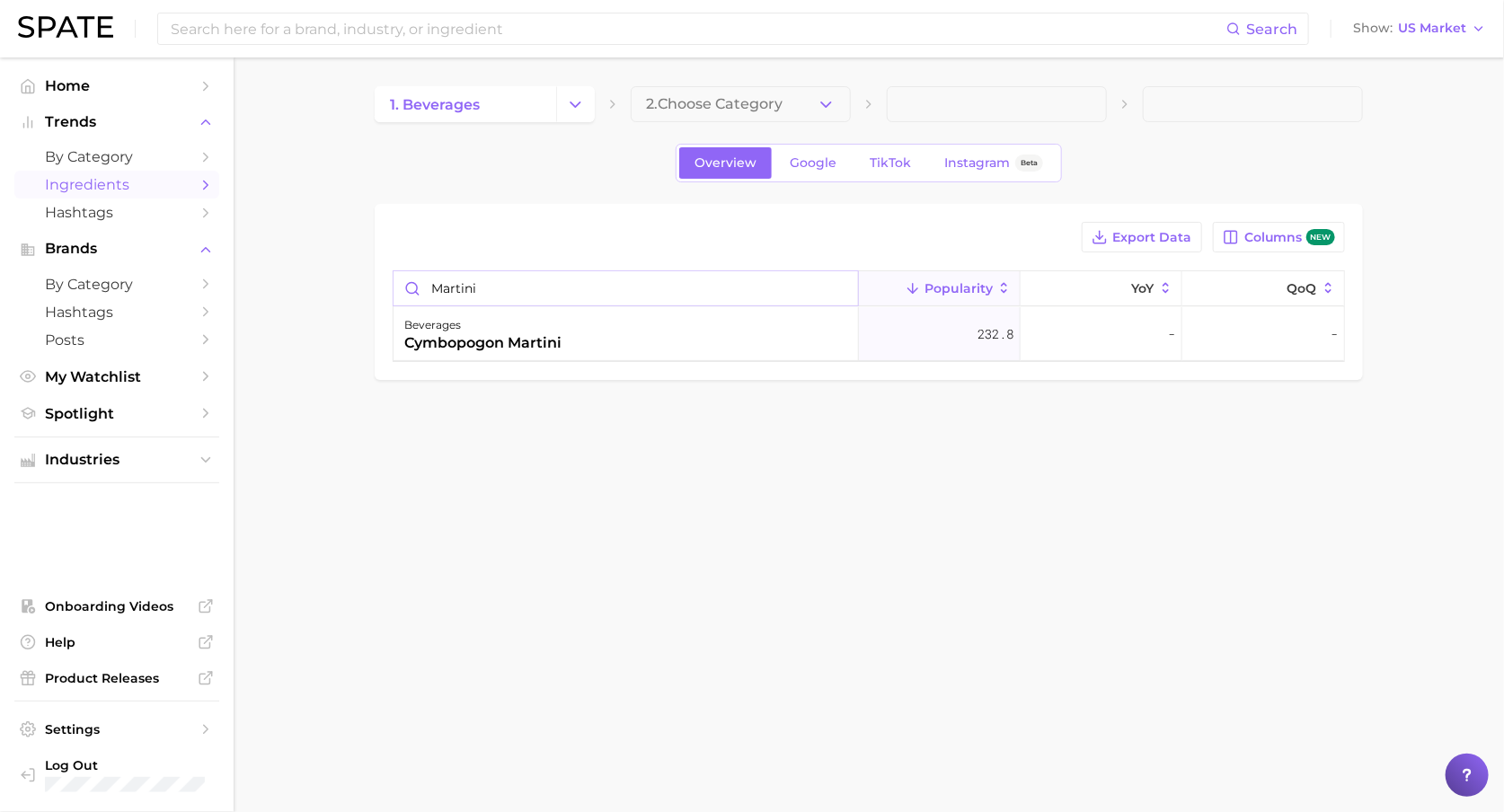
click at [435, 292] on input "martini" at bounding box center [625, 288] width 464 height 34
type input "martini"
click at [468, 340] on div "cymbopogon martini" at bounding box center [483, 343] width 158 height 22
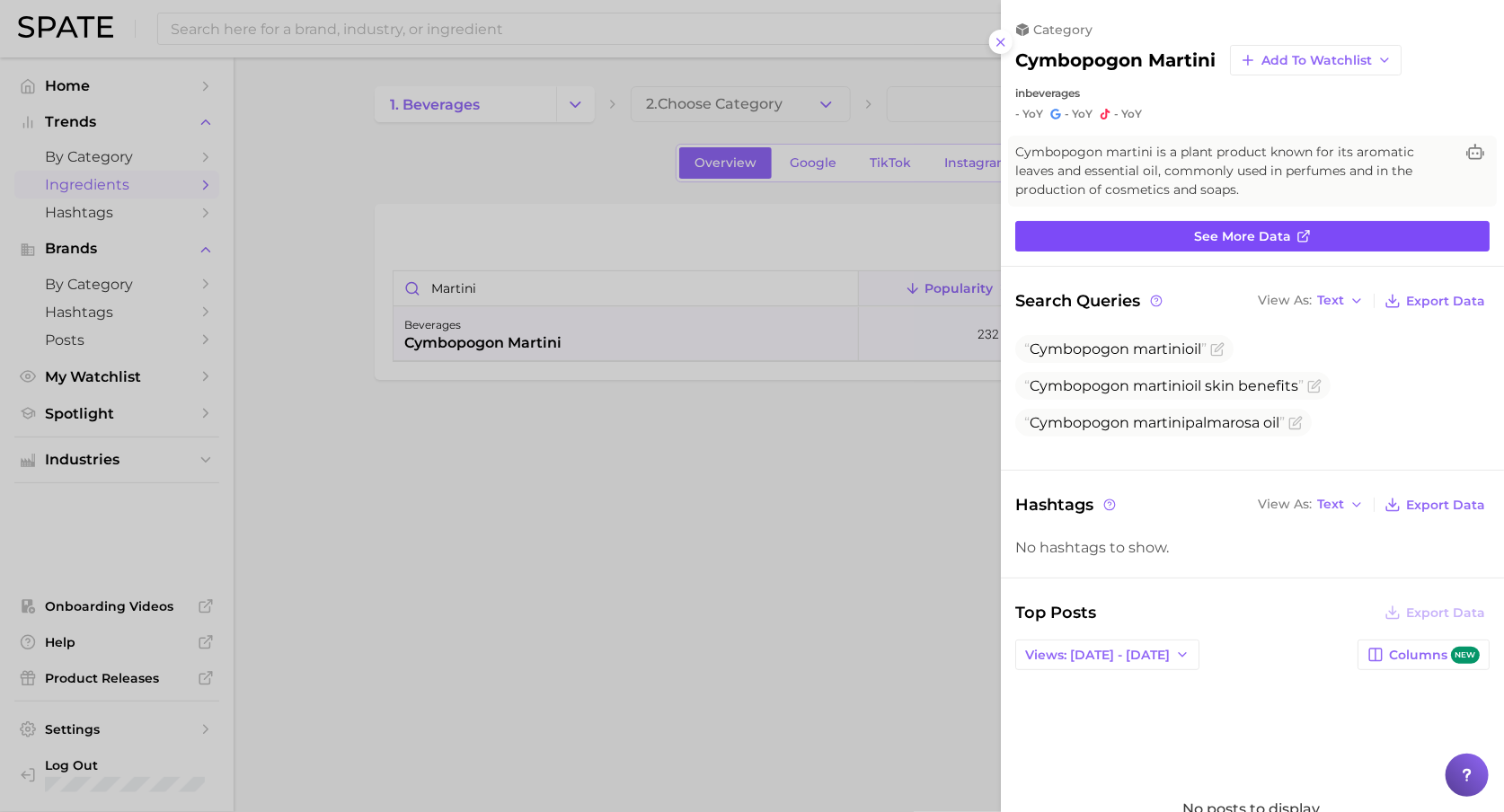
click at [1348, 230] on link "See more data" at bounding box center [1253, 236] width 474 height 31
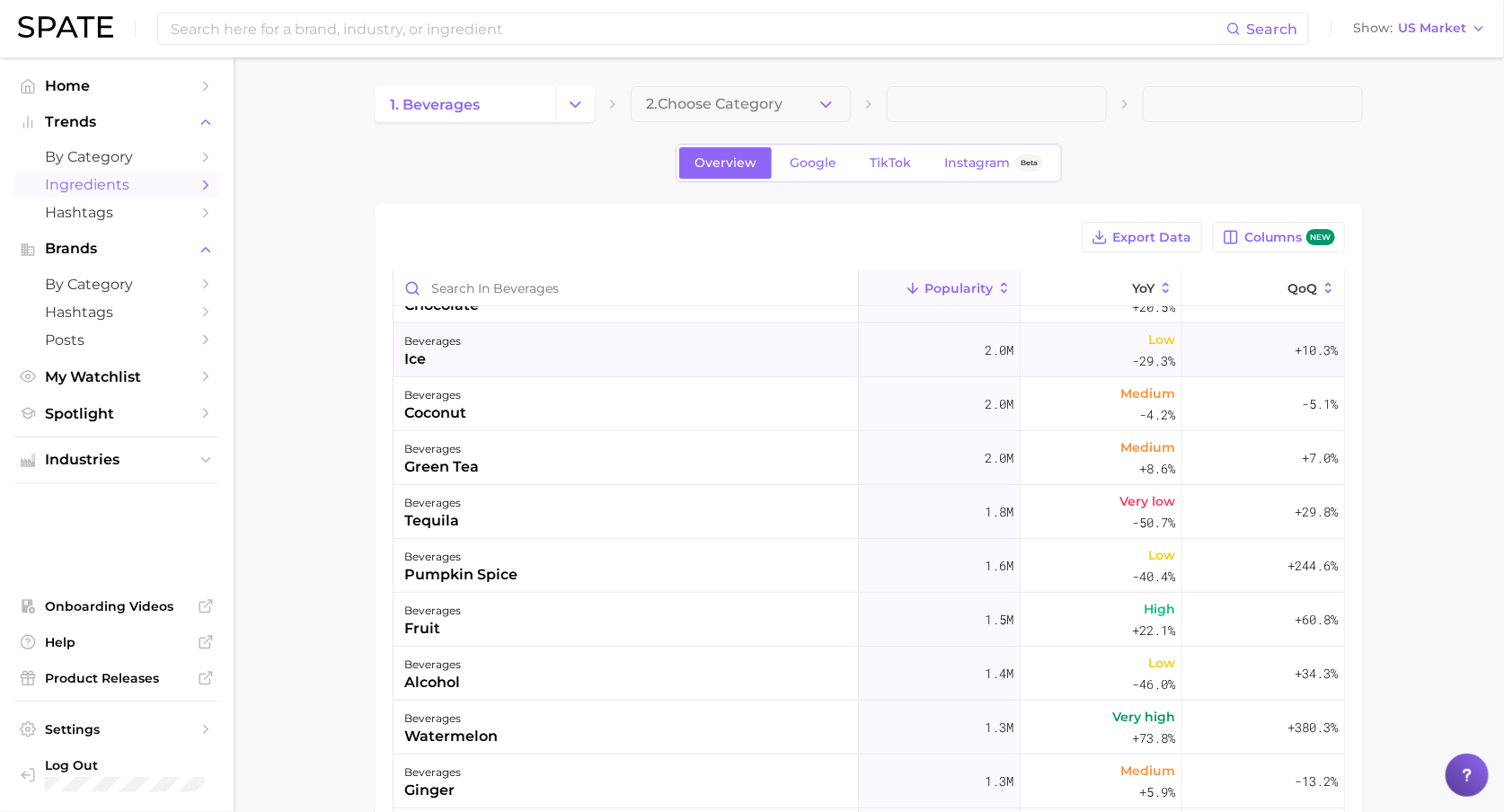
scroll to position [477, 0]
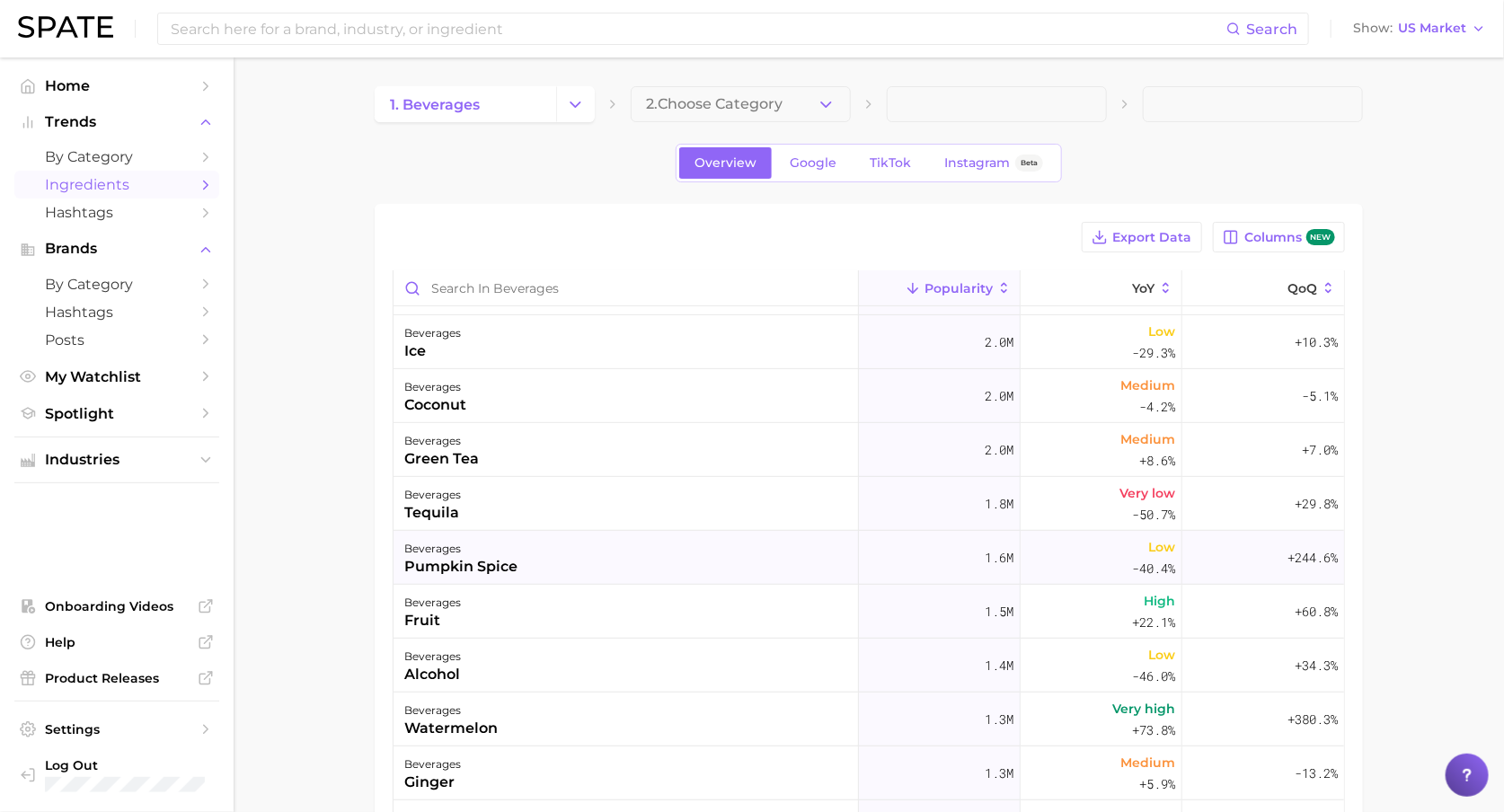
click at [509, 564] on div "pumpkin spice" at bounding box center [460, 566] width 113 height 22
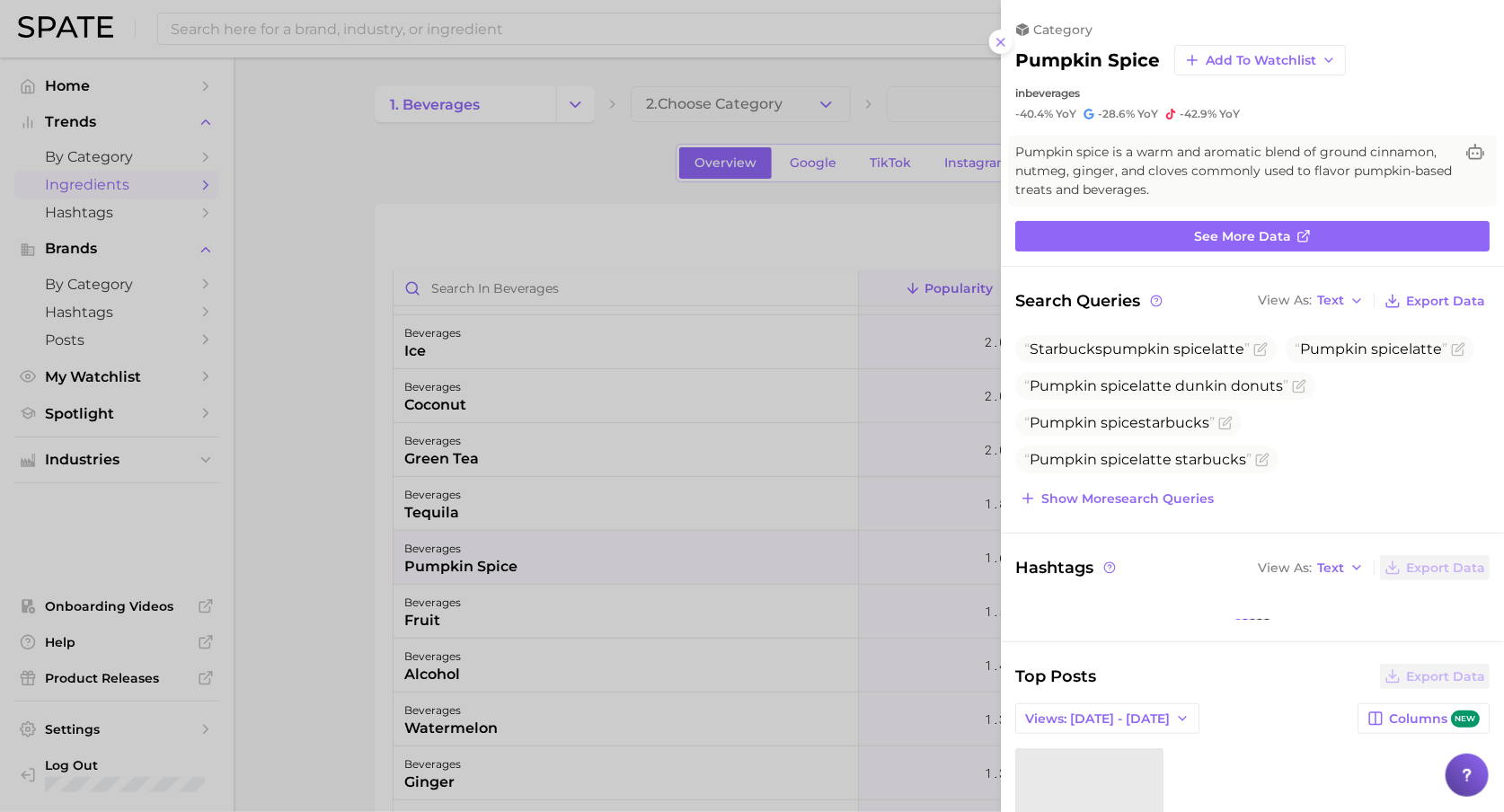
click at [336, 573] on div at bounding box center [752, 406] width 1504 height 812
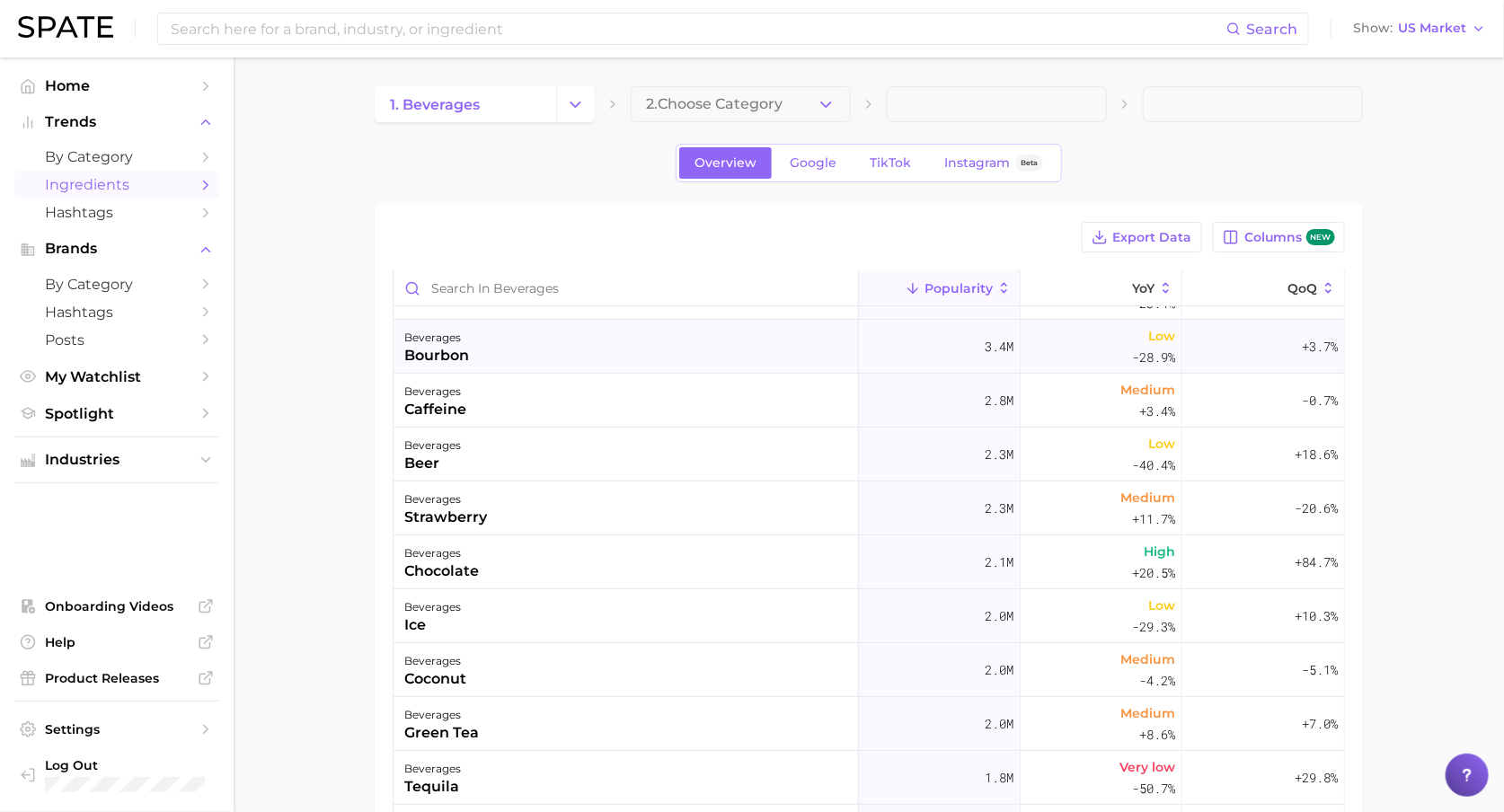
scroll to position [0, 0]
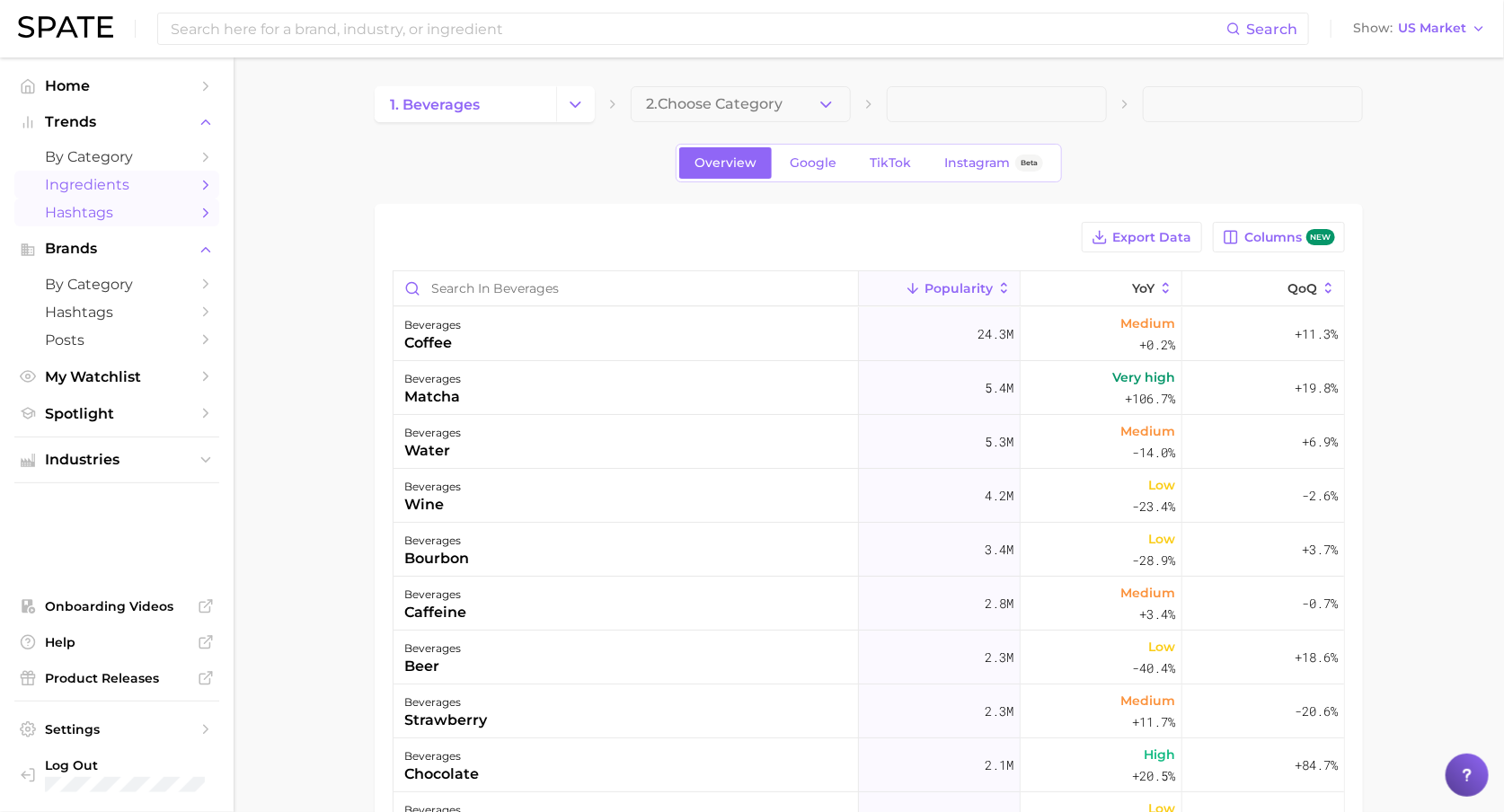
click at [142, 218] on span "Hashtags" at bounding box center [116, 213] width 143 height 17
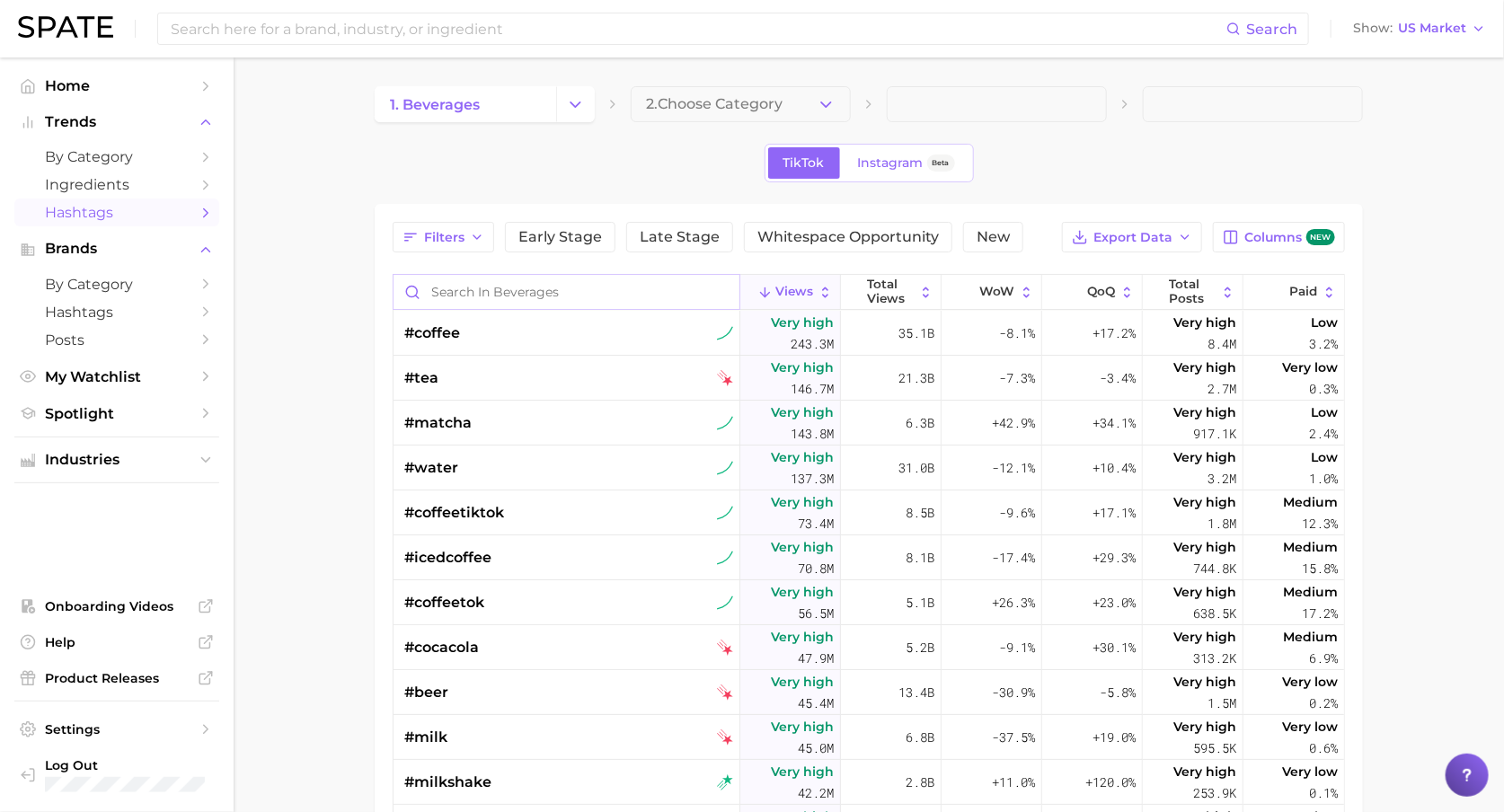
click at [491, 285] on input "Search in beverages" at bounding box center [566, 292] width 346 height 34
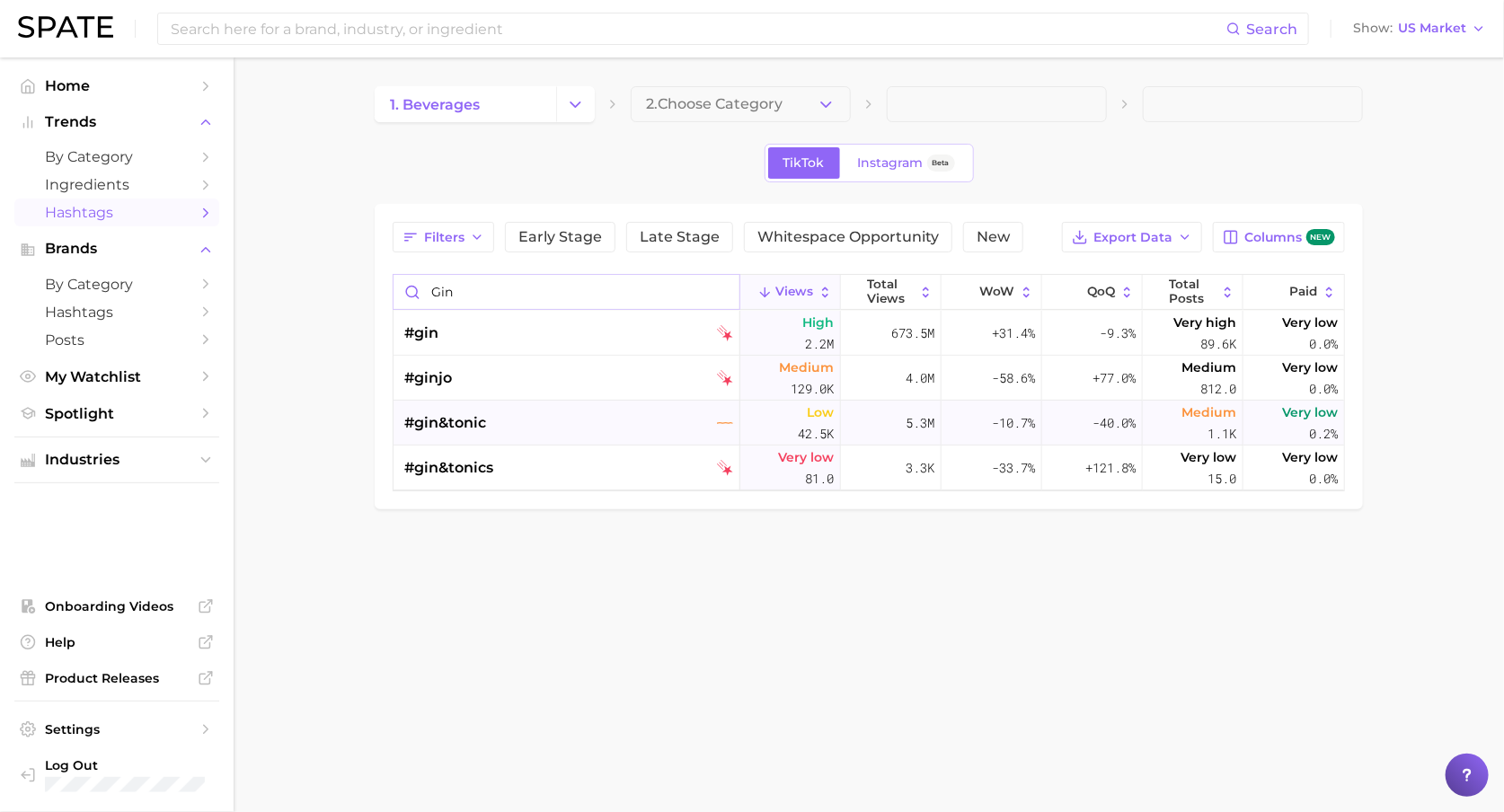
type input "gin"
click at [531, 418] on div "#gin&tonic" at bounding box center [568, 423] width 329 height 45
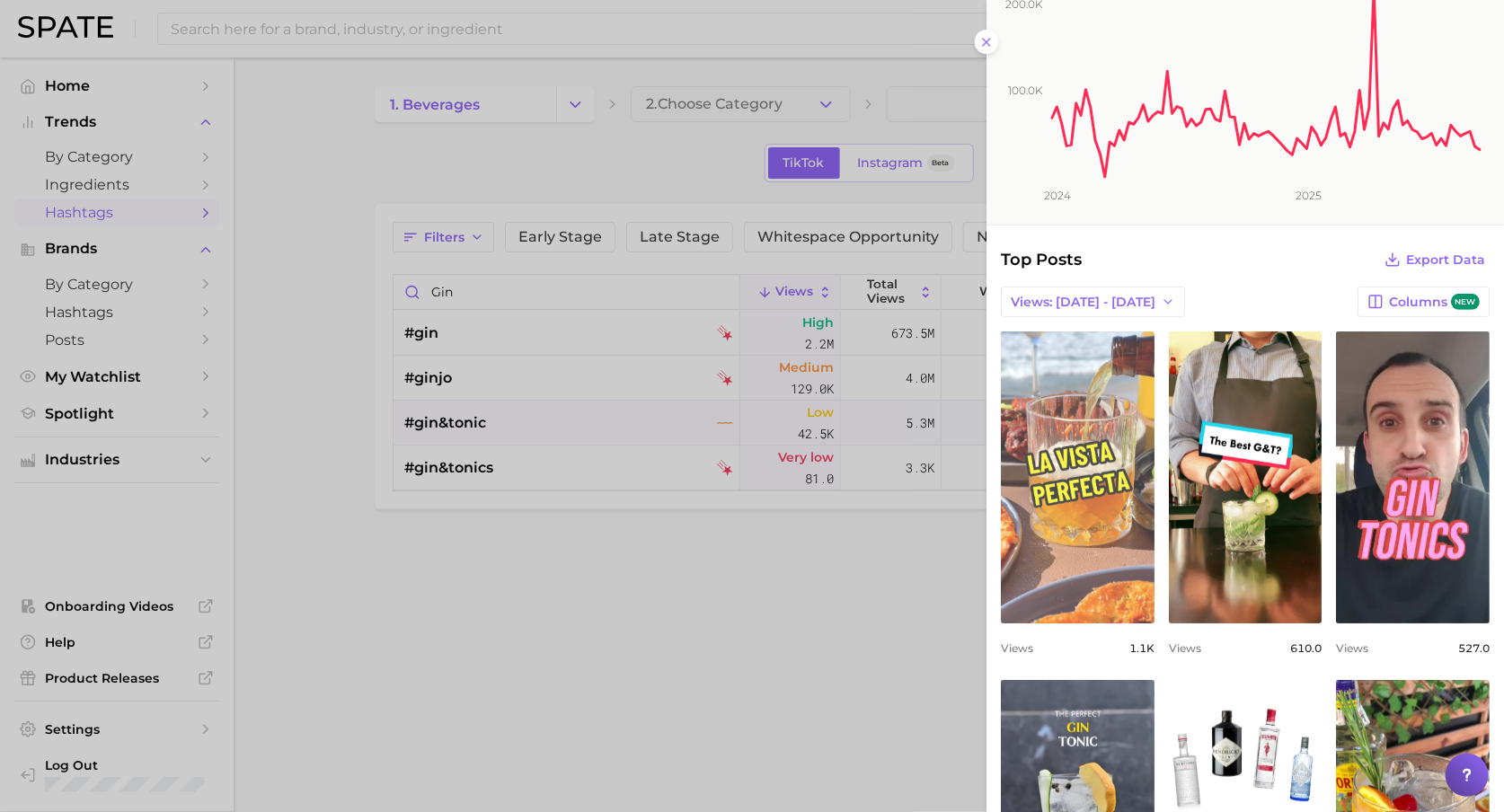
scroll to position [153, 0]
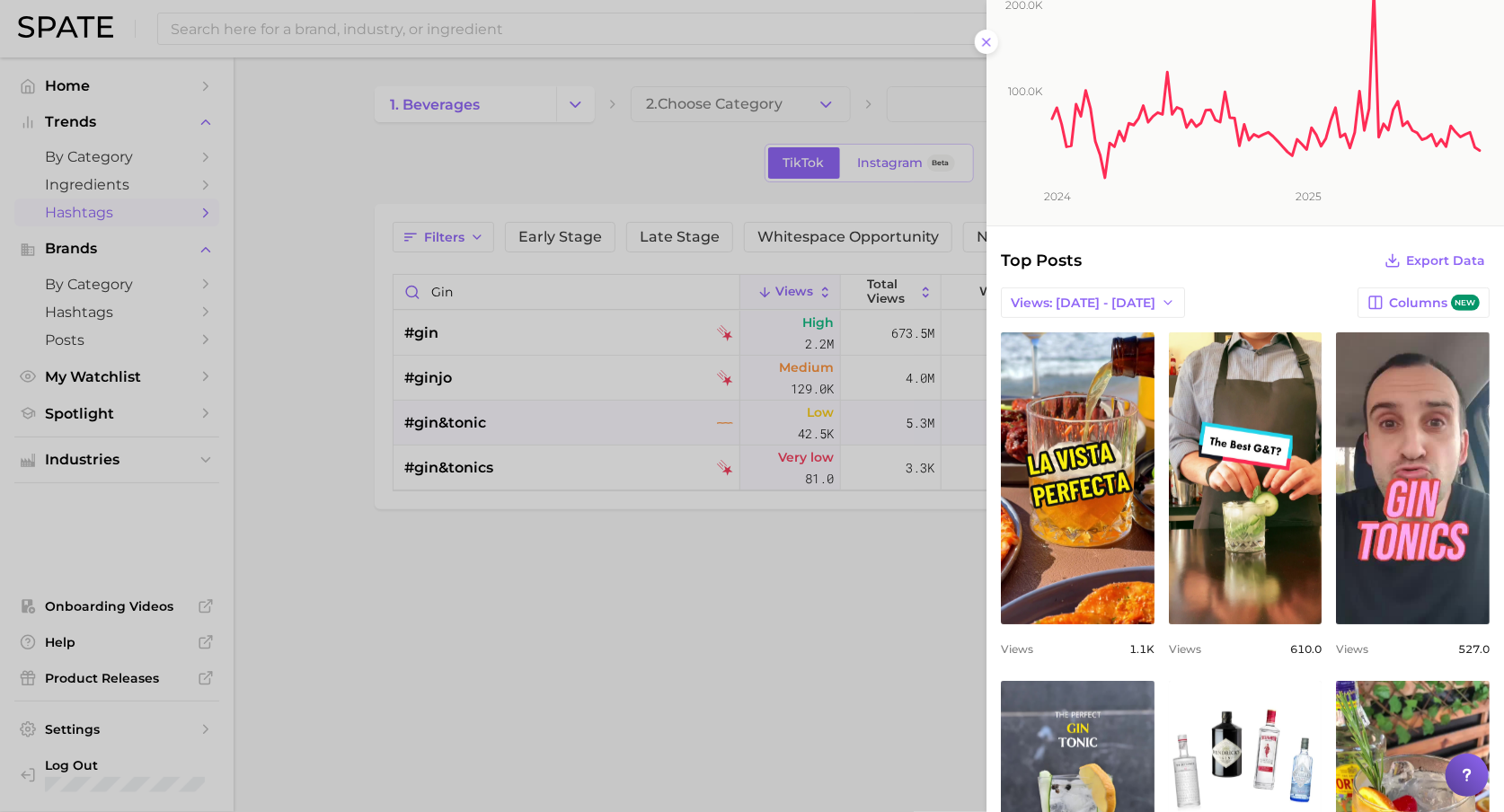
click at [684, 574] on div at bounding box center [752, 406] width 1504 height 812
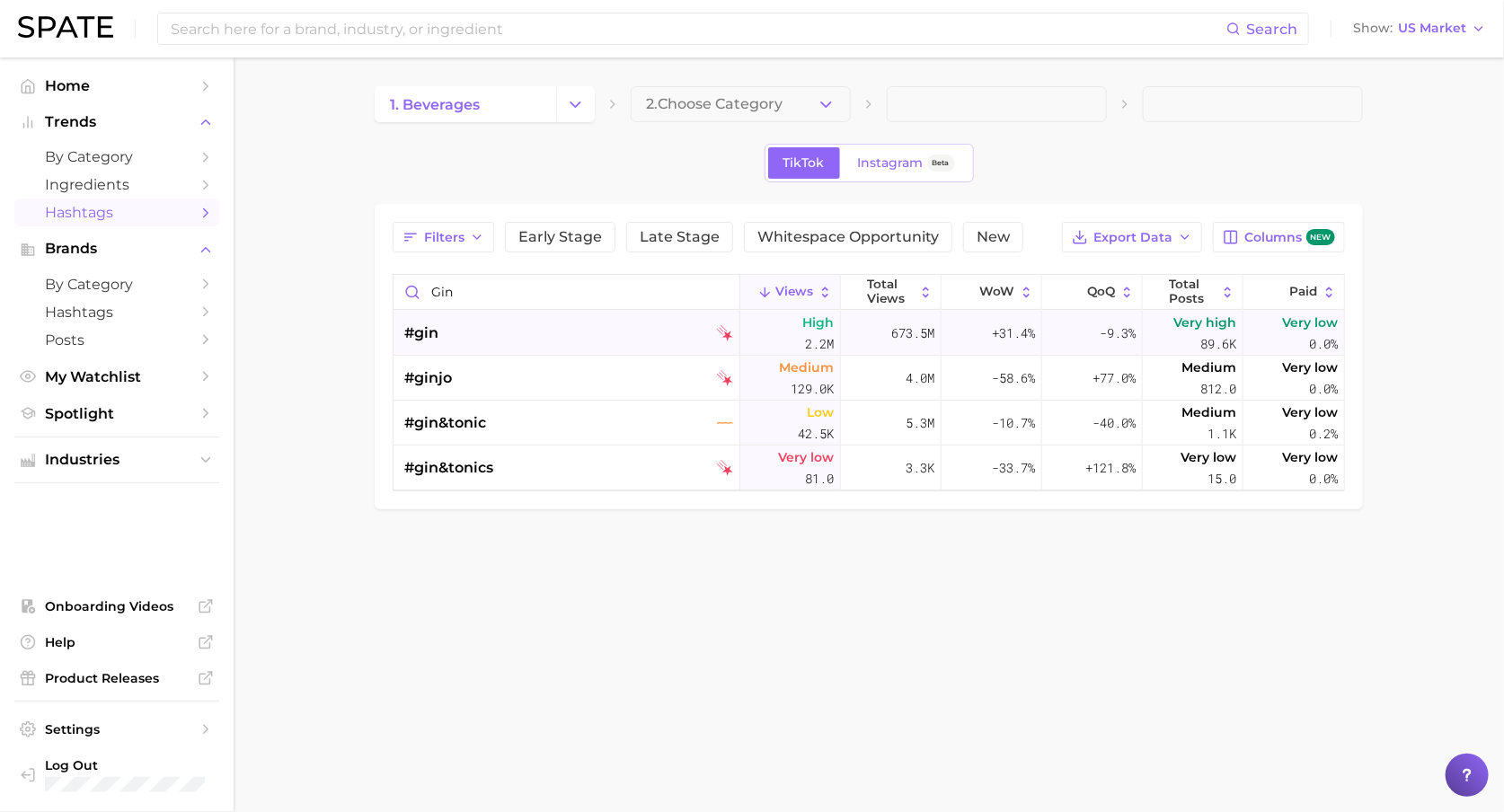
click at [425, 332] on span "#gin" at bounding box center [421, 333] width 34 height 22
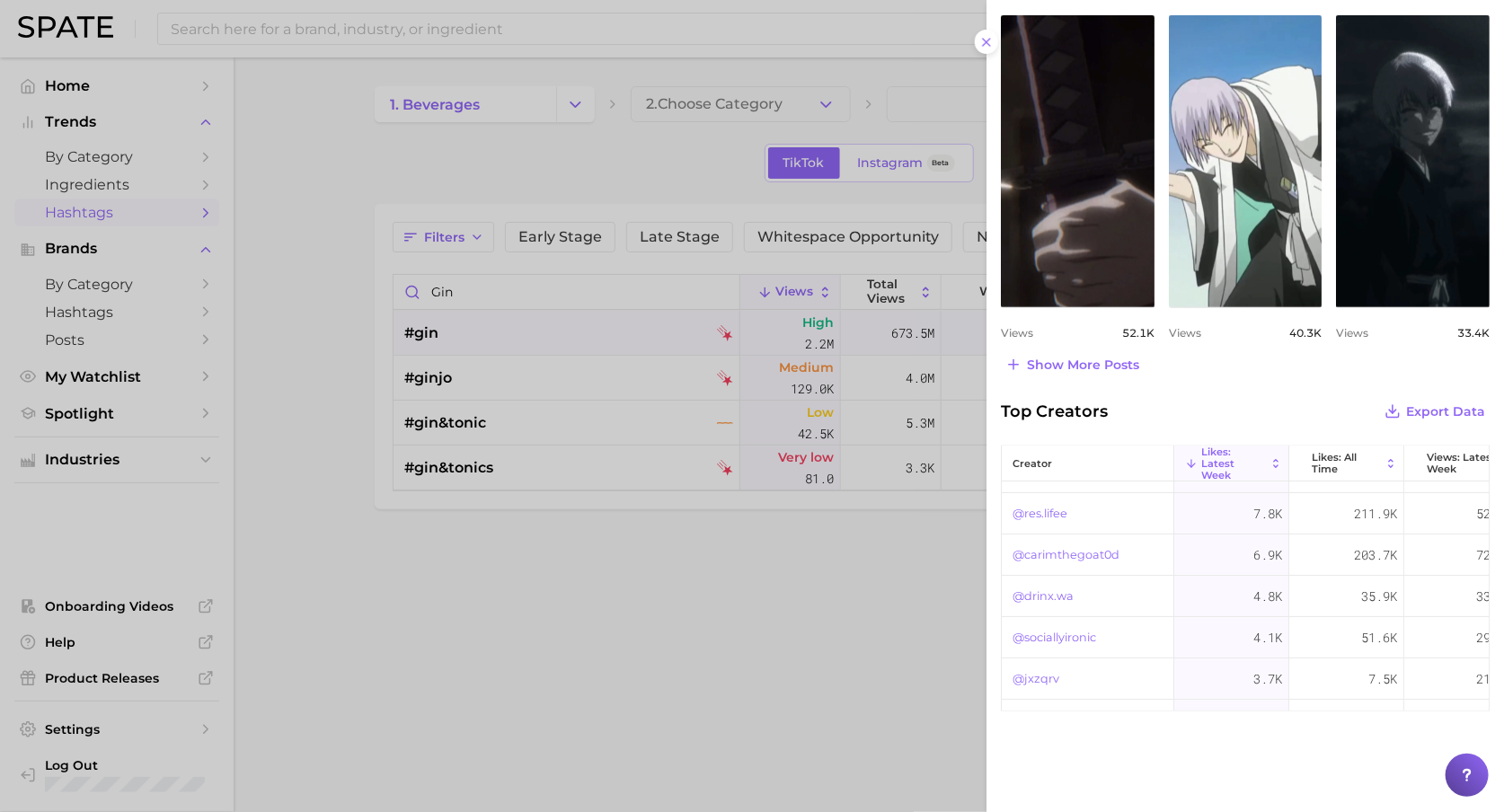
scroll to position [184, 0]
drag, startPoint x: 715, startPoint y: 658, endPoint x: 697, endPoint y: 654, distance: 18.4
click at [715, 658] on div at bounding box center [752, 406] width 1504 height 812
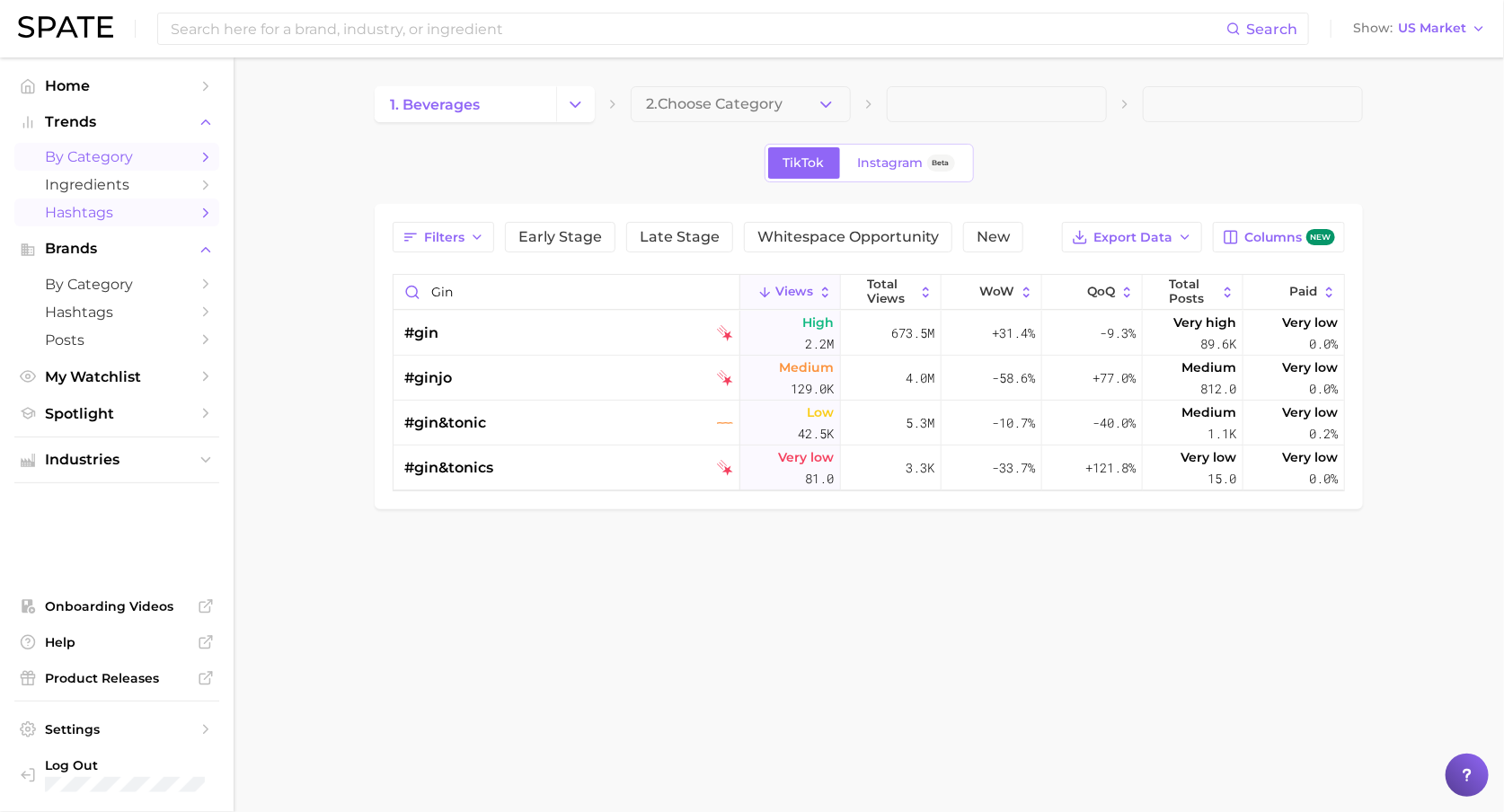
click at [123, 165] on span "by Category" at bounding box center [116, 157] width 143 height 17
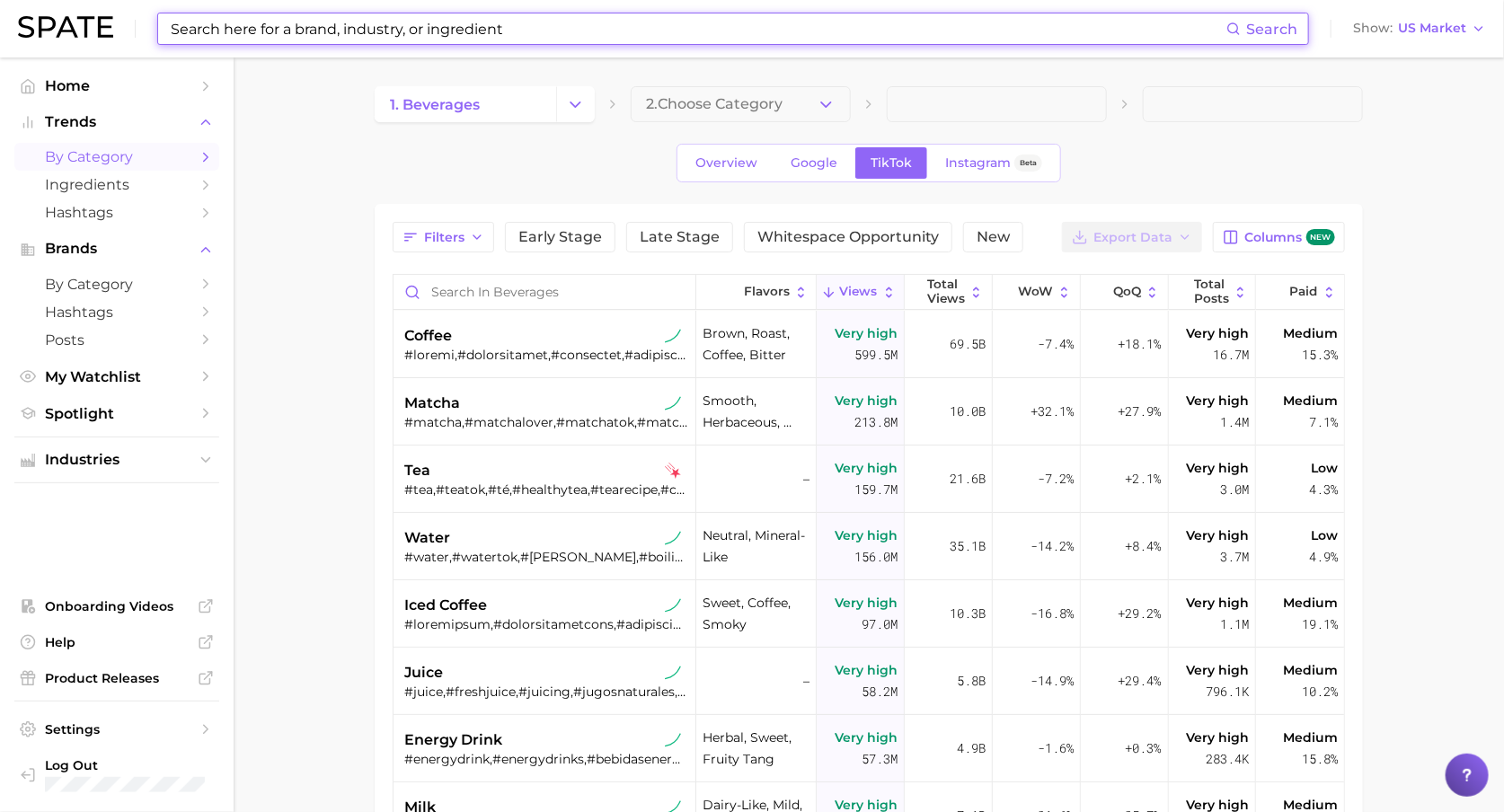
click at [238, 27] on input at bounding box center [698, 28] width 1058 height 31
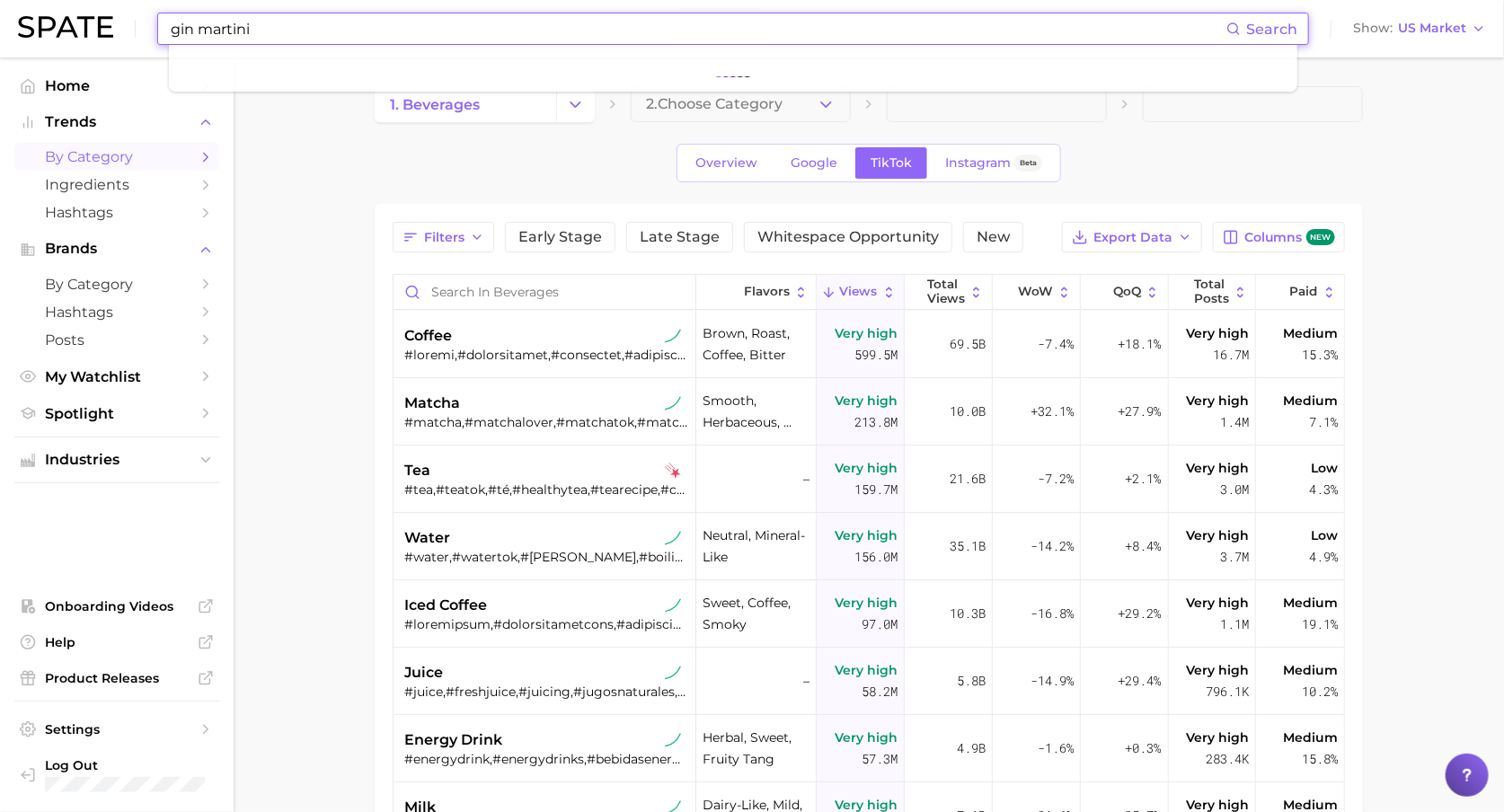
type input "gin martini"
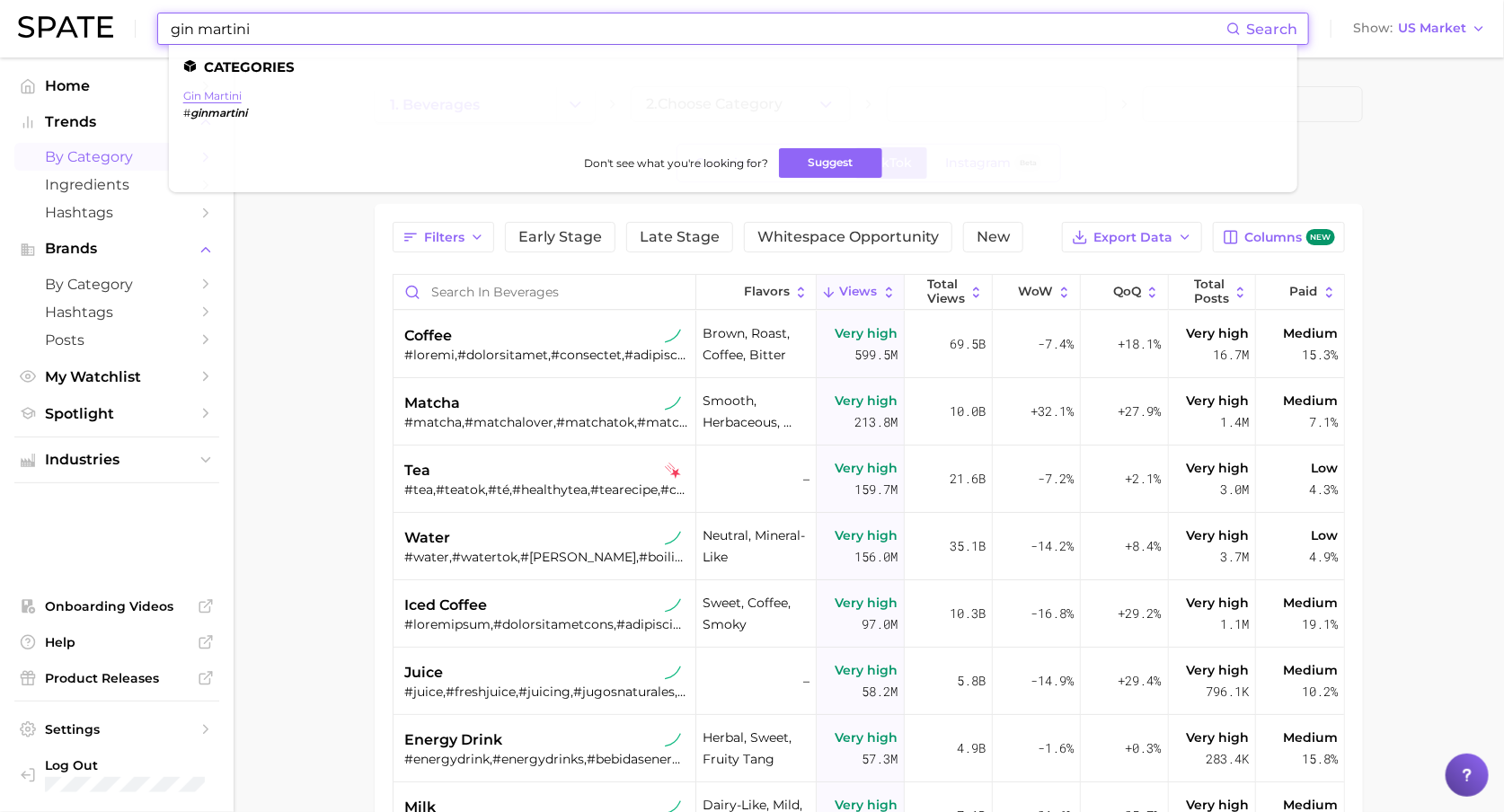
click at [218, 98] on link "gin martini" at bounding box center [213, 96] width 58 height 13
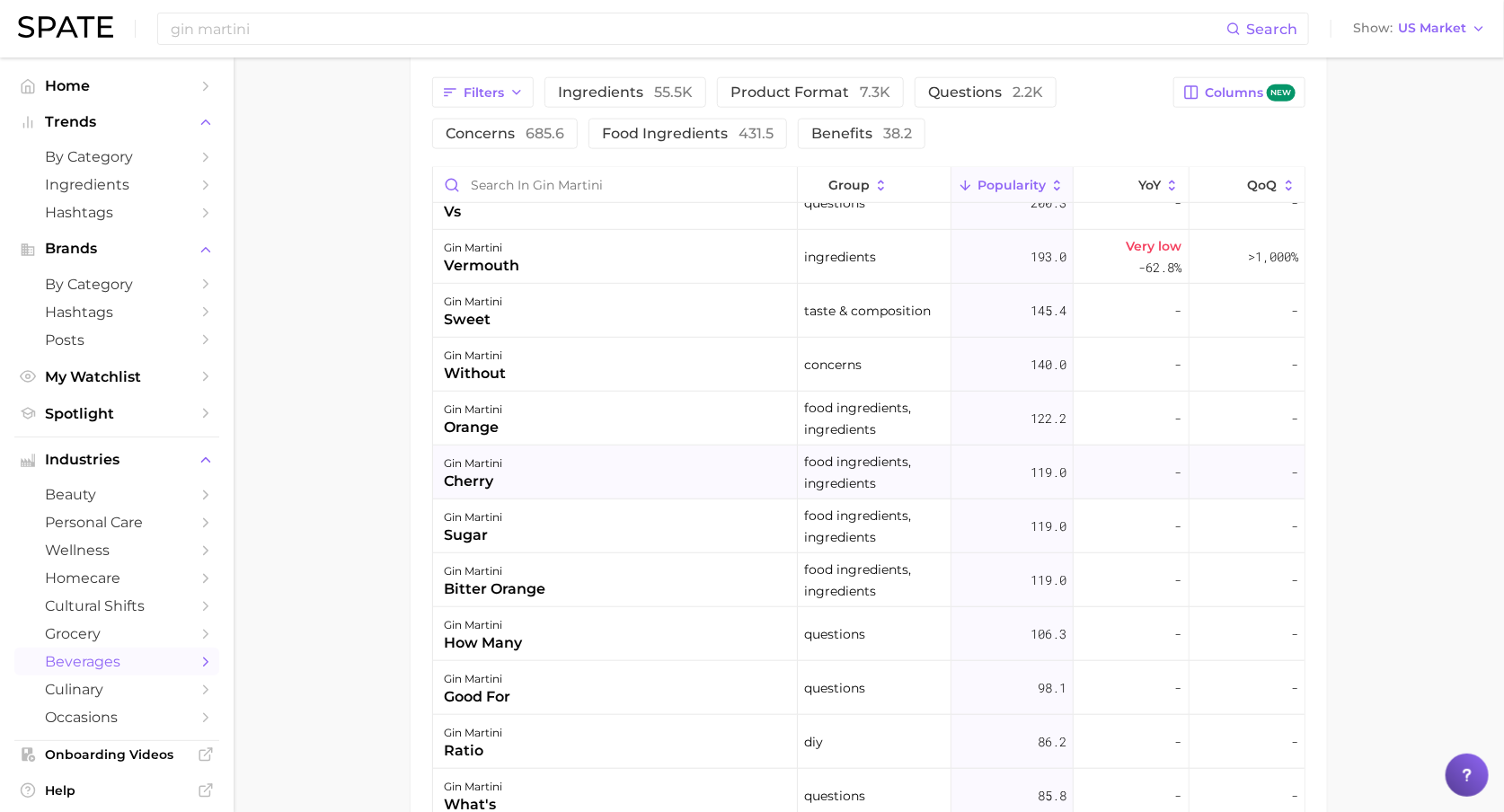
scroll to position [721, 0]
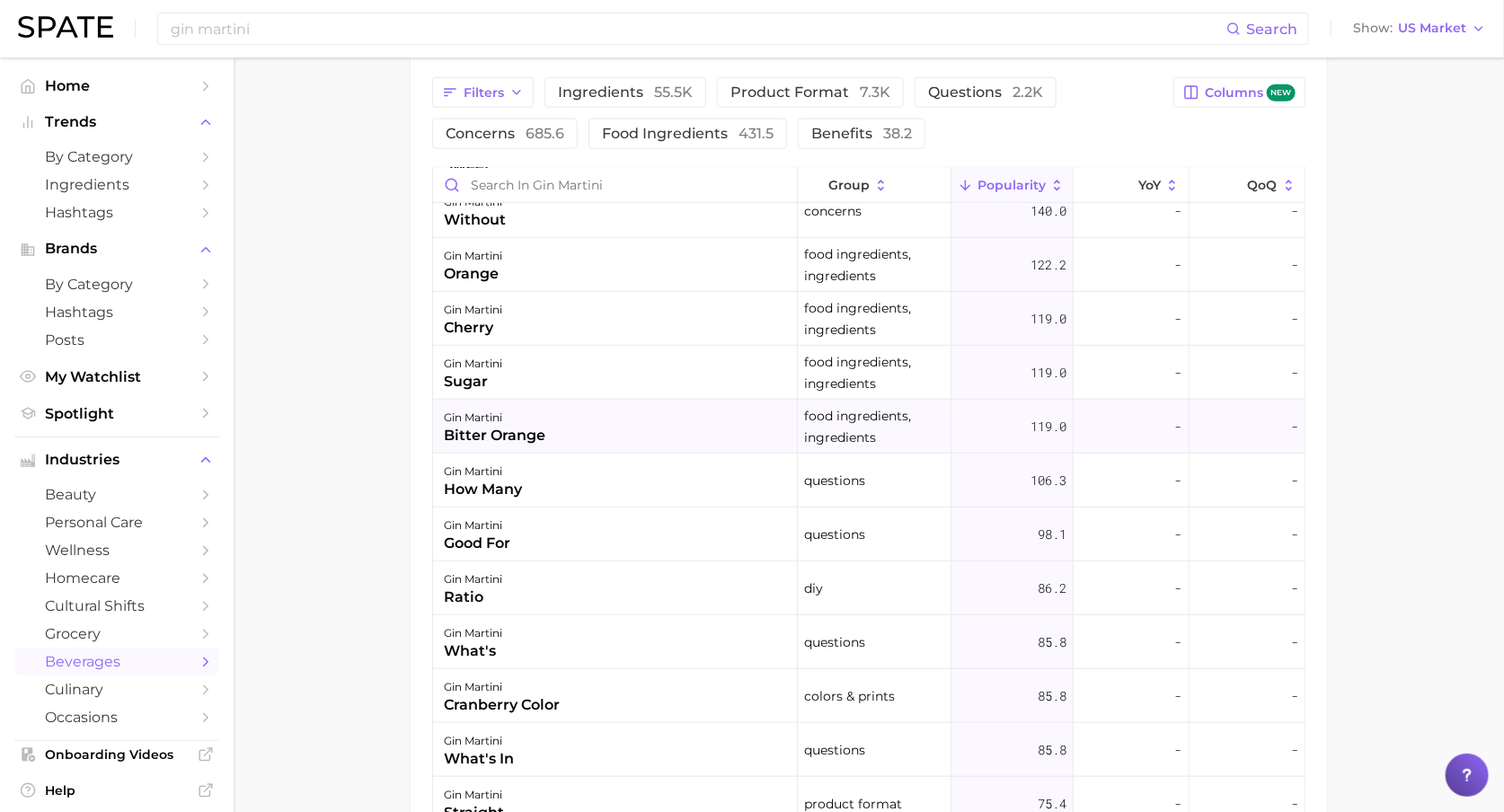
click at [549, 430] on div "gin martini bitter orange" at bounding box center [615, 427] width 365 height 54
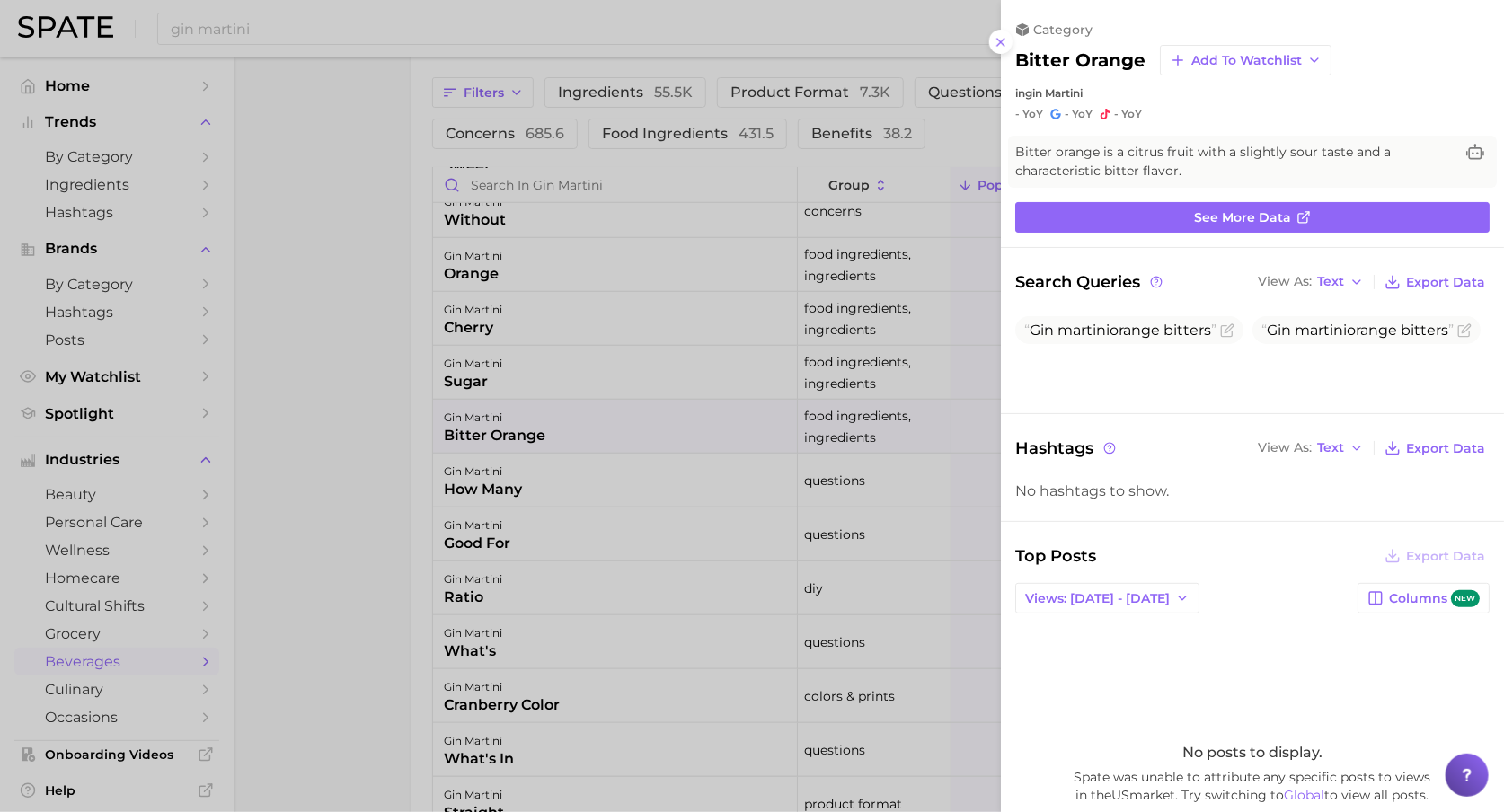
click at [232, 437] on div at bounding box center [752, 406] width 1504 height 812
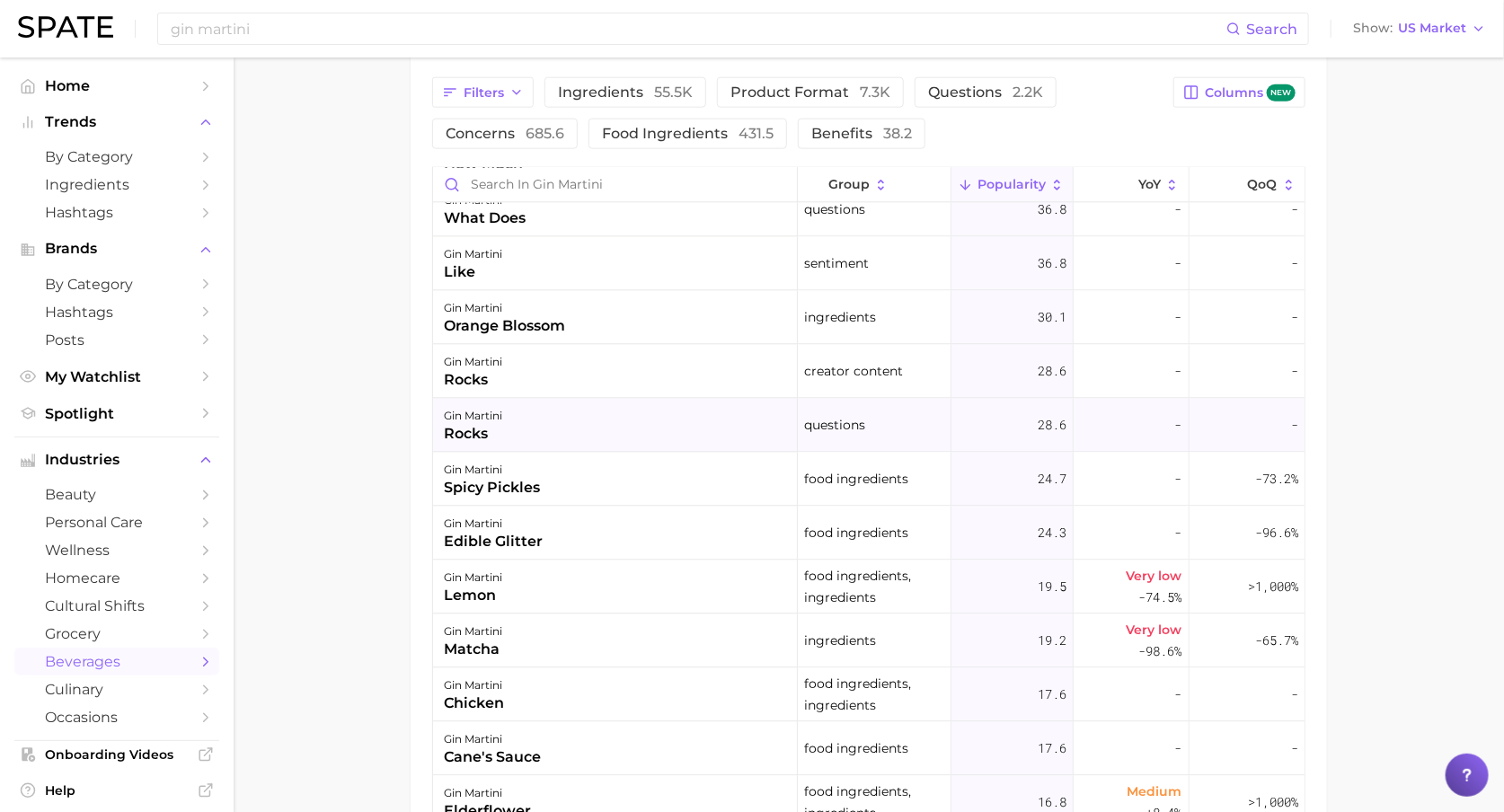
scroll to position [2185, 0]
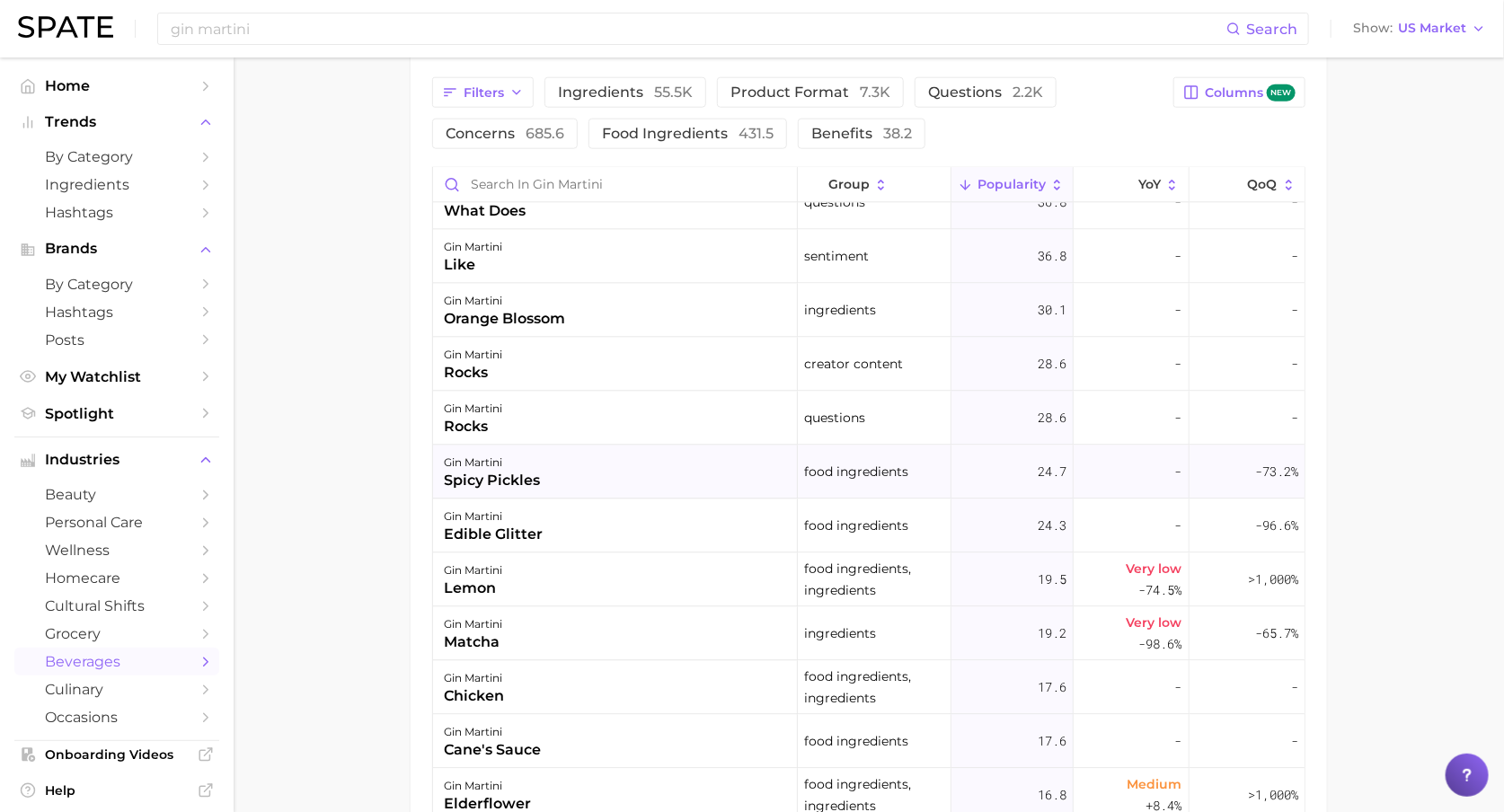
click at [523, 474] on div "spicy pickles" at bounding box center [491, 481] width 97 height 22
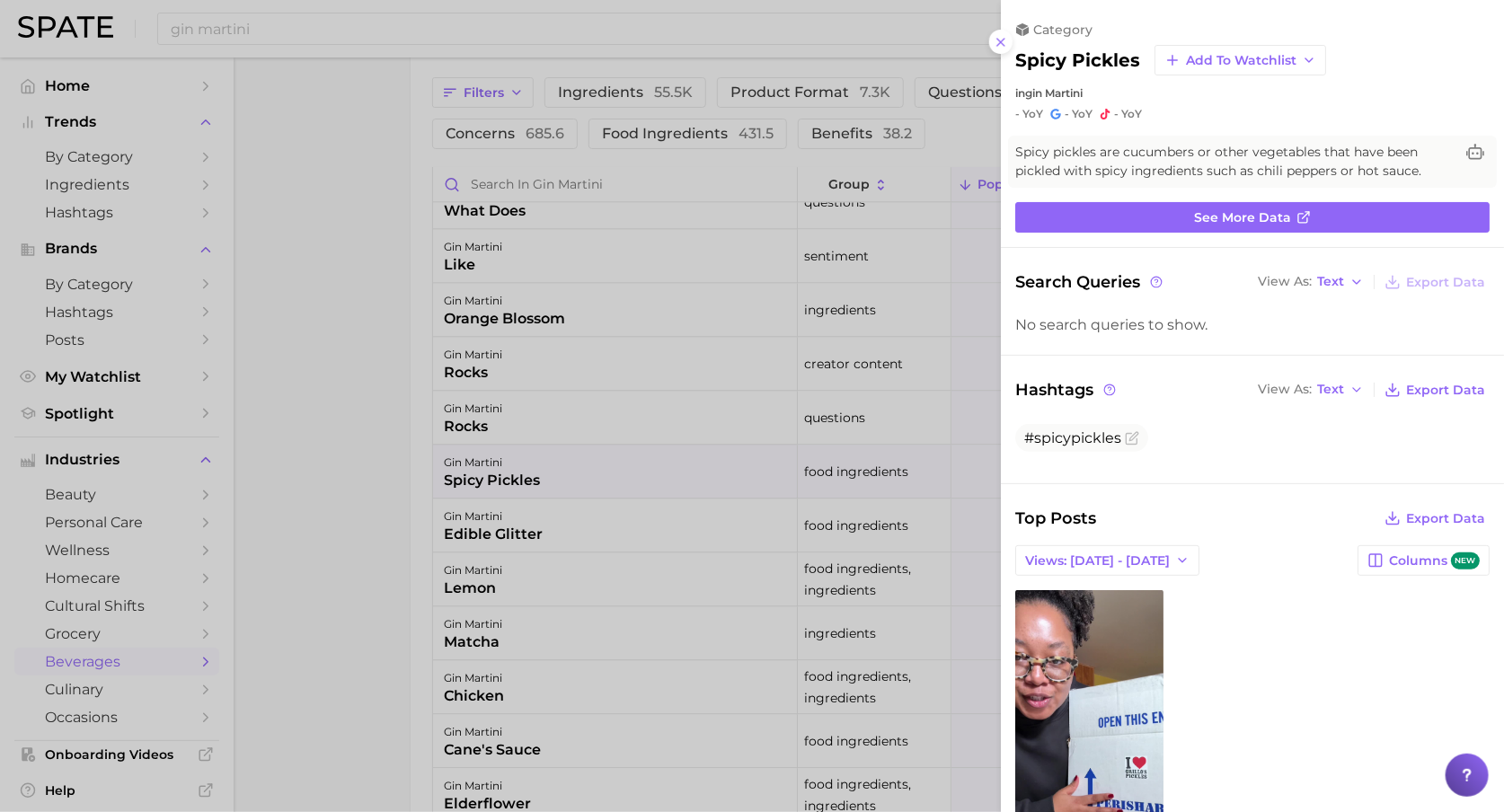
click at [308, 193] on div at bounding box center [752, 406] width 1504 height 812
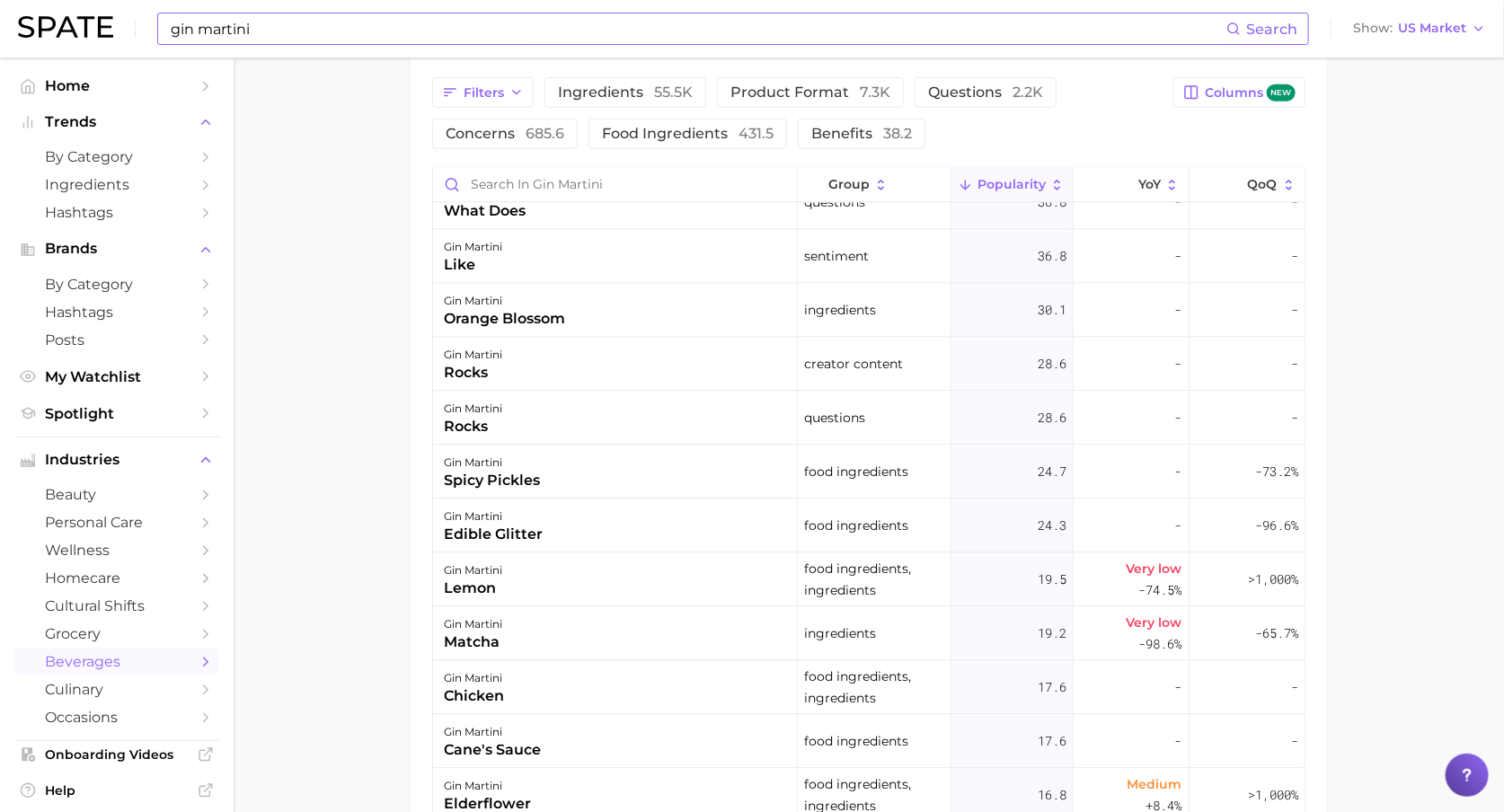
click at [278, 27] on input "gin martini" at bounding box center [698, 28] width 1058 height 31
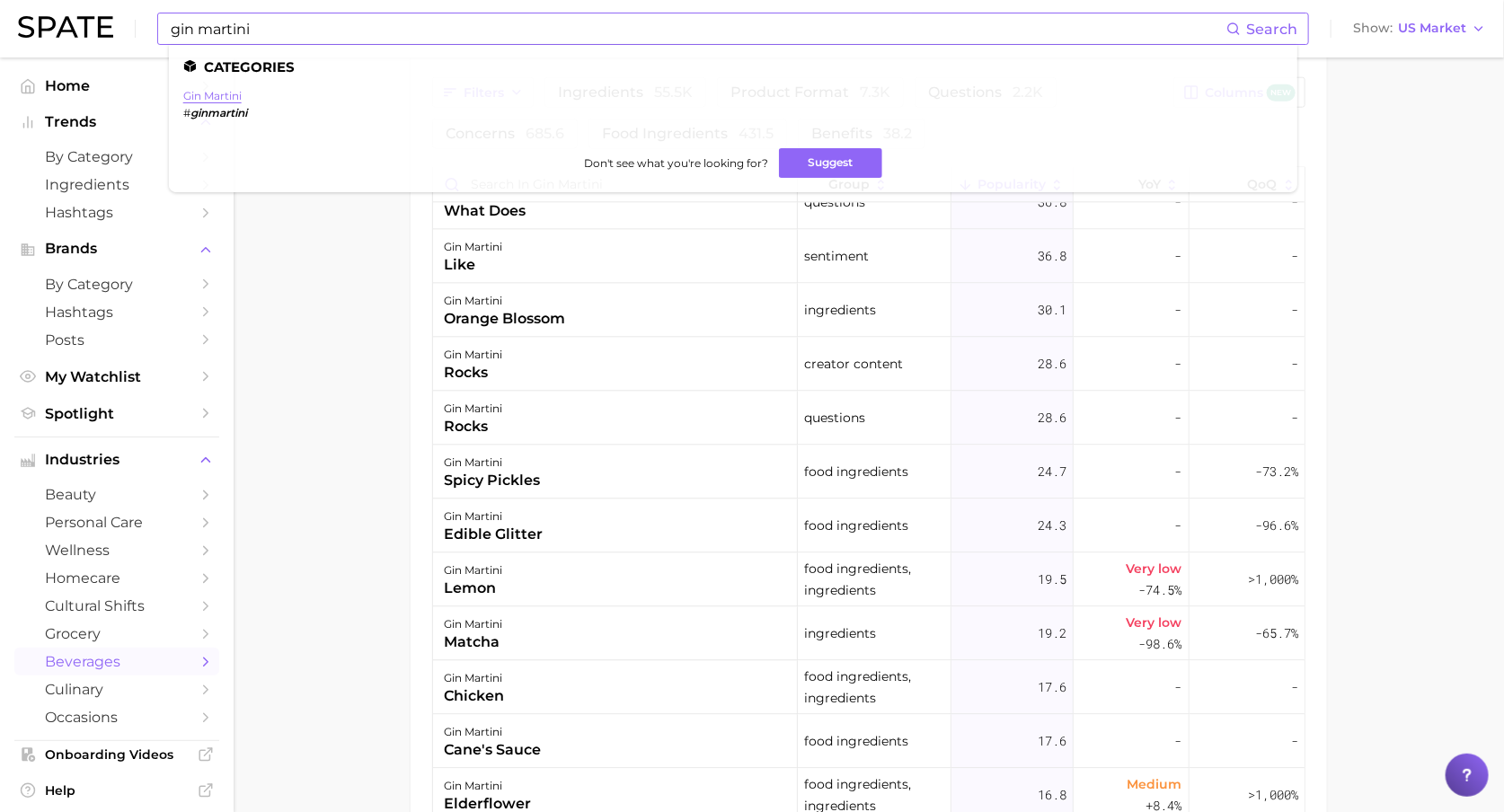
click at [228, 91] on link "gin martini" at bounding box center [213, 96] width 58 height 13
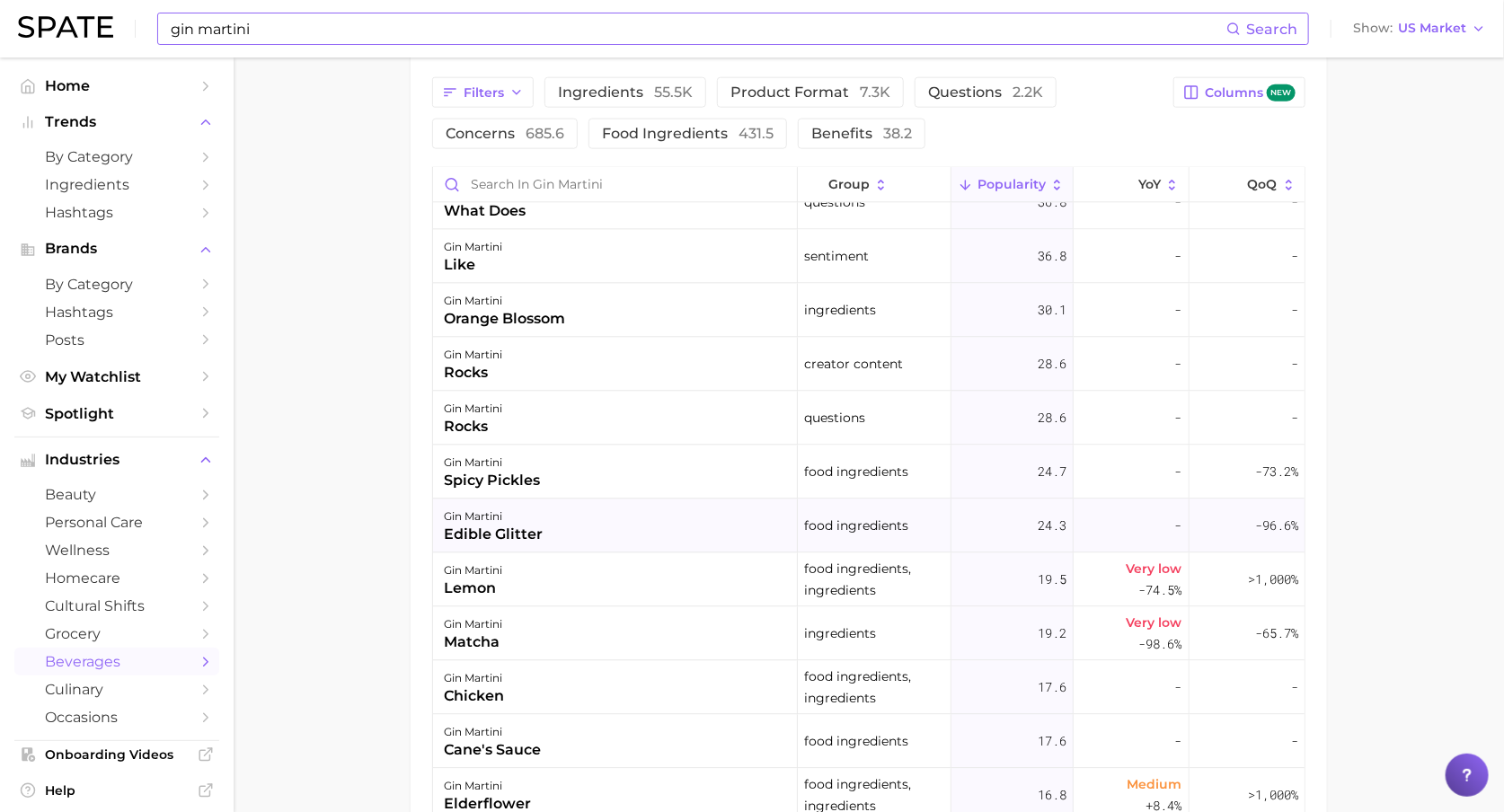
scroll to position [2317, 0]
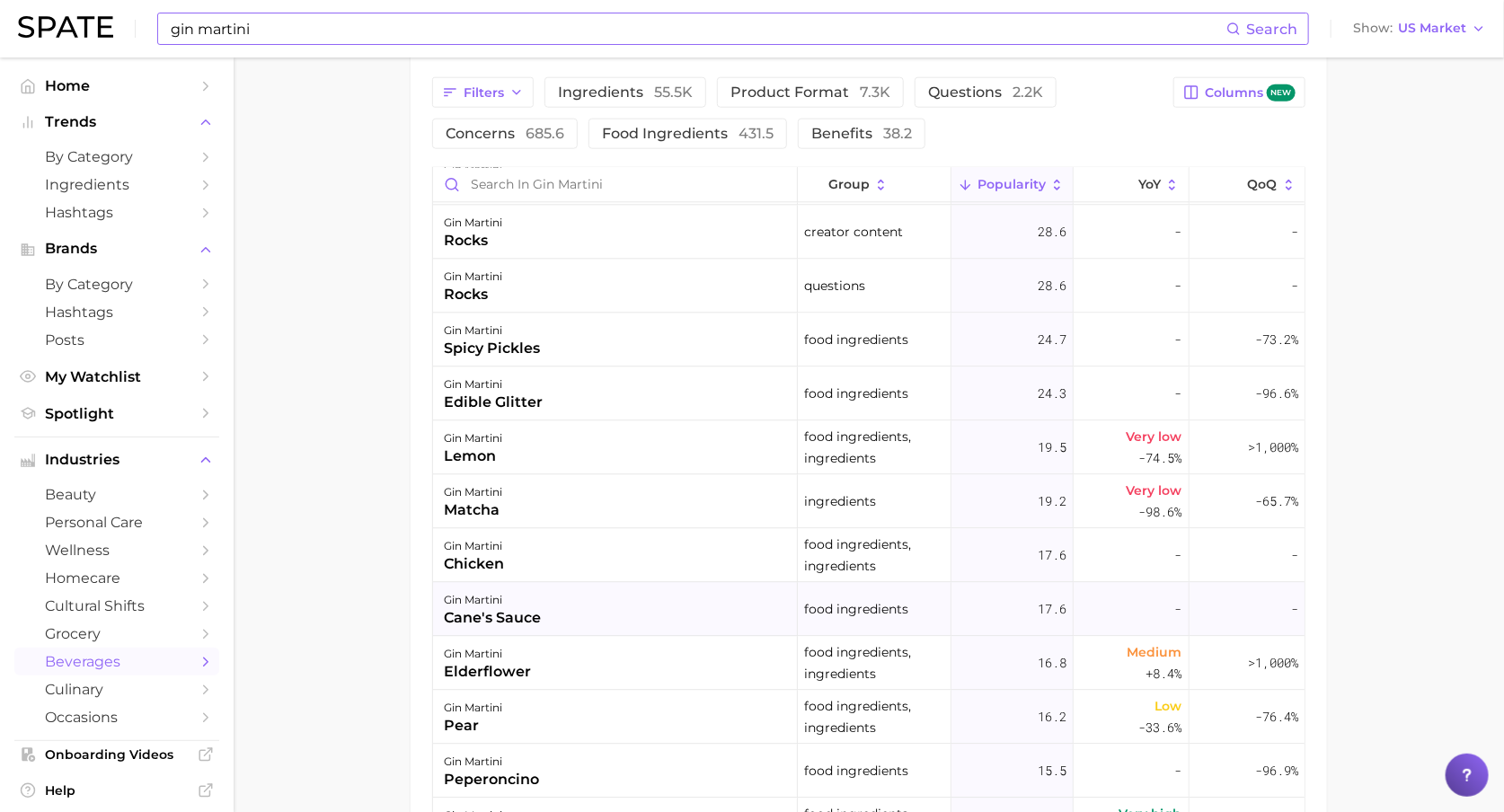
click at [561, 598] on div "gin martini cane's sauce" at bounding box center [615, 610] width 365 height 54
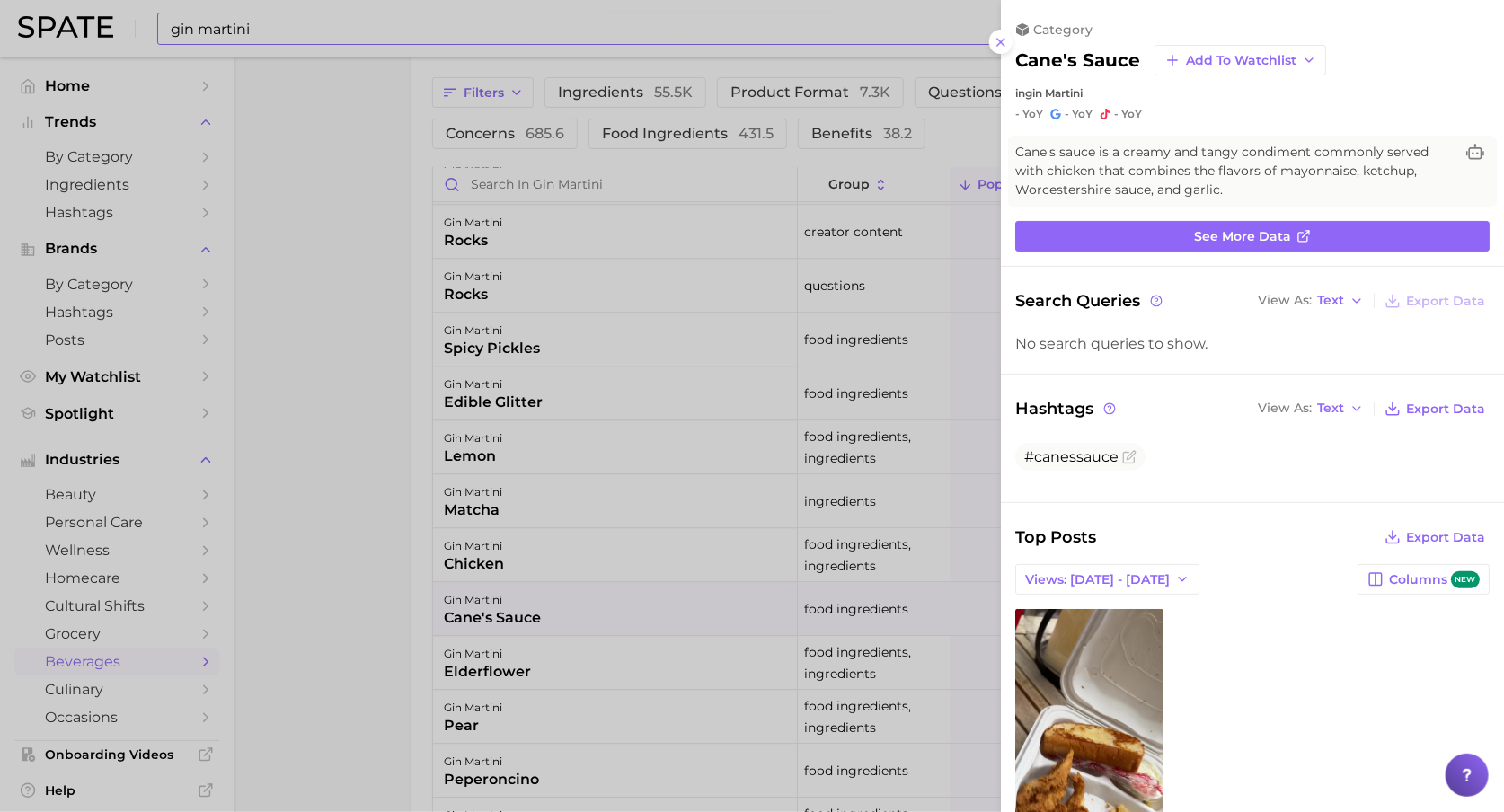
scroll to position [0, 0]
click at [388, 591] on div at bounding box center [752, 406] width 1504 height 812
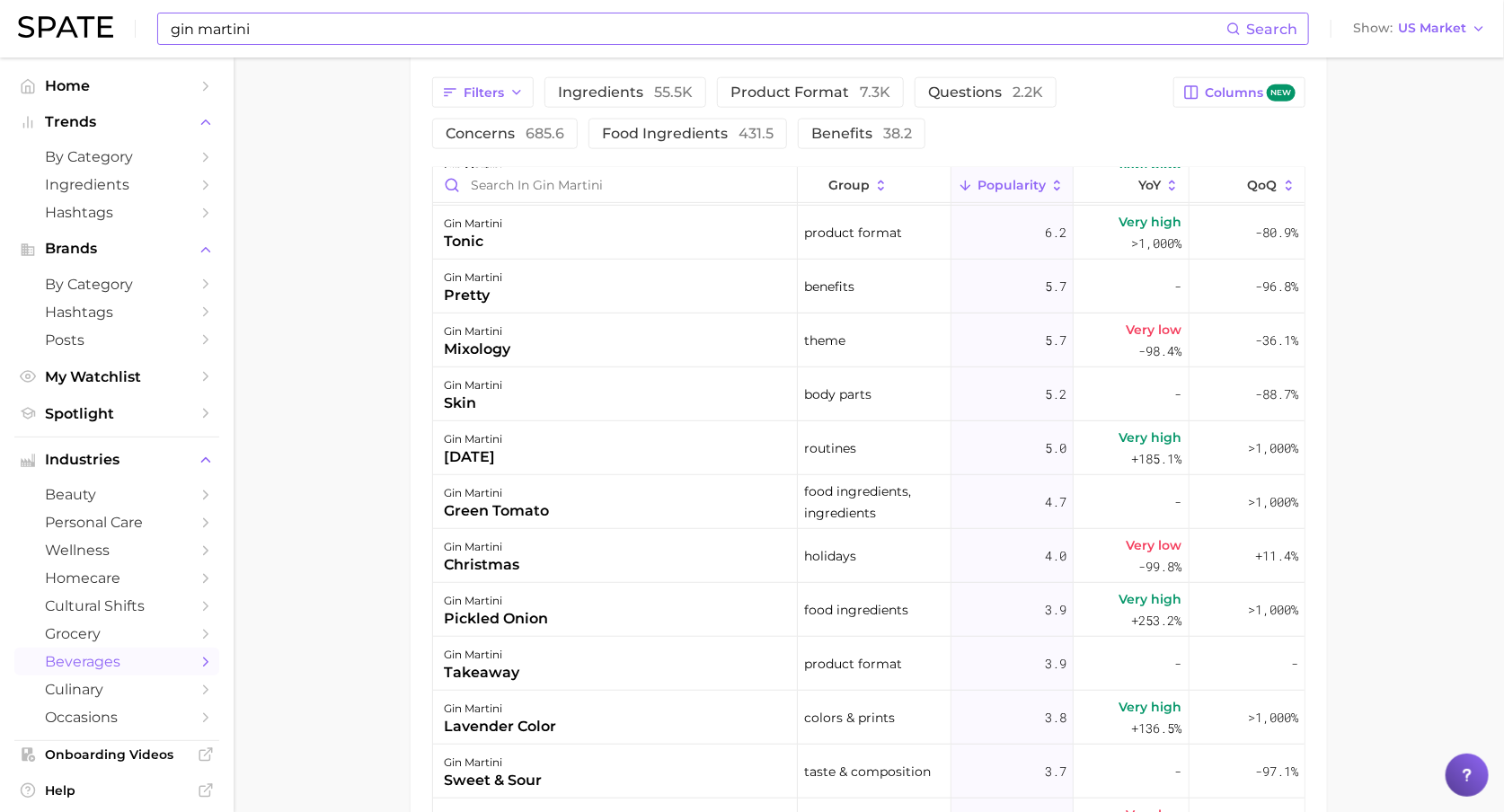
scroll to position [3828, 0]
click at [542, 598] on div "gin martini" at bounding box center [495, 599] width 104 height 22
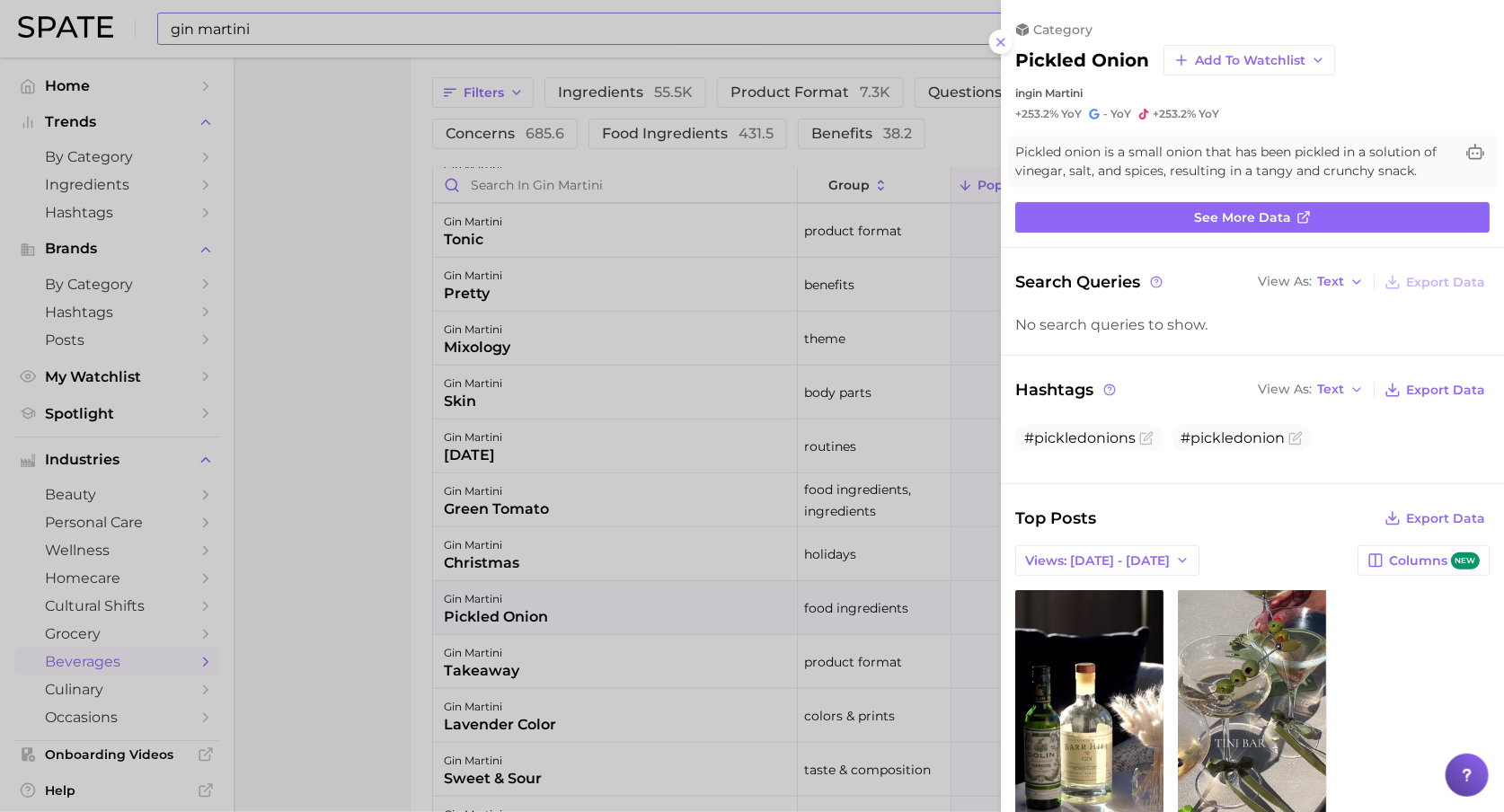
scroll to position [0, 0]
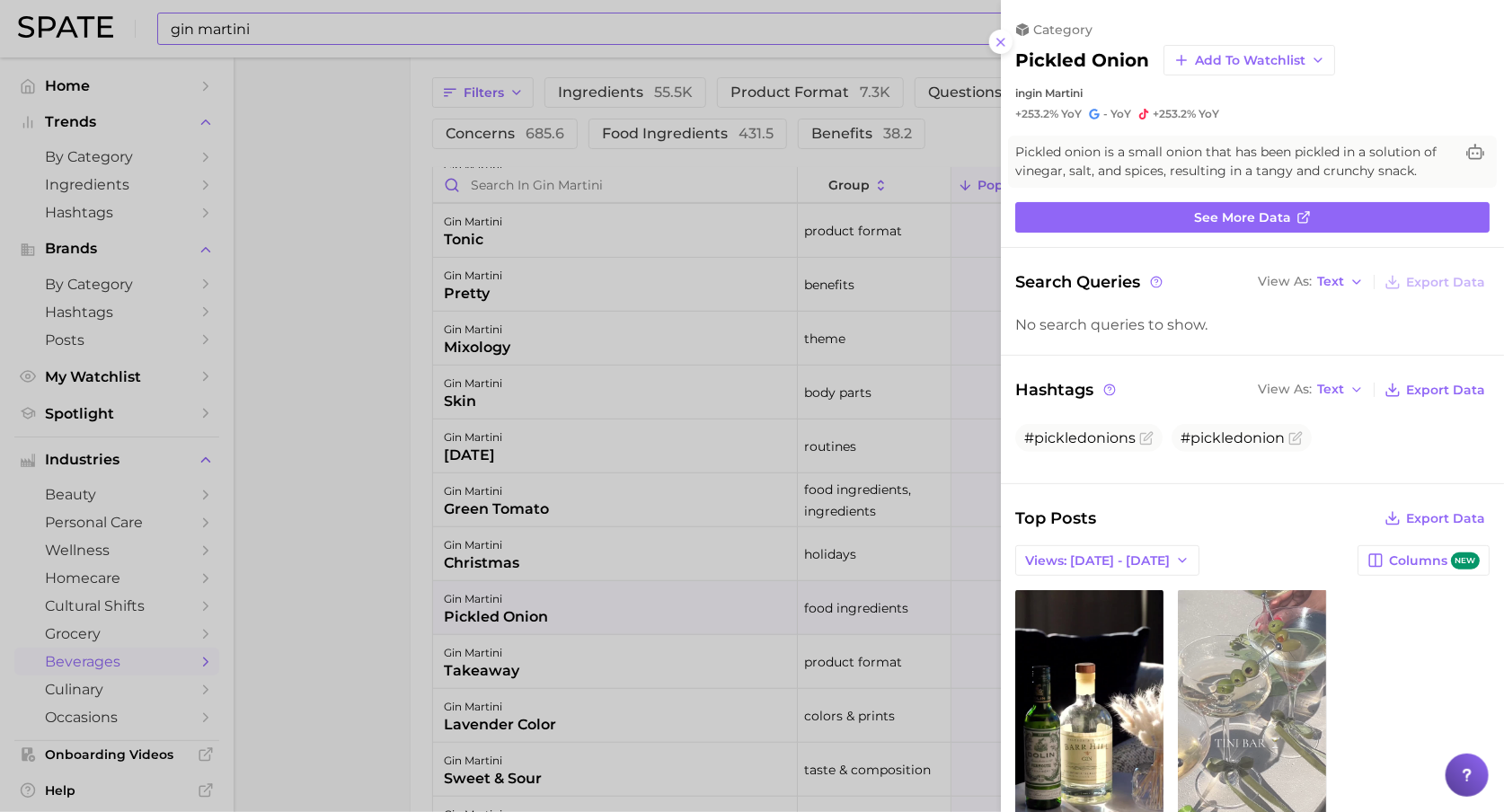
click at [1280, 699] on link "view post on TikTok" at bounding box center [1252, 736] width 148 height 292
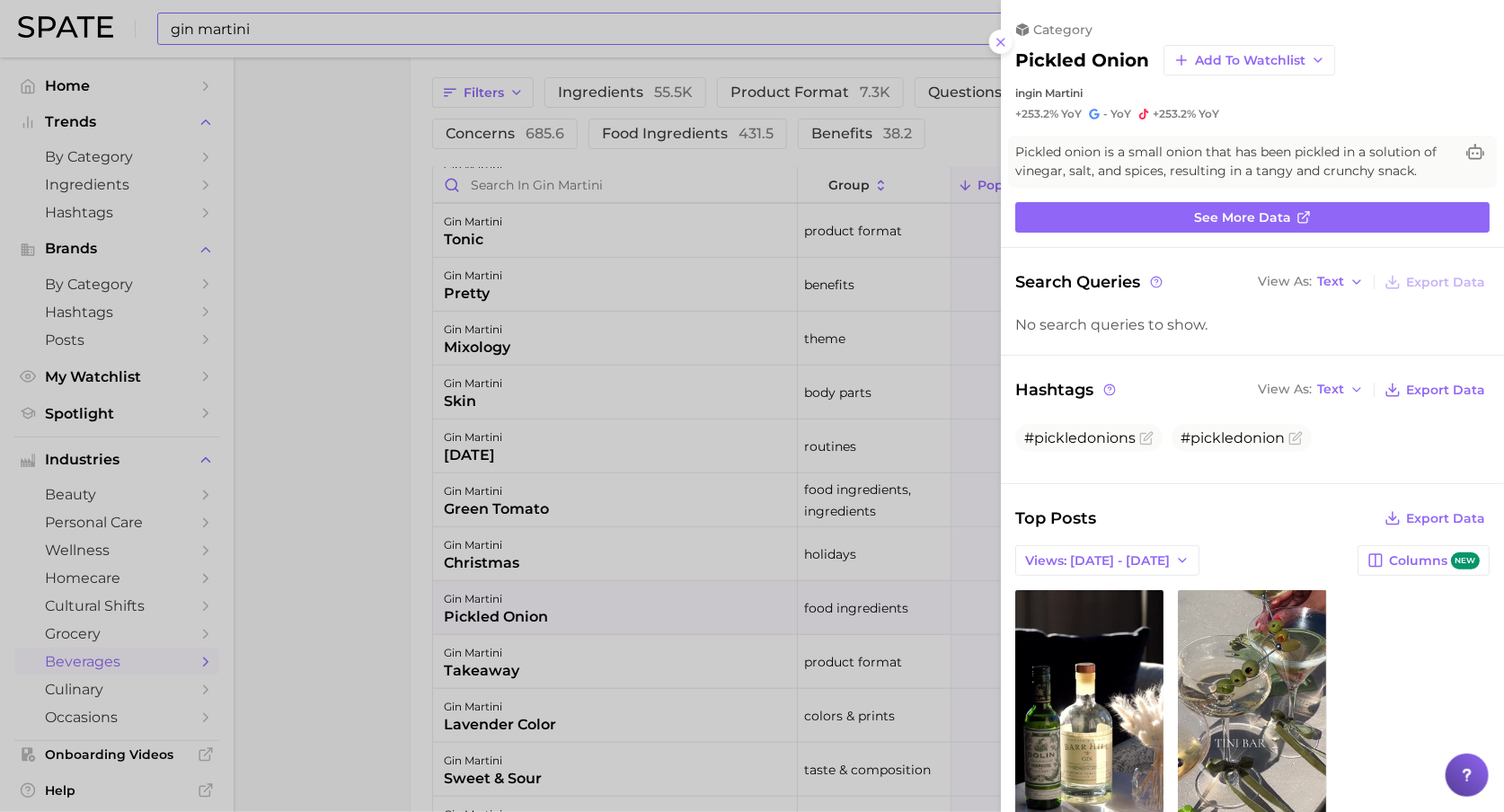
click at [356, 343] on div at bounding box center [752, 406] width 1504 height 812
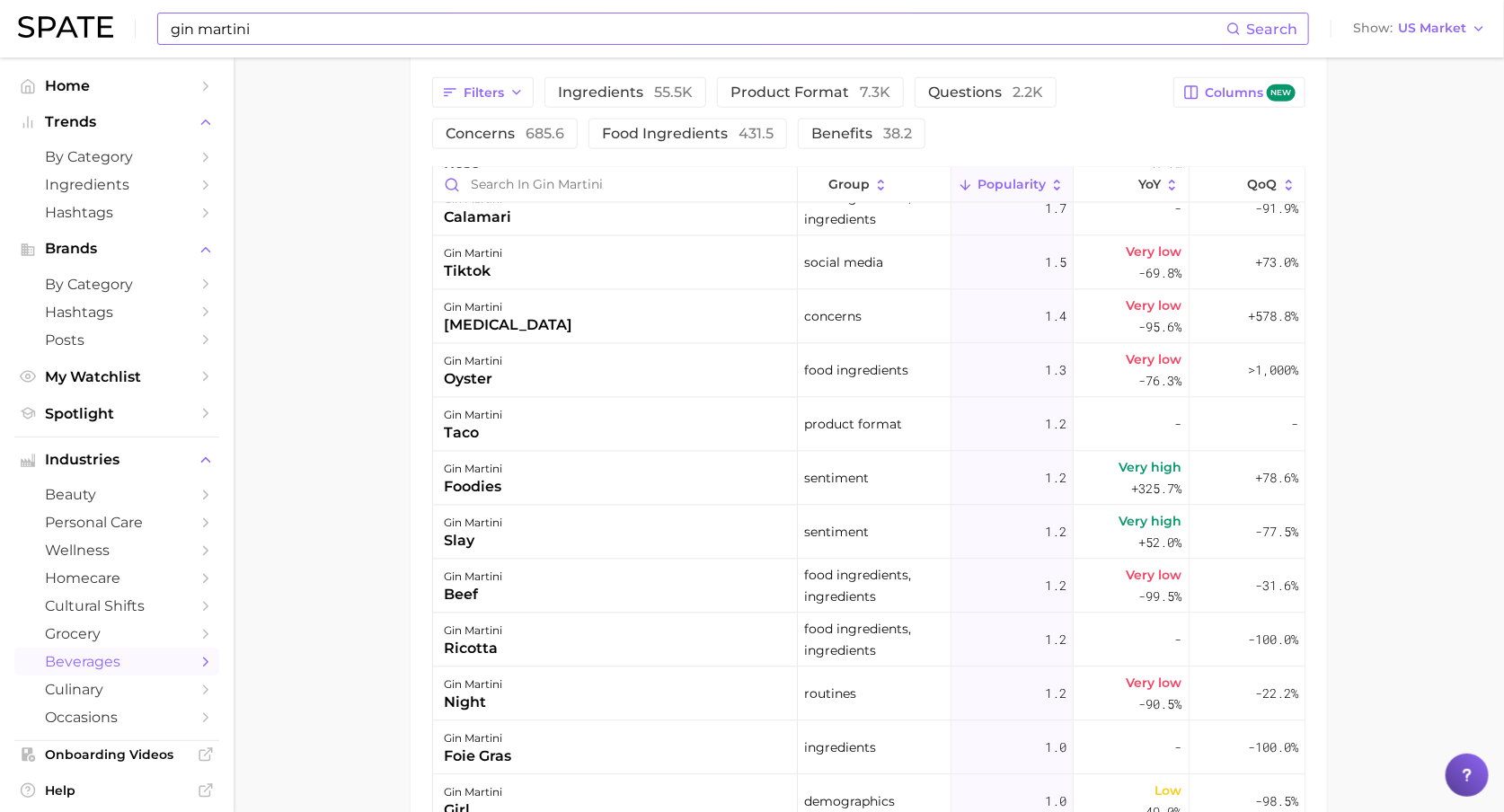
scroll to position [5276, 0]
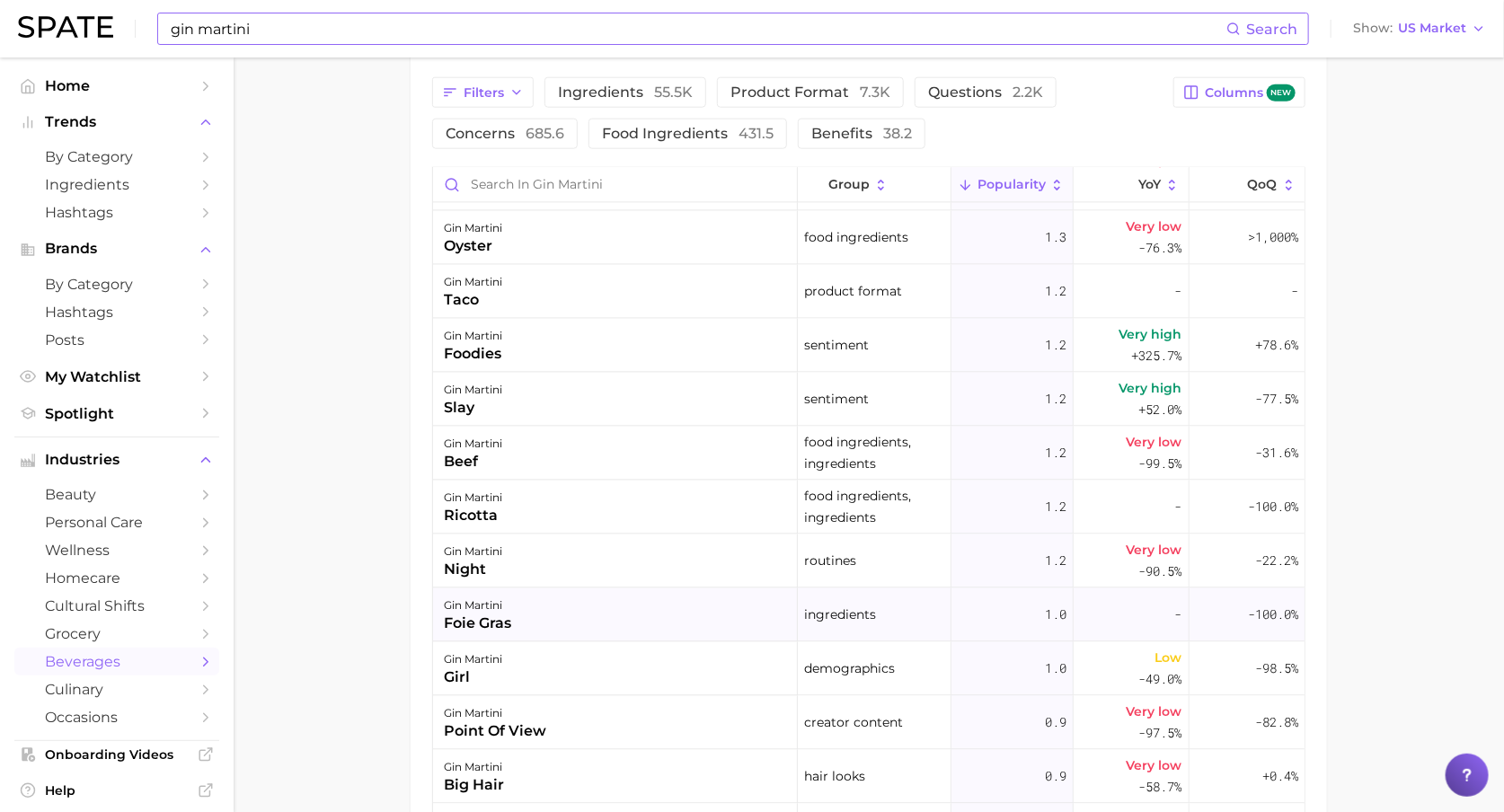
click at [528, 598] on div "gin martini foie gras" at bounding box center [615, 616] width 365 height 54
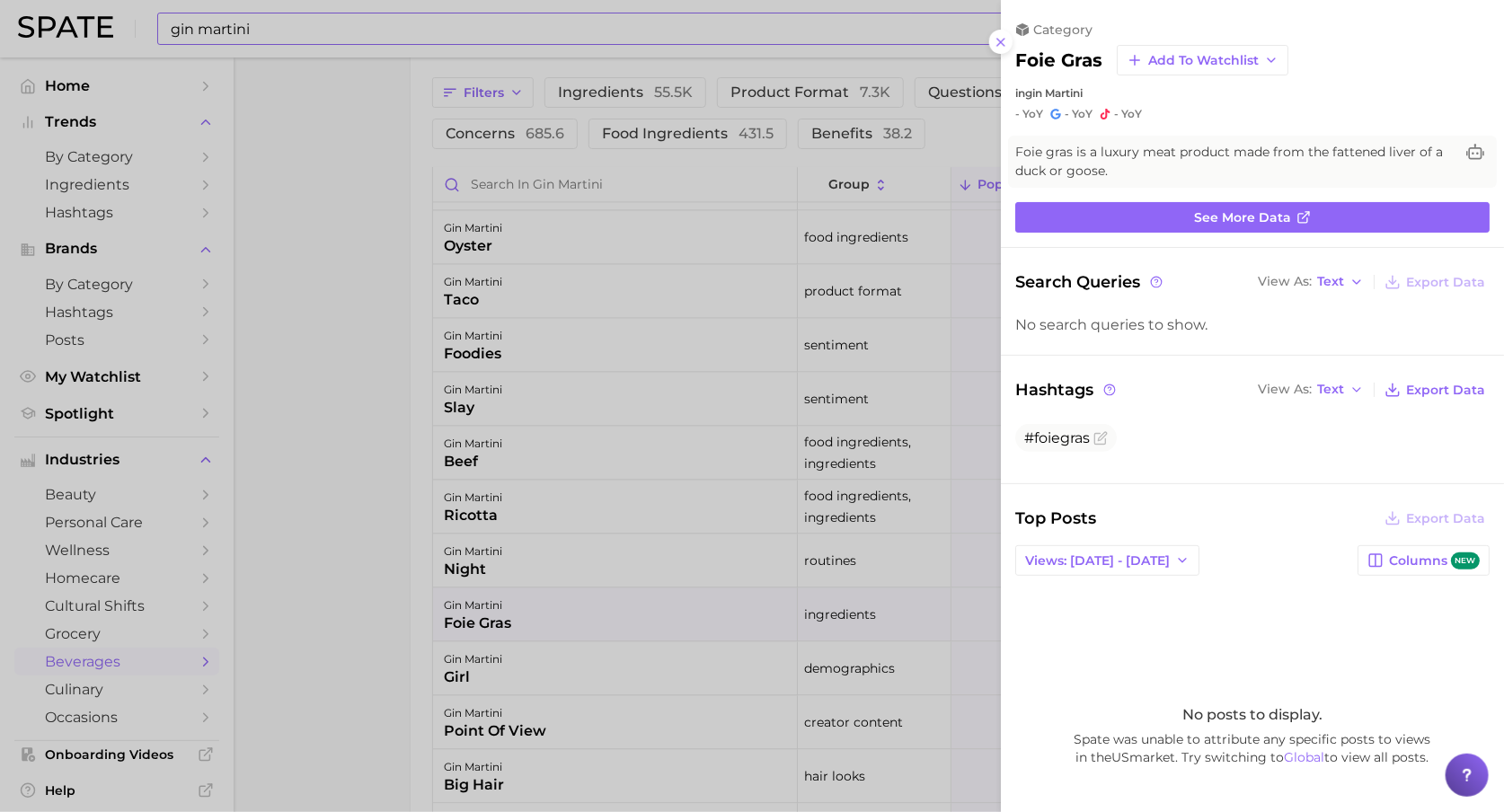
click at [370, 592] on div at bounding box center [752, 406] width 1504 height 812
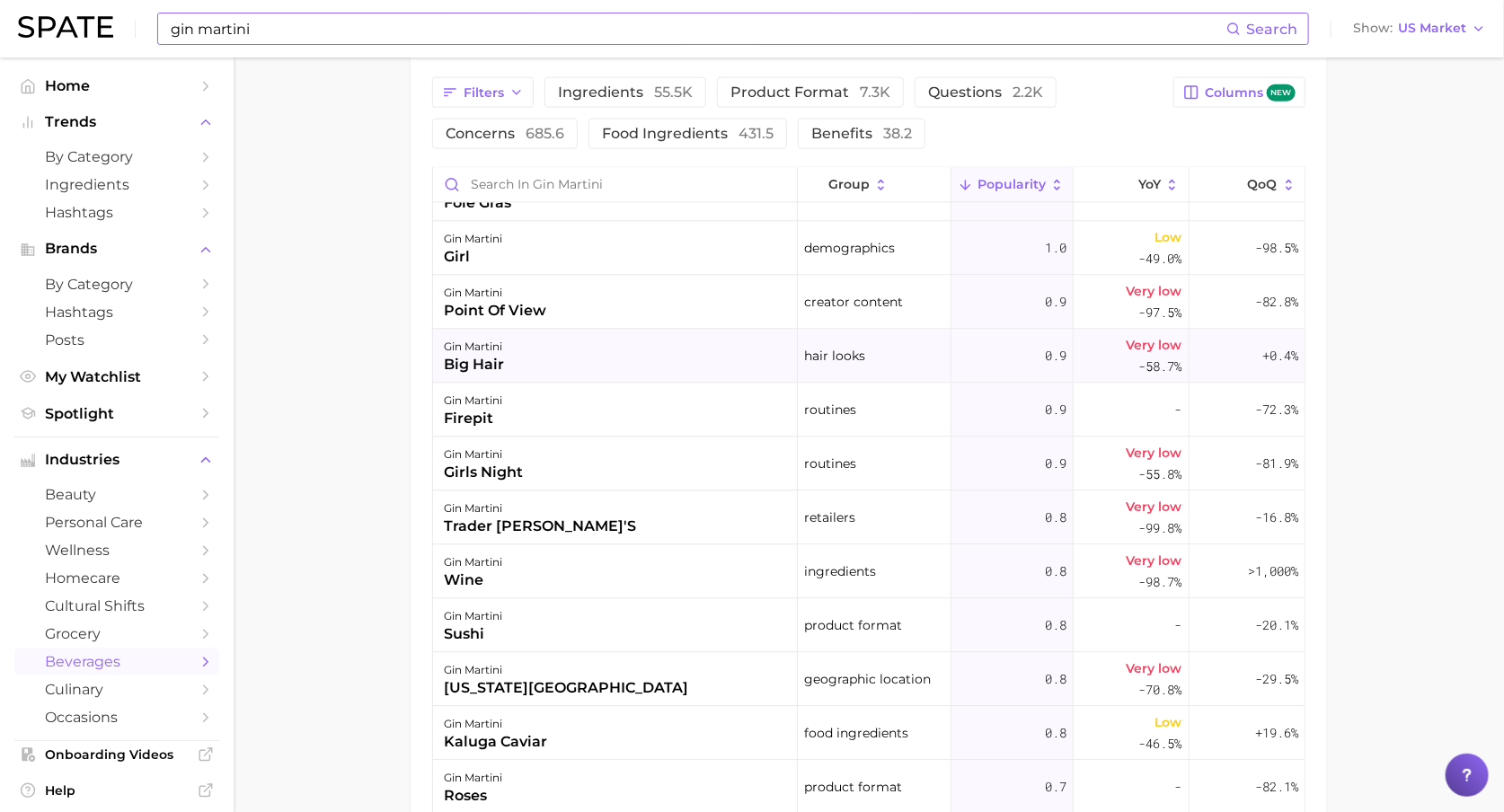
scroll to position [5835, 0]
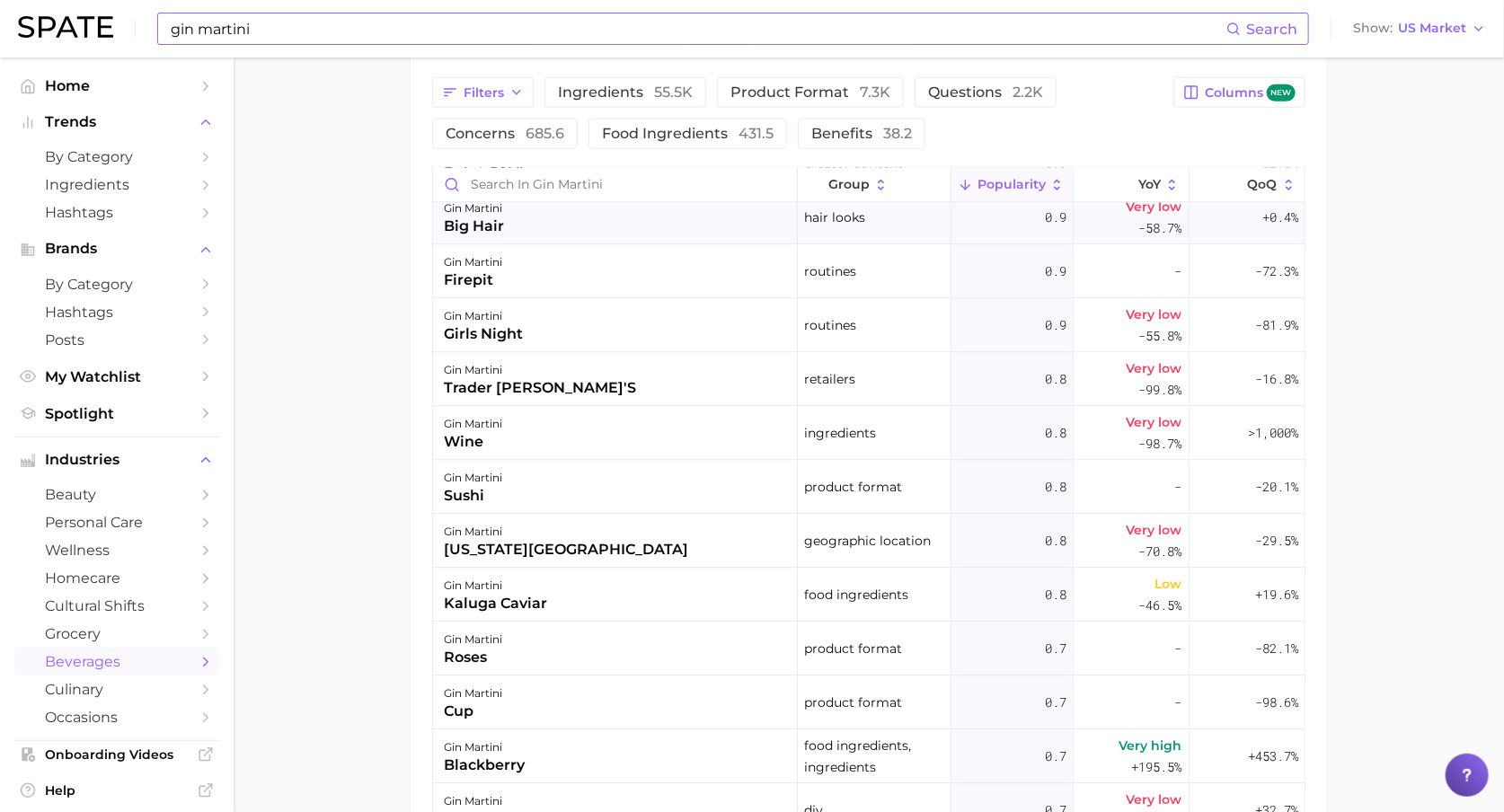
click at [548, 612] on div "gin martini kaluga caviar" at bounding box center [615, 596] width 365 height 54
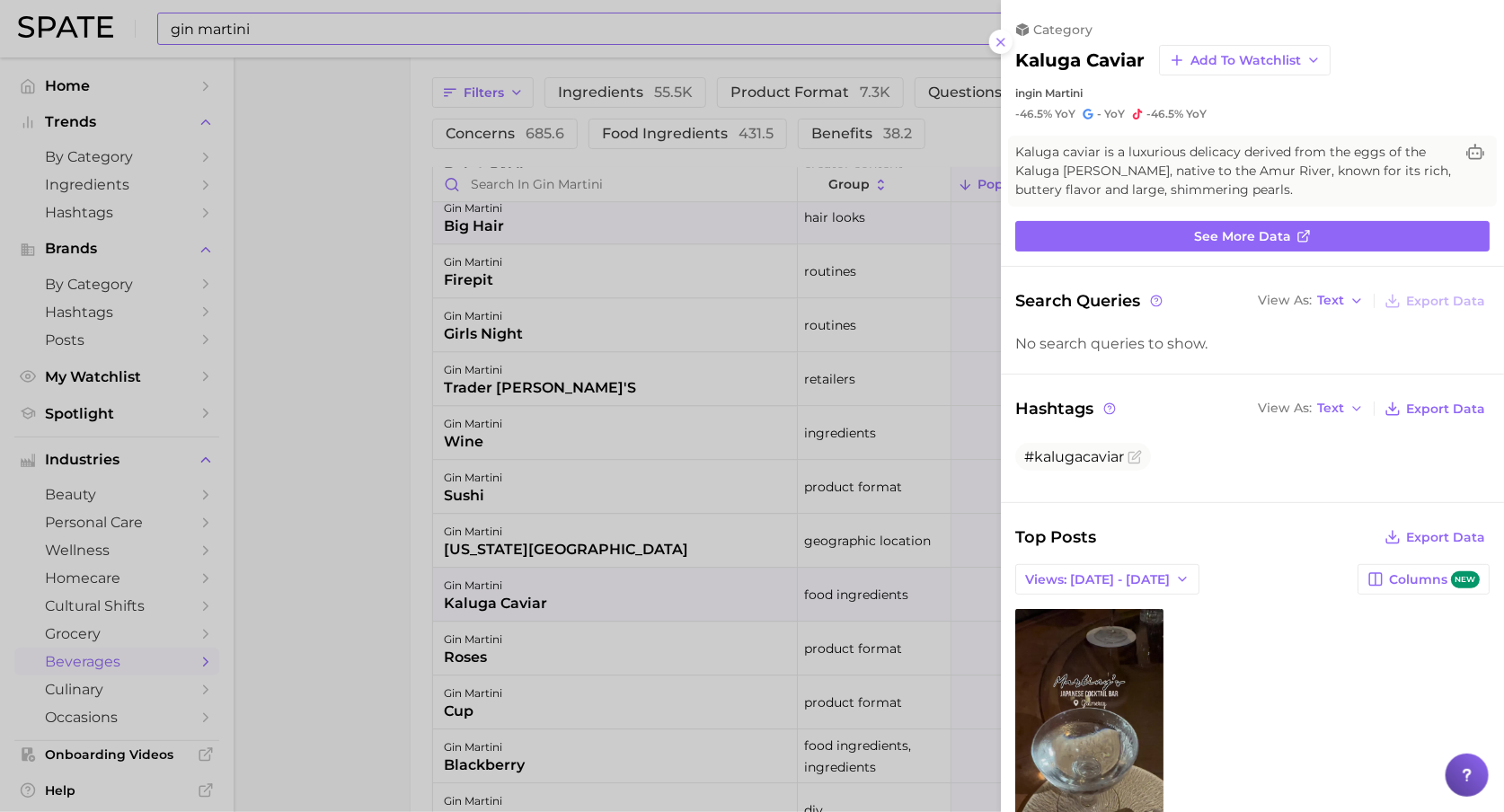
scroll to position [0, 0]
click at [408, 608] on div at bounding box center [752, 406] width 1504 height 812
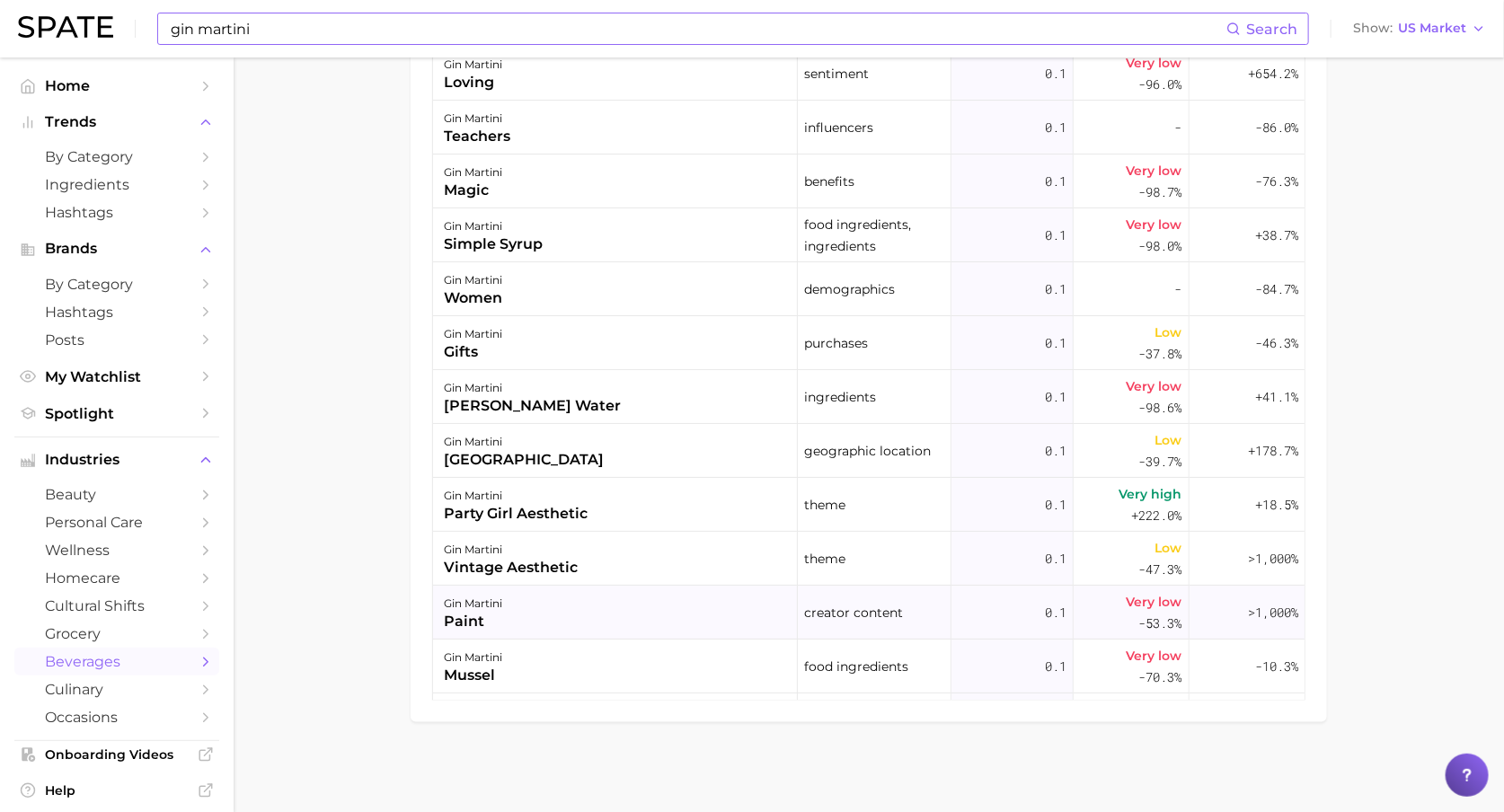
scroll to position [9855, 0]
click at [614, 509] on div "gin martini party girl aesthetic" at bounding box center [615, 504] width 365 height 54
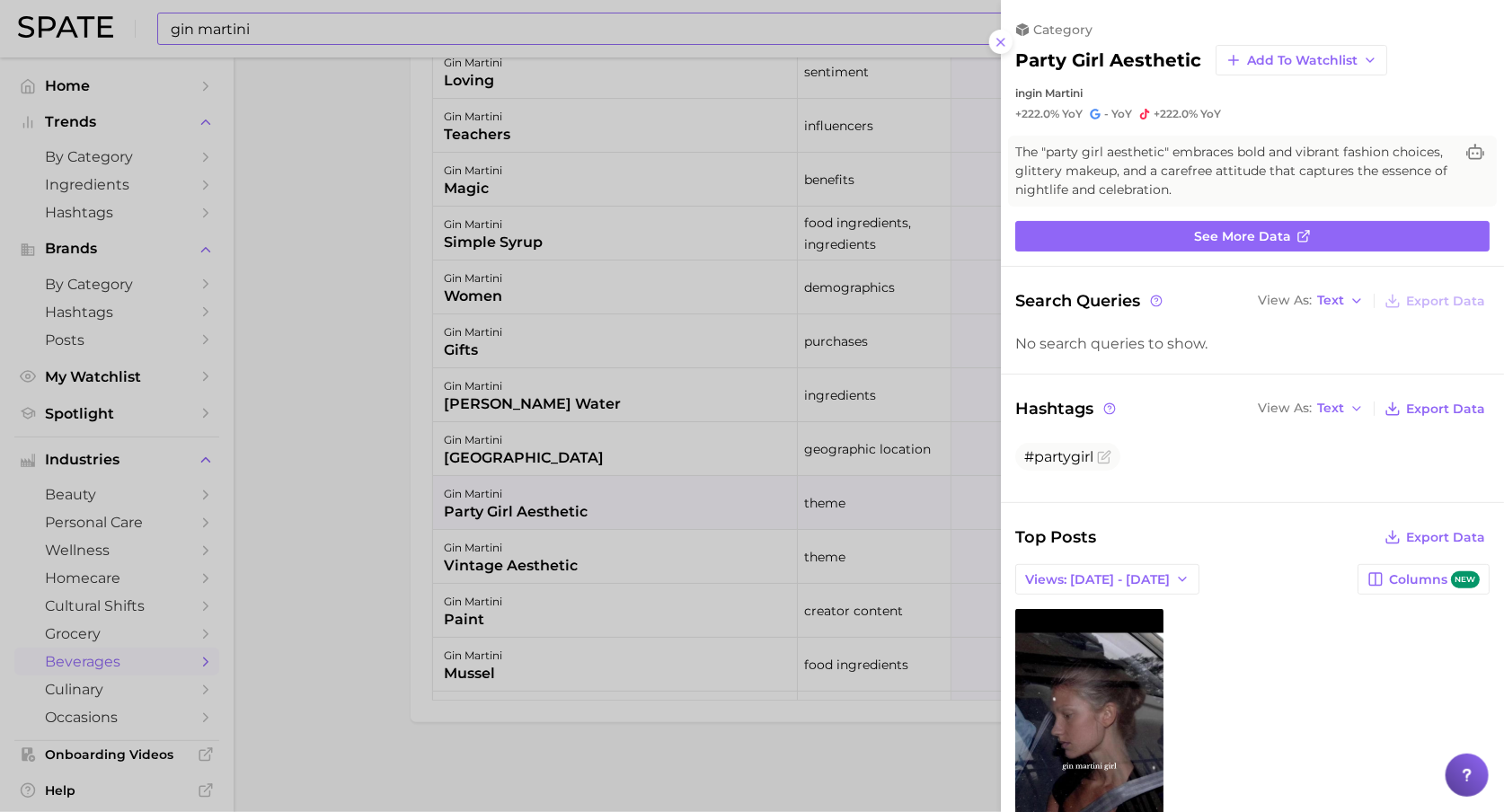
scroll to position [0, 0]
click at [599, 533] on div at bounding box center [752, 406] width 1504 height 812
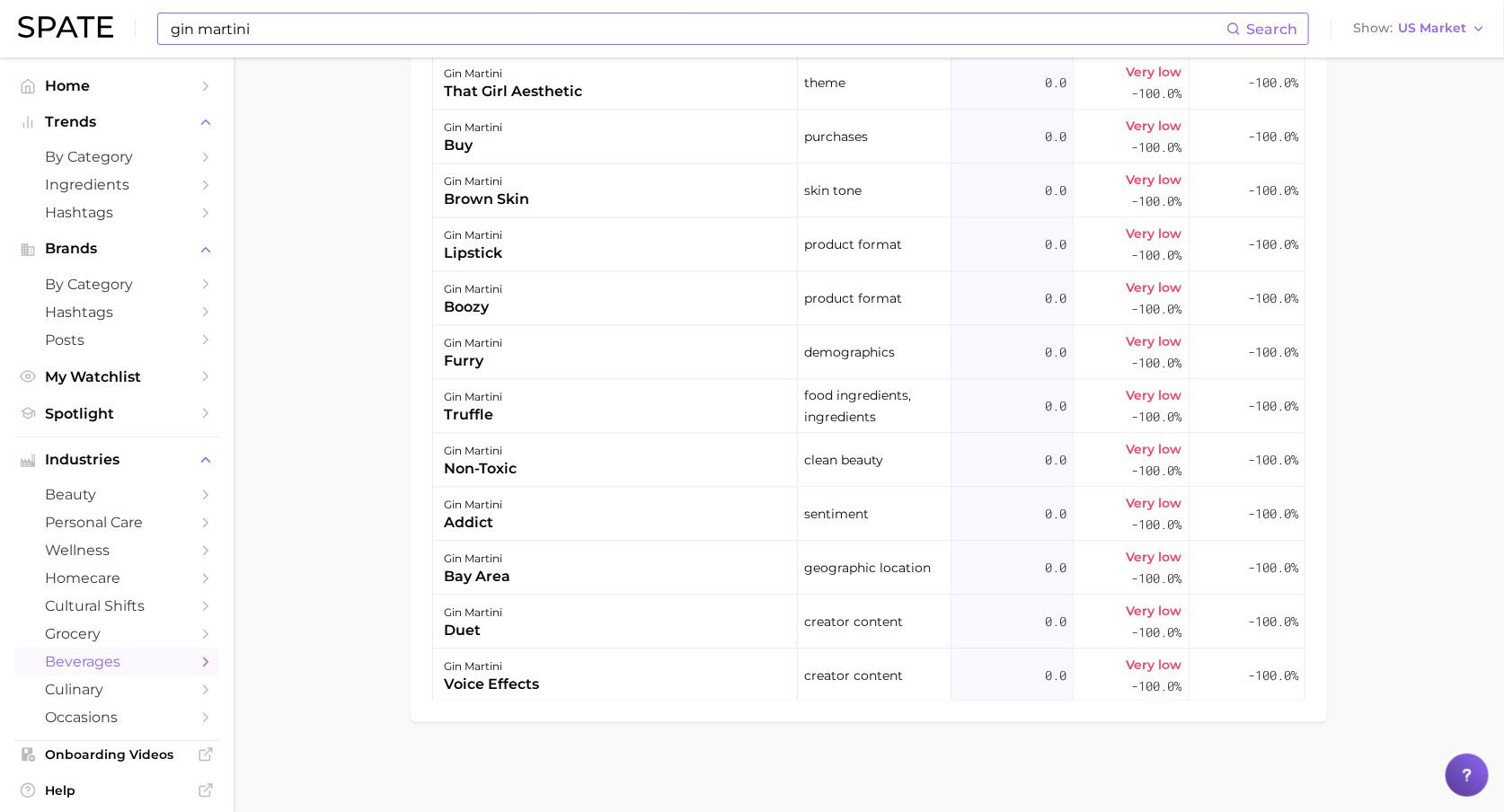
scroll to position [21923, 0]
